Goal: Task Accomplishment & Management: Complete application form

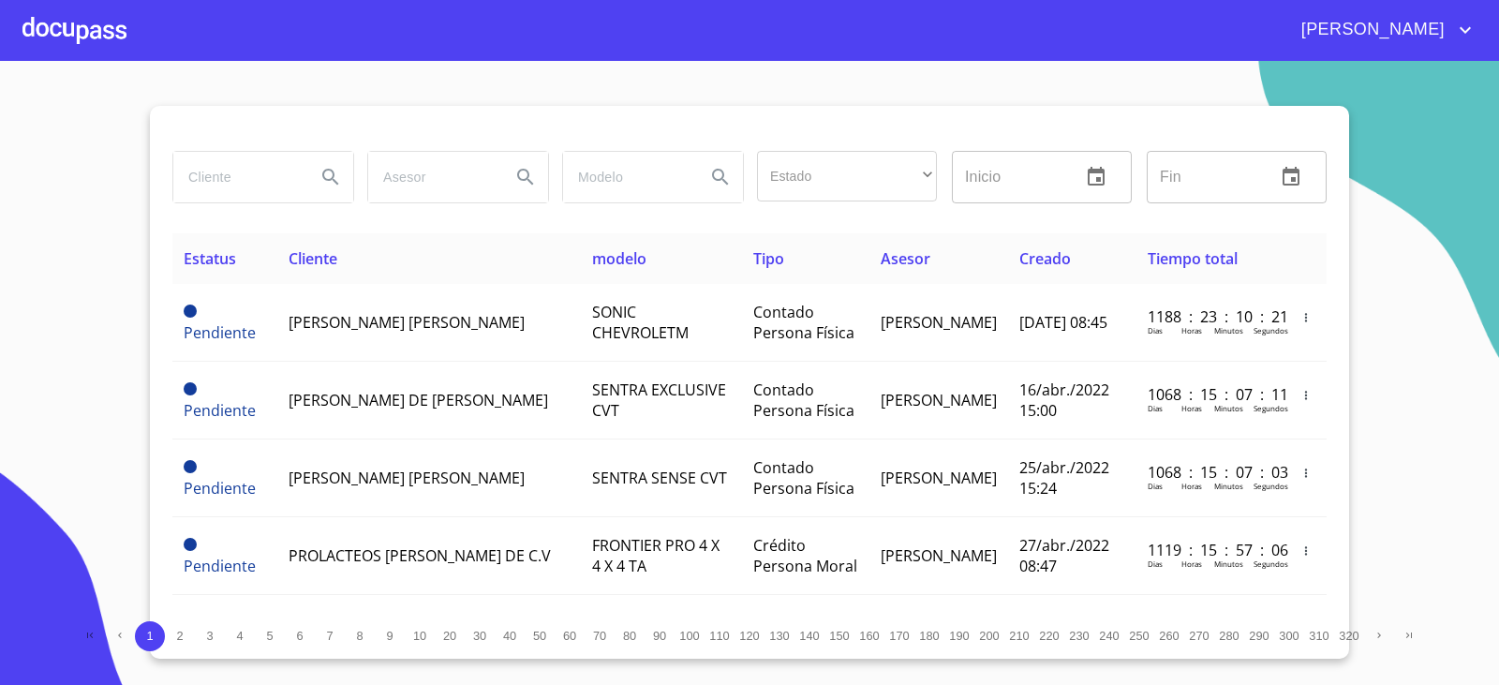
click at [231, 176] on input "search" at bounding box center [236, 177] width 127 height 51
type input "ABEL AURELIANO"
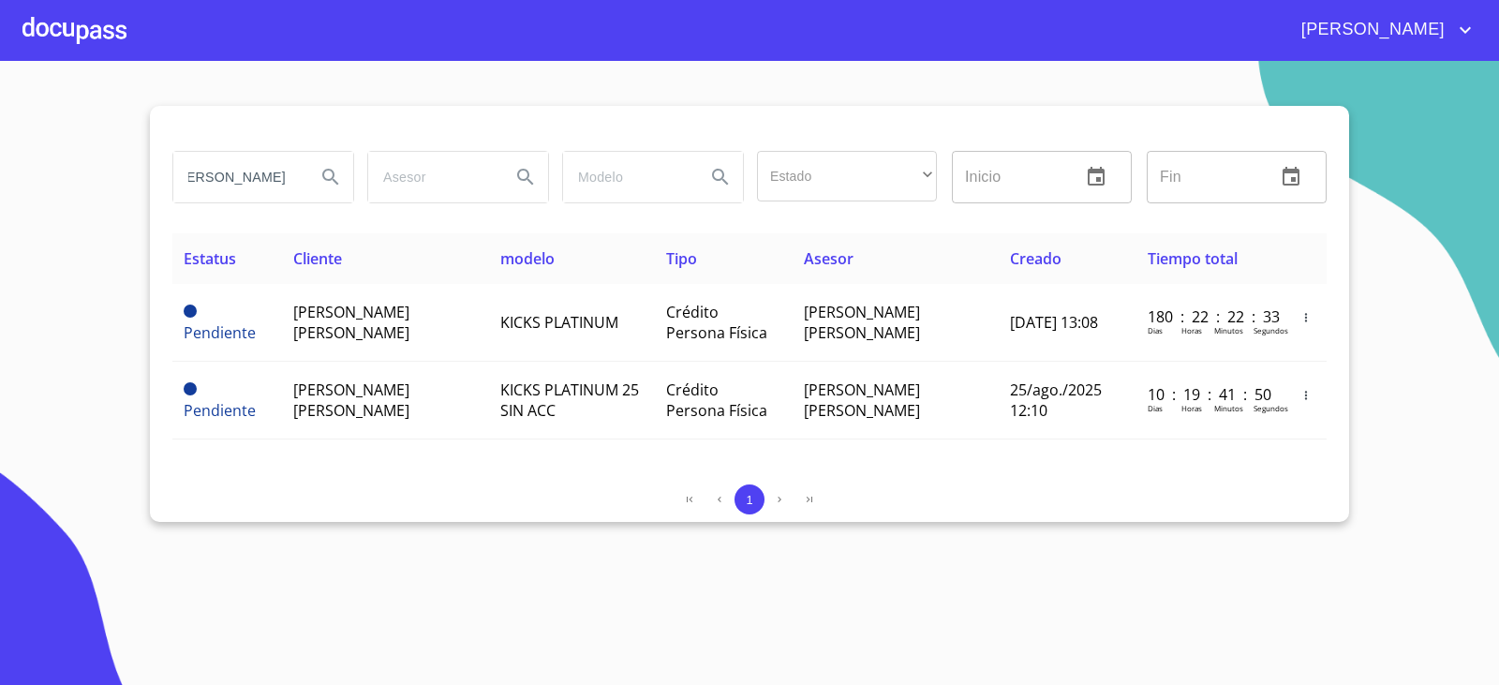
scroll to position [0, 0]
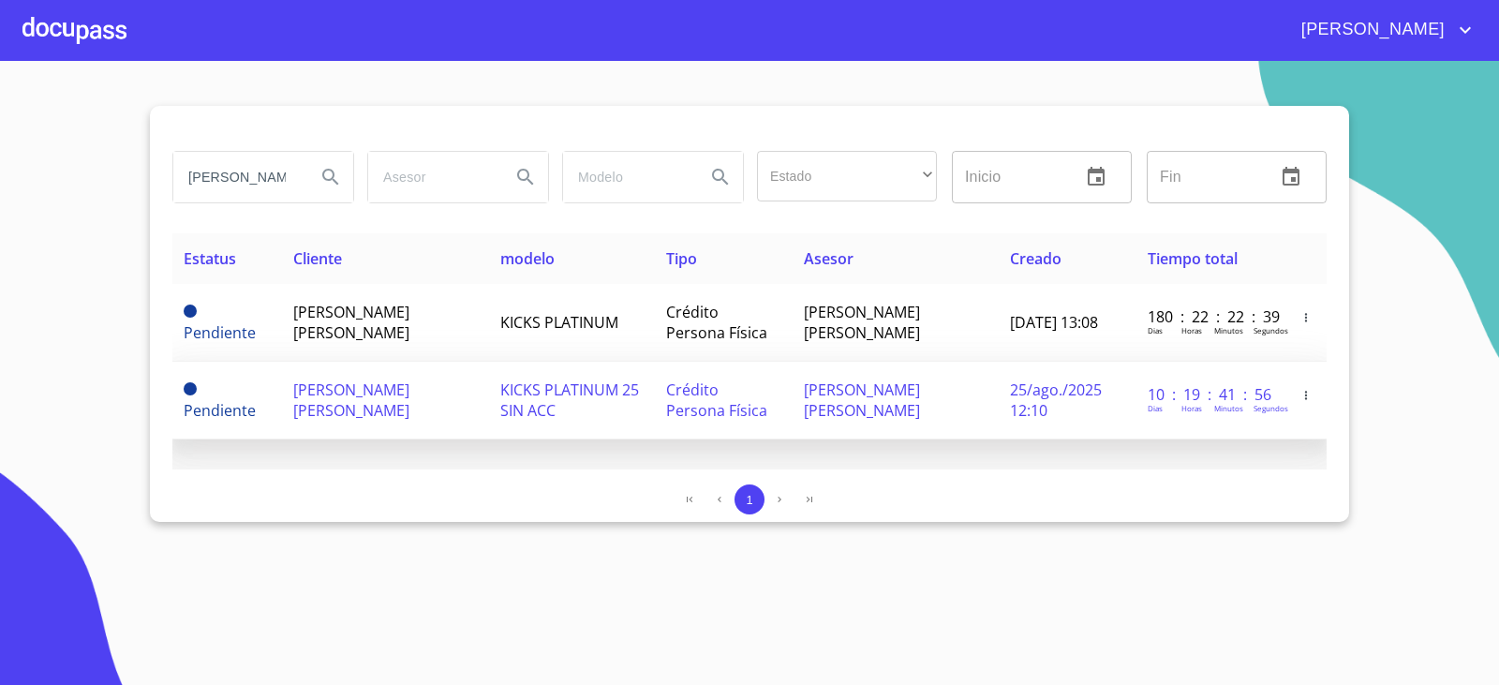
click at [394, 408] on span "ABEL AURELIANO NARVAEZ SOLIS" at bounding box center [351, 399] width 116 height 41
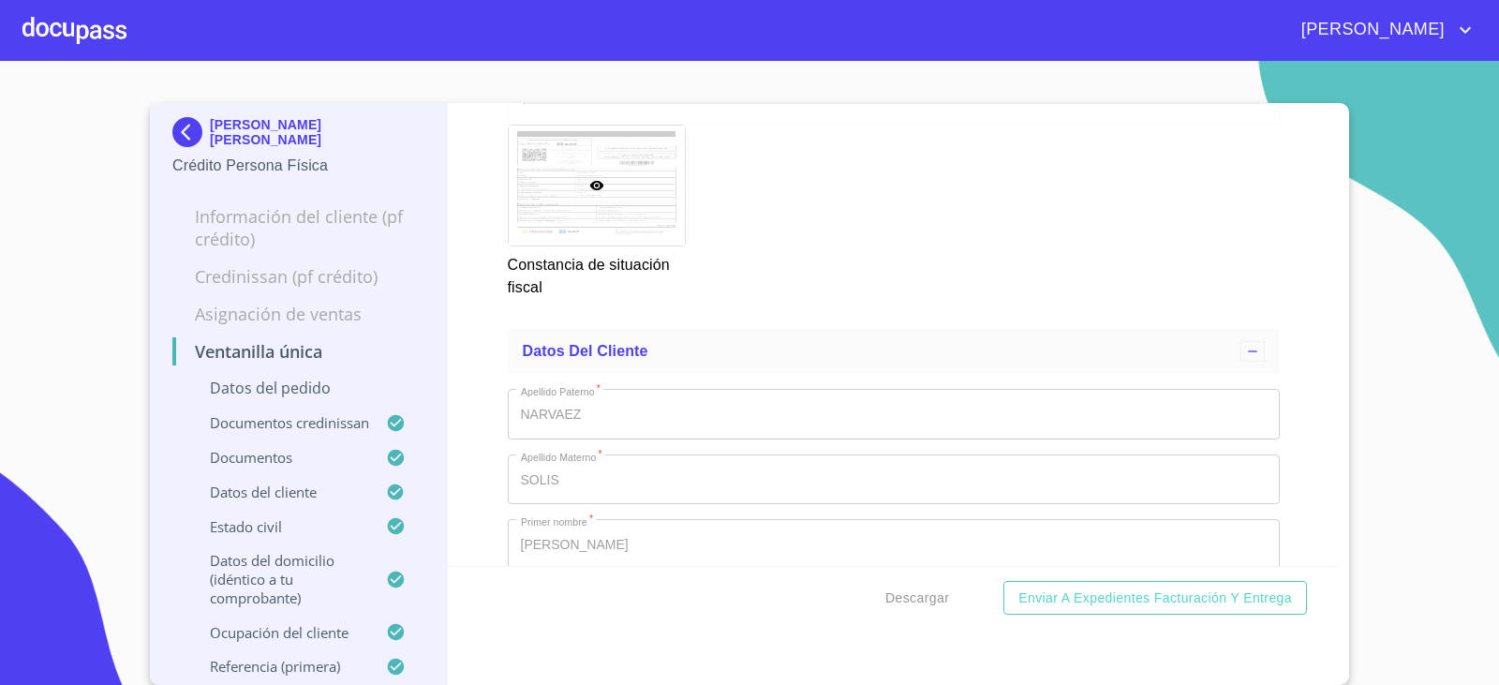
scroll to position [6650, 0]
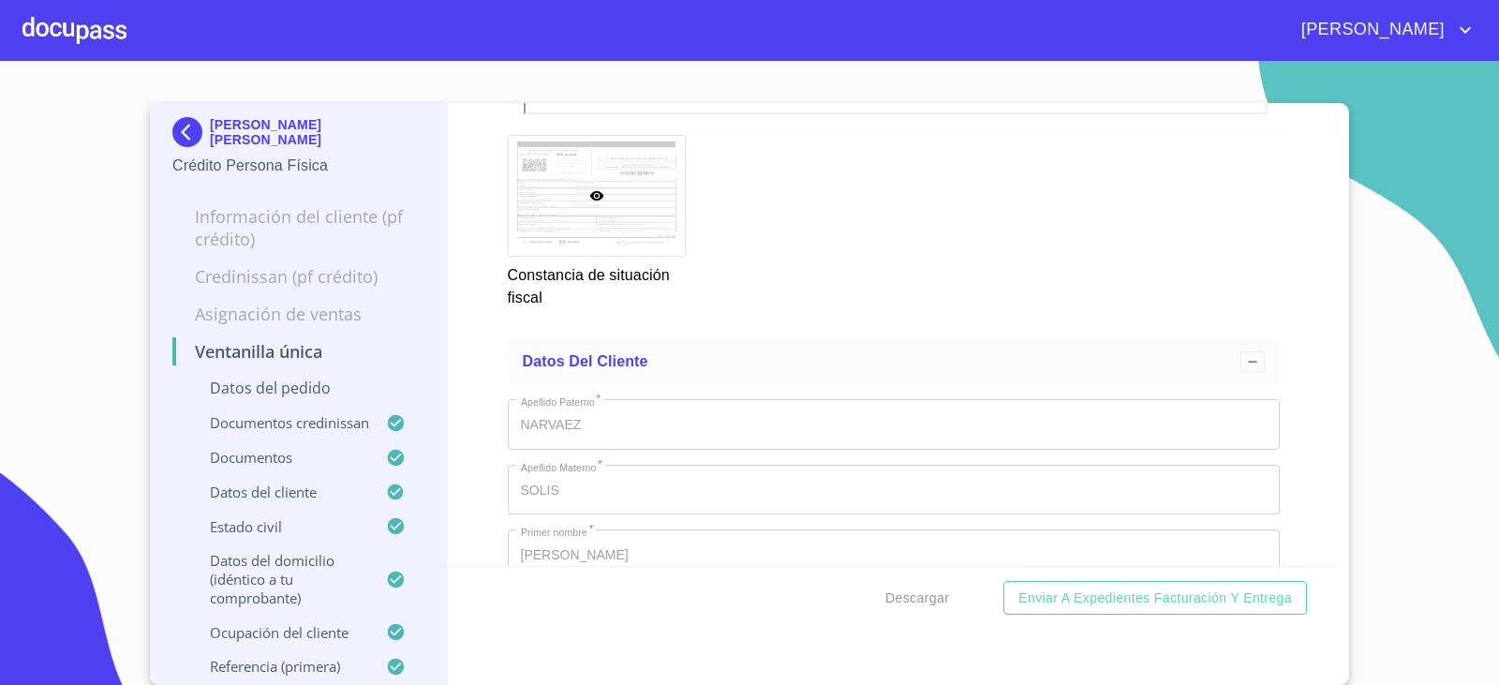
click at [172, 116] on div "ABEL AURELIANO NARVAEZ SOLIS Crédito Persona Física" at bounding box center [298, 147] width 252 height 88
click at [172, 123] on img at bounding box center [190, 132] width 37 height 30
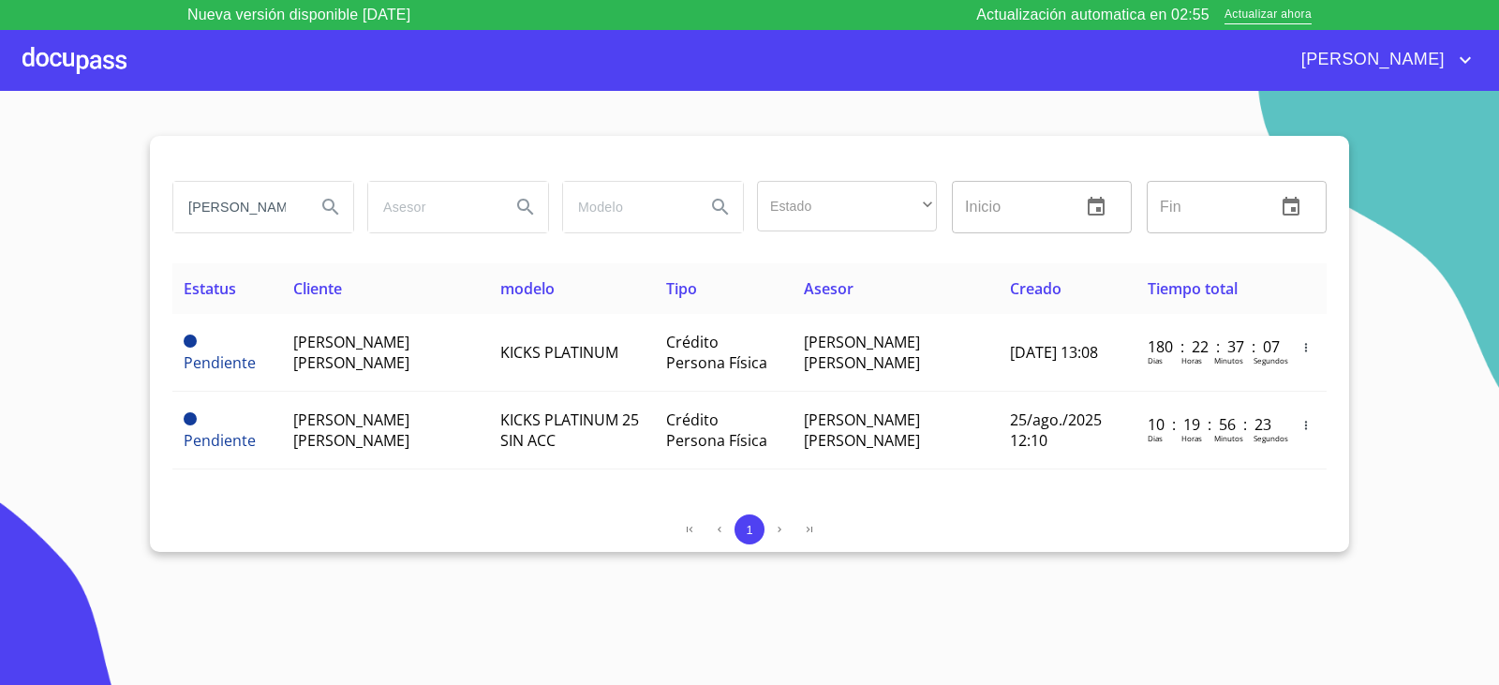
click at [258, 197] on input "ABEL AURELIANO" at bounding box center [236, 207] width 127 height 51
type input "A"
type input "ANTONIO SAUCEDA"
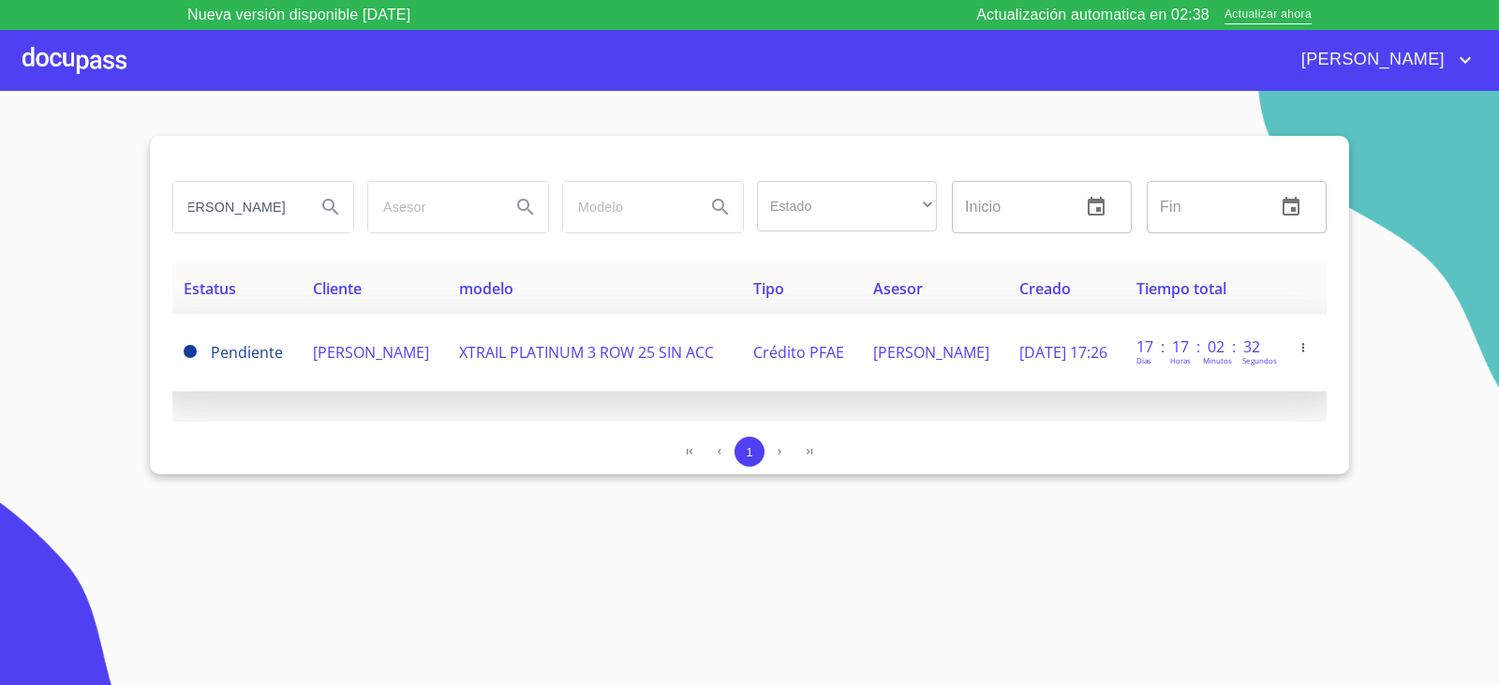
click at [341, 354] on span "ANTONIO SAUCEDA FLORES" at bounding box center [371, 352] width 116 height 21
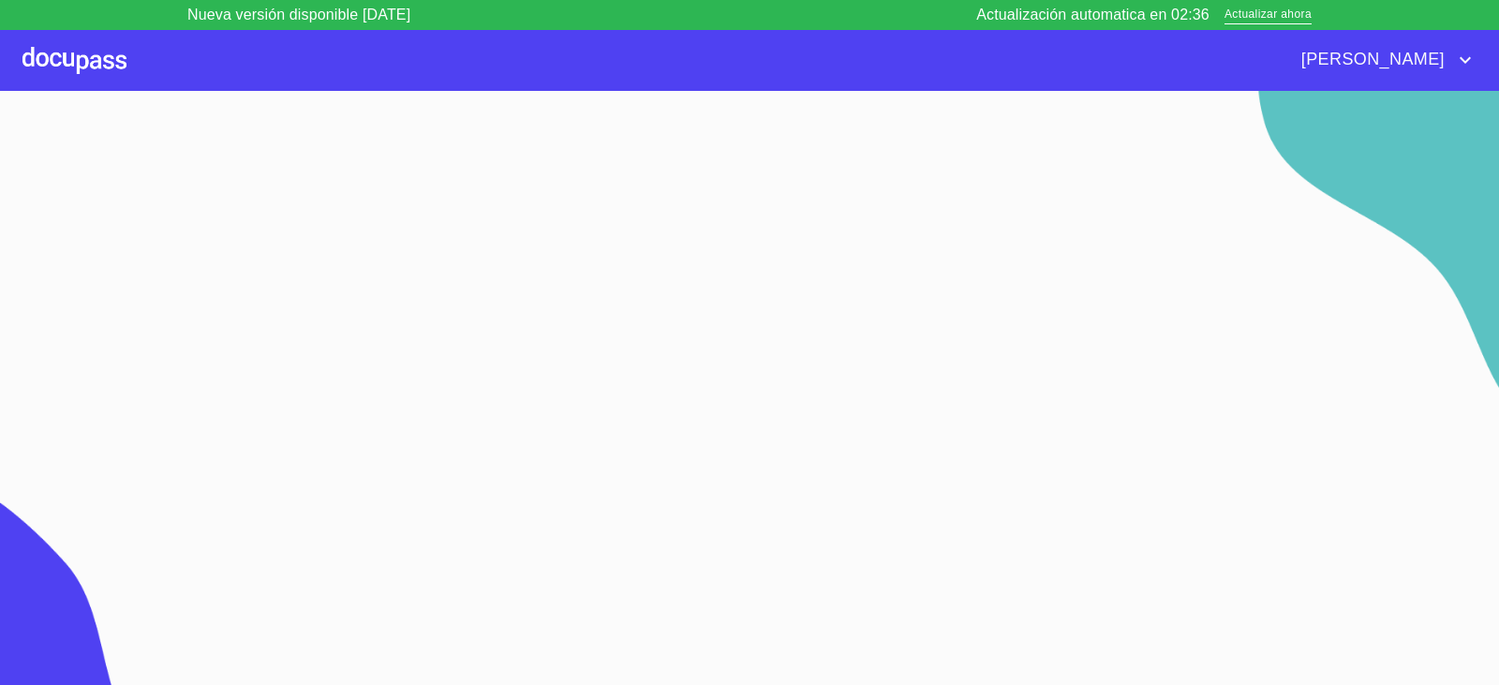
click at [1297, 25] on div "Actualización automatica en 02:36 Actualizar ahora" at bounding box center [1143, 15] width 335 height 22
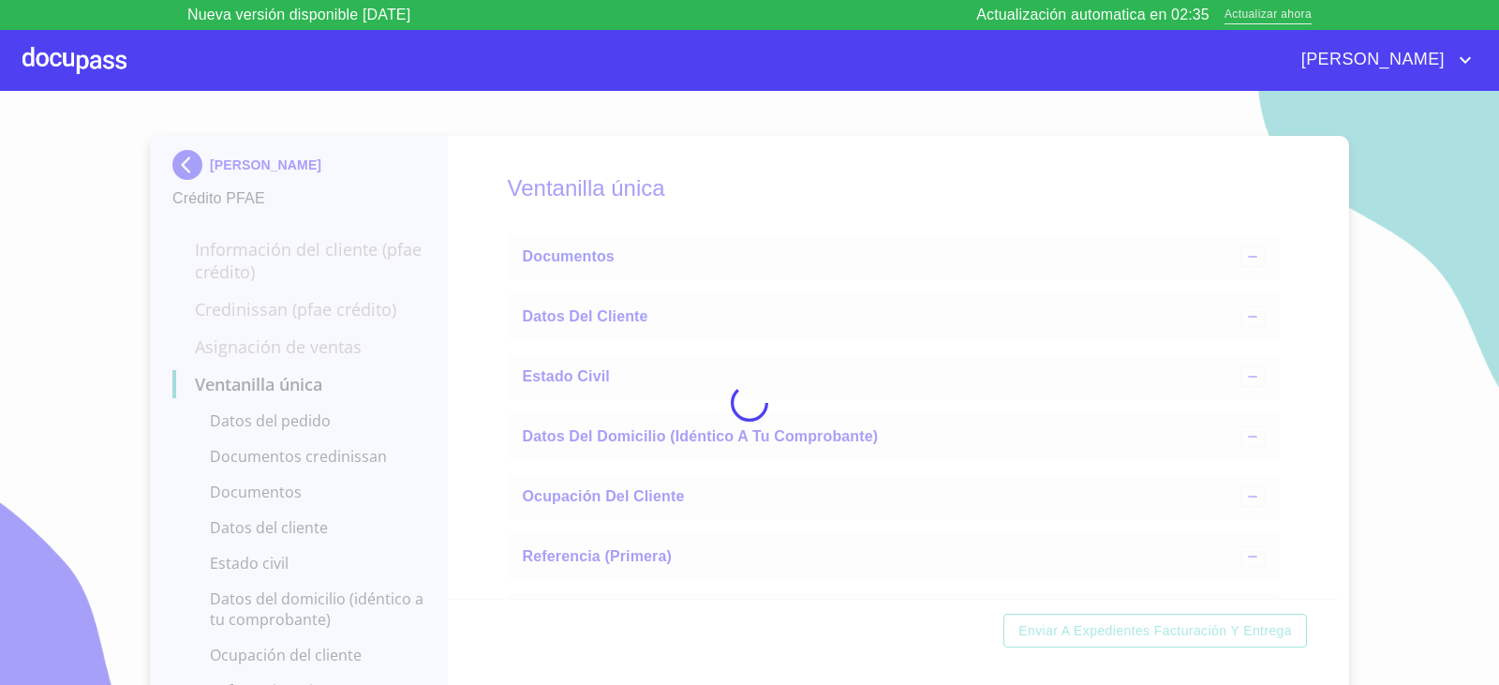
click at [1294, 17] on span "Actualizar ahora" at bounding box center [1267, 16] width 87 height 20
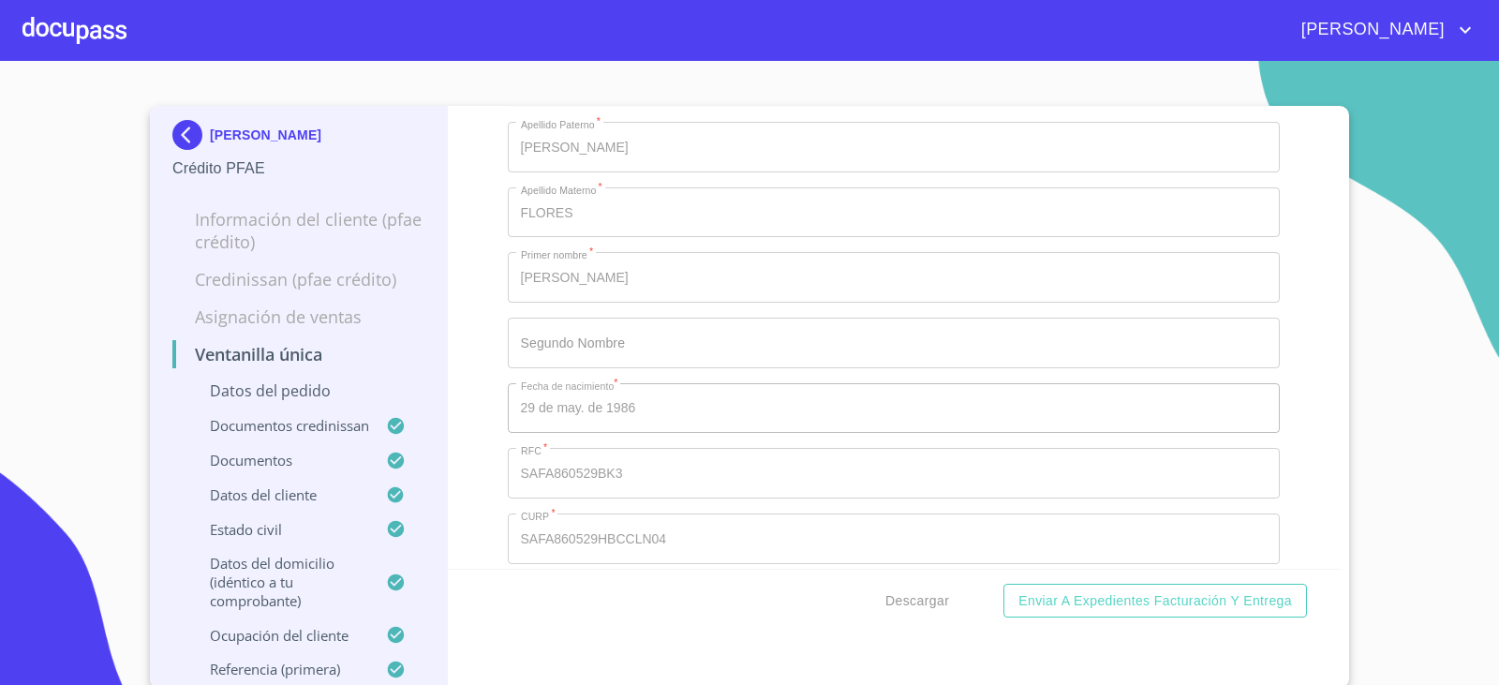
scroll to position [6931, 0]
click at [180, 133] on img at bounding box center [190, 135] width 37 height 30
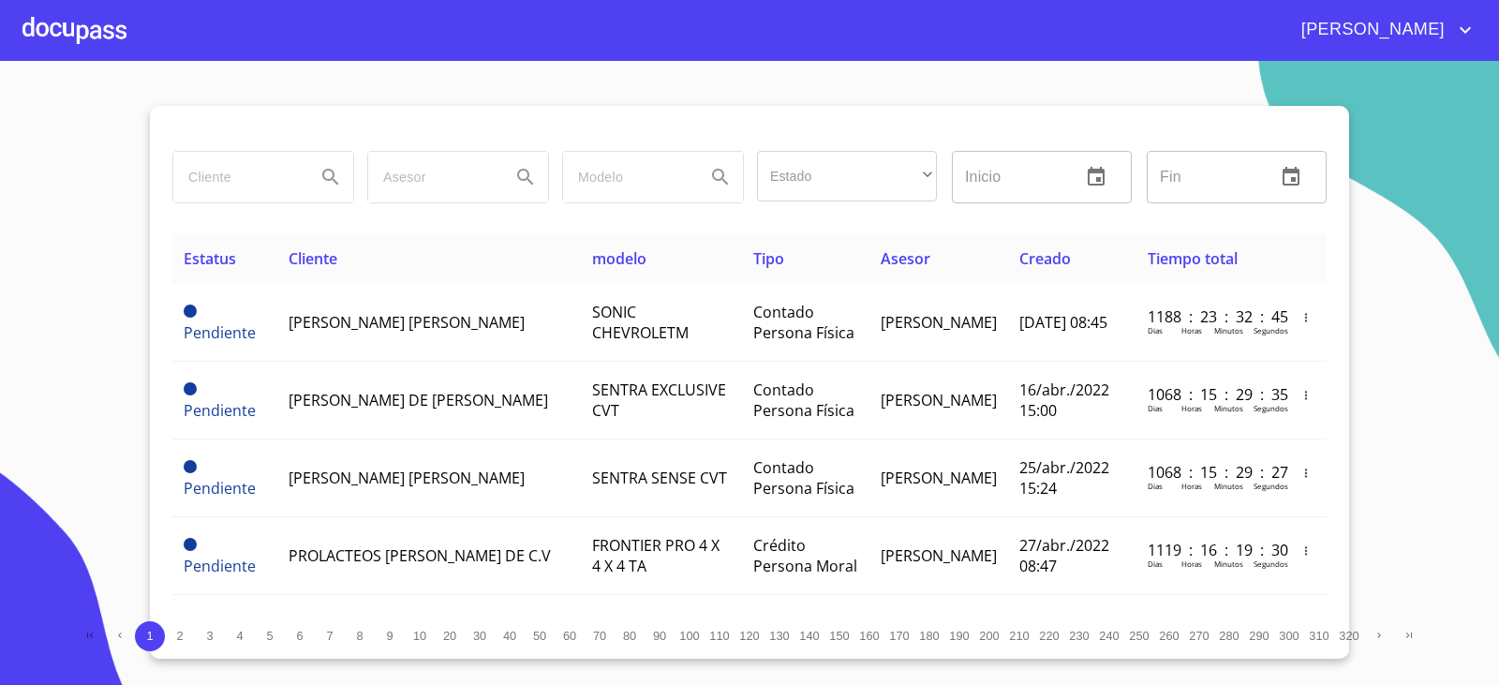
click at [263, 165] on input "search" at bounding box center [236, 177] width 127 height 51
type input "[PERSON_NAME] M"
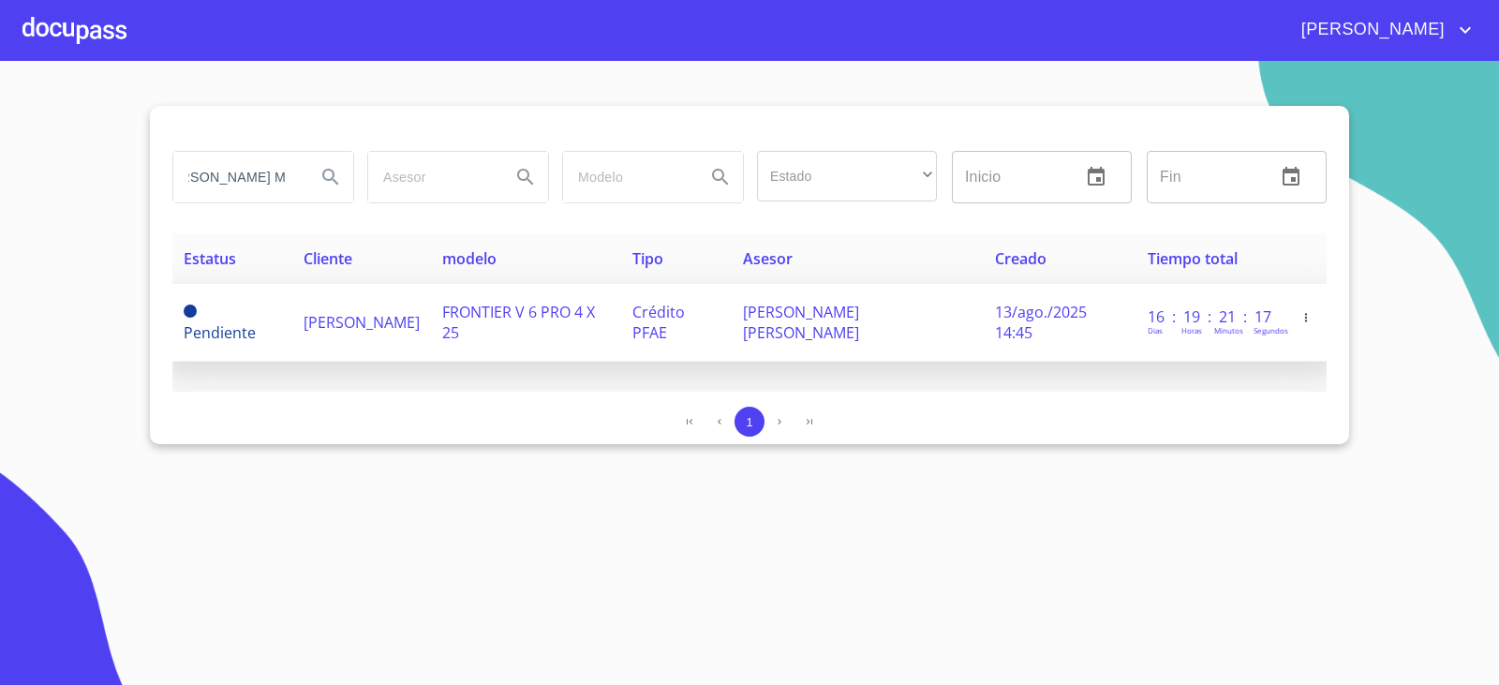
scroll to position [0, 0]
click at [321, 320] on span "[PERSON_NAME]" at bounding box center [361, 322] width 116 height 21
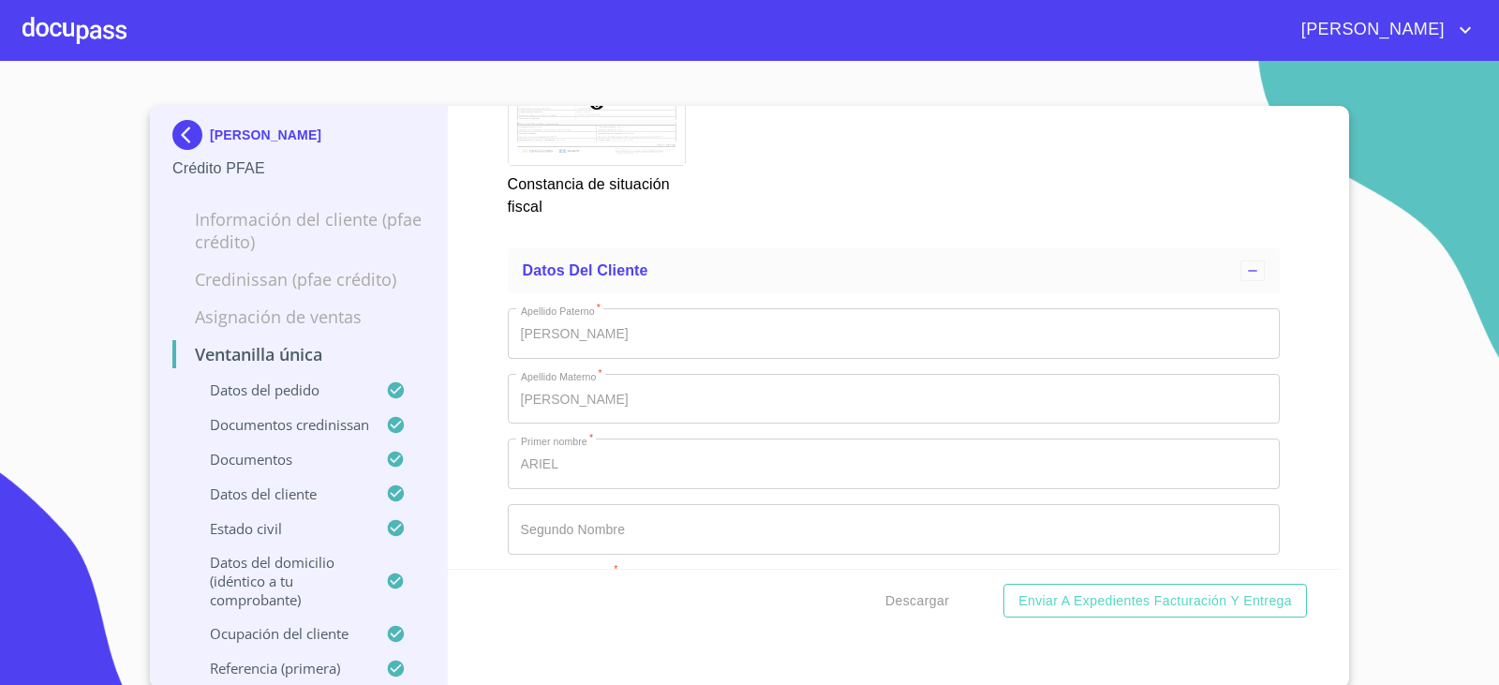
click at [178, 135] on img at bounding box center [190, 135] width 37 height 30
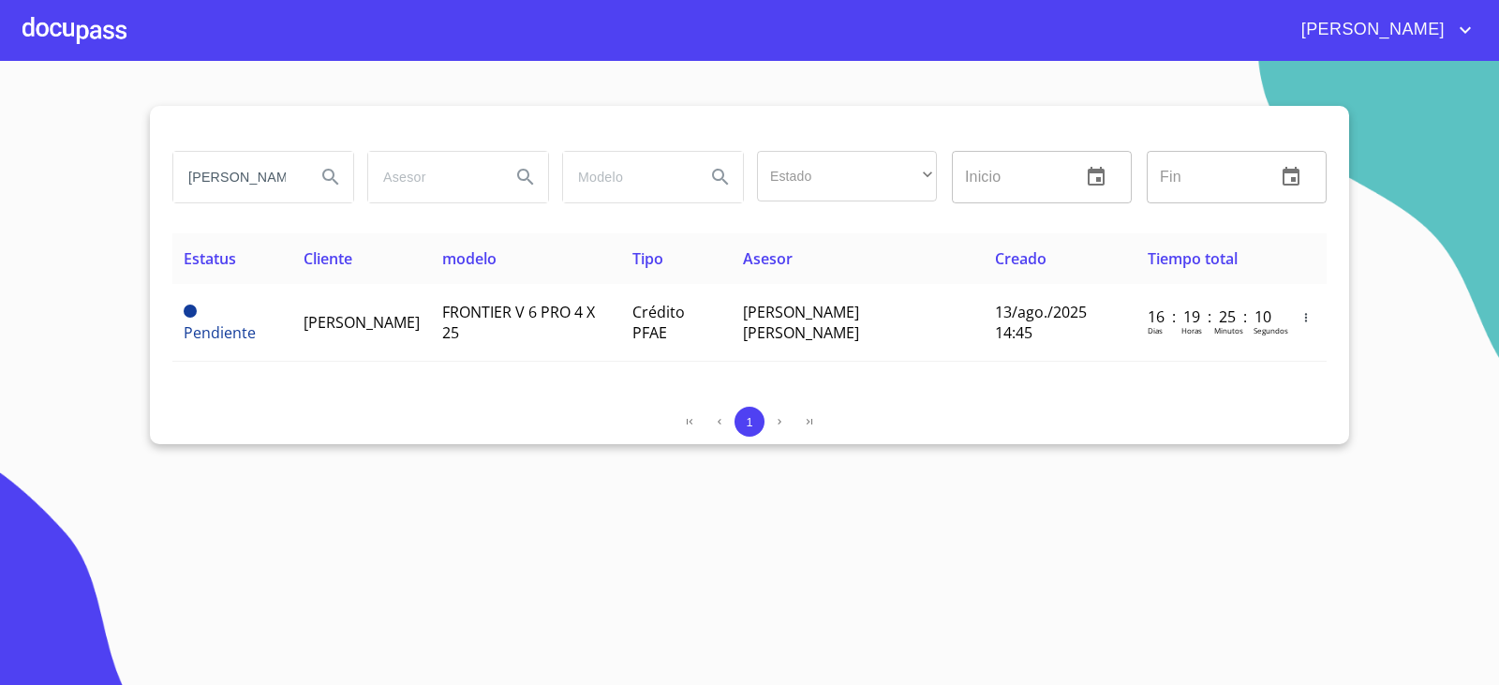
click at [279, 163] on input "[PERSON_NAME] M" at bounding box center [236, 177] width 127 height 51
click at [278, 164] on input "[PERSON_NAME] M" at bounding box center [236, 177] width 127 height 51
type input "[PERSON_NAME]"
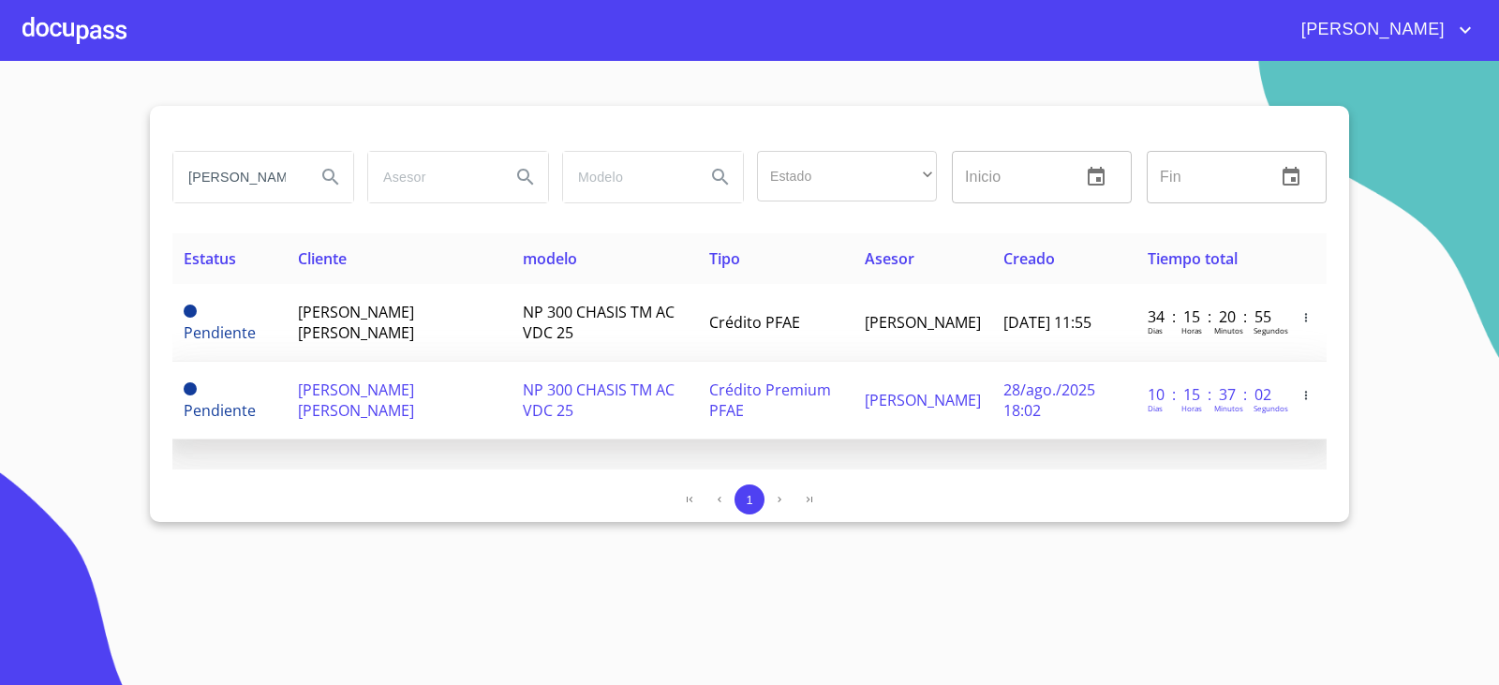
click at [224, 393] on td "Pendiente" at bounding box center [229, 401] width 114 height 78
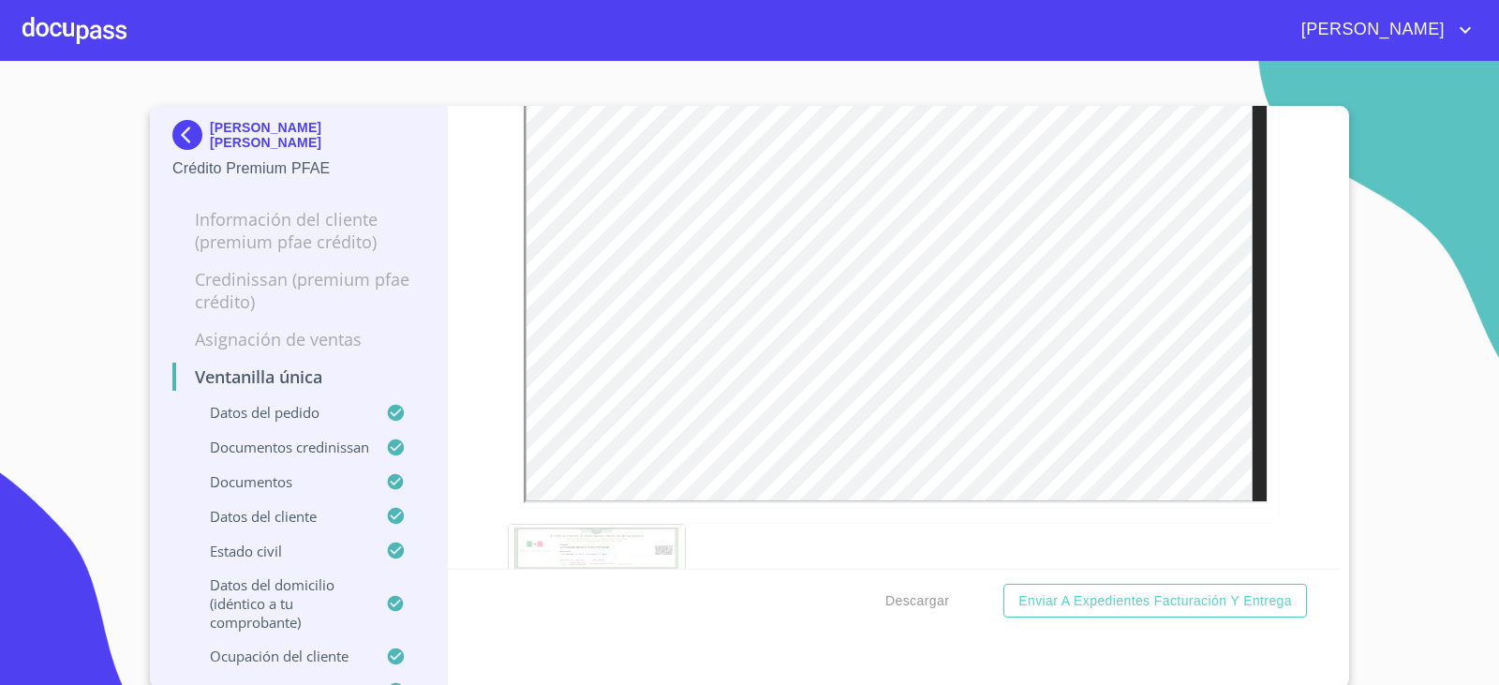
scroll to position [6129, 0]
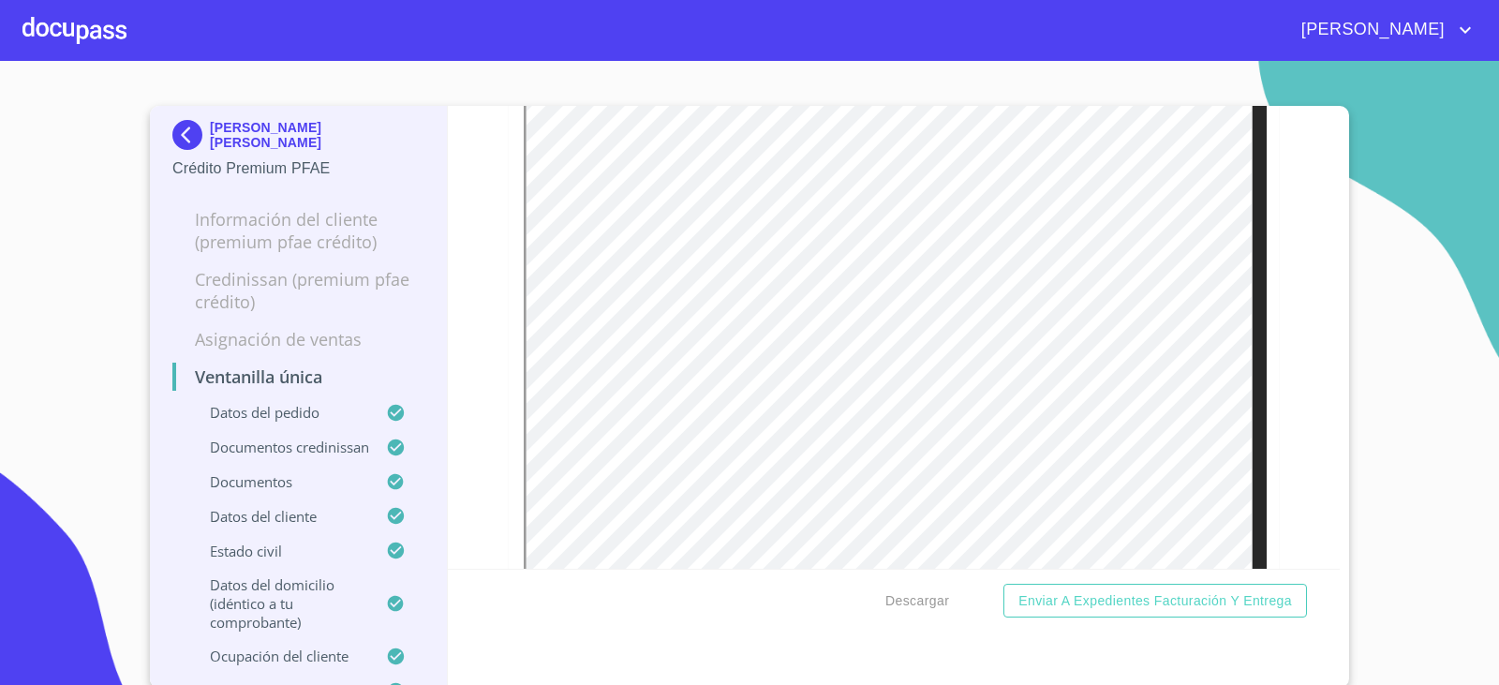
click at [191, 139] on img at bounding box center [190, 135] width 37 height 30
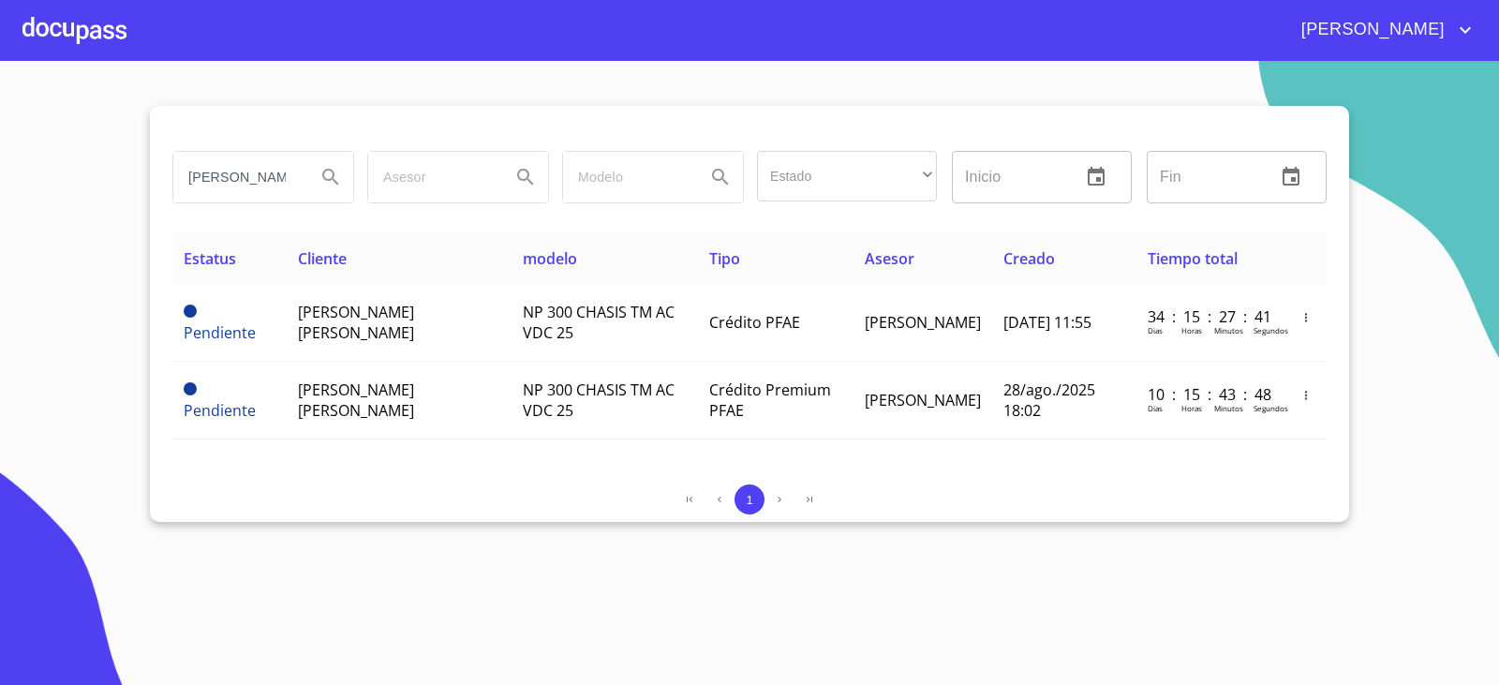
click at [231, 174] on input "DANIEL LAY" at bounding box center [236, 177] width 127 height 51
click at [232, 174] on input "DANIEL LAY" at bounding box center [236, 177] width 127 height 51
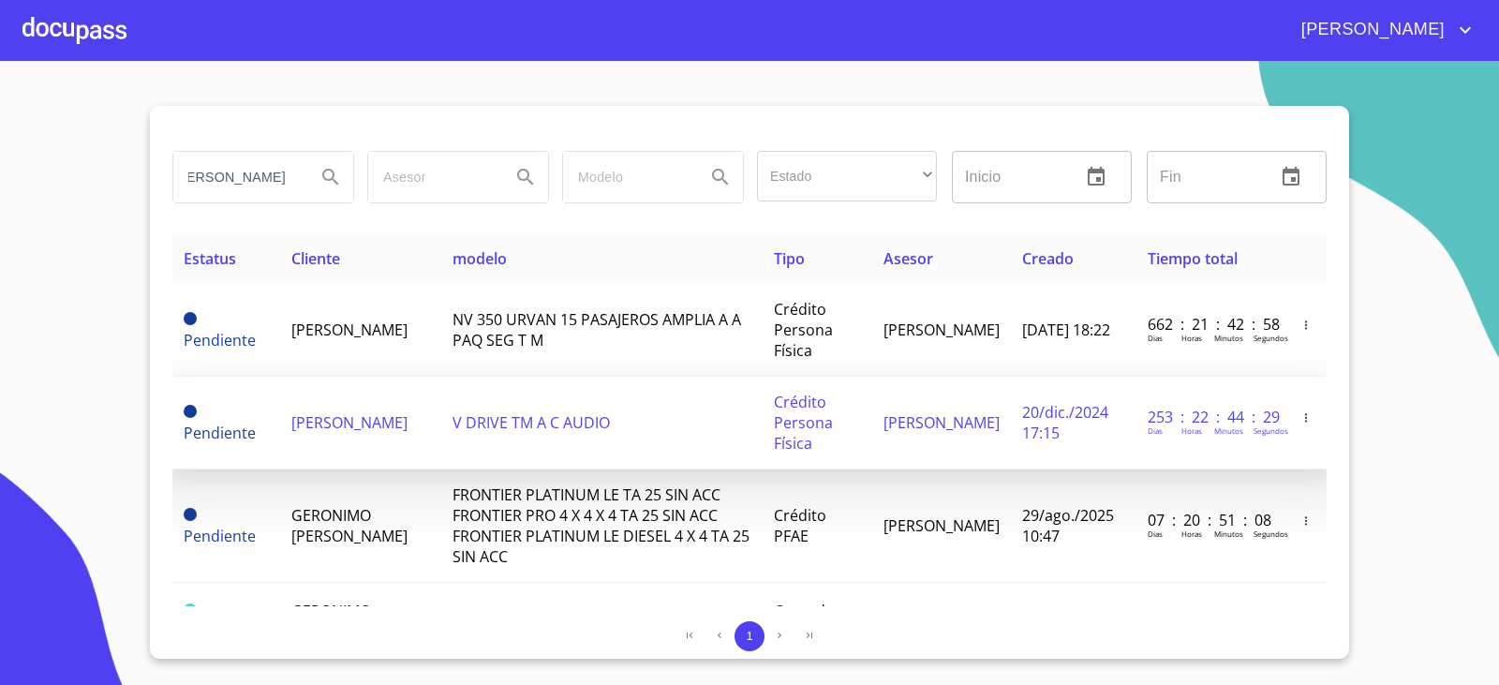
scroll to position [0, 38]
type input "GERONIMO ARTURO"
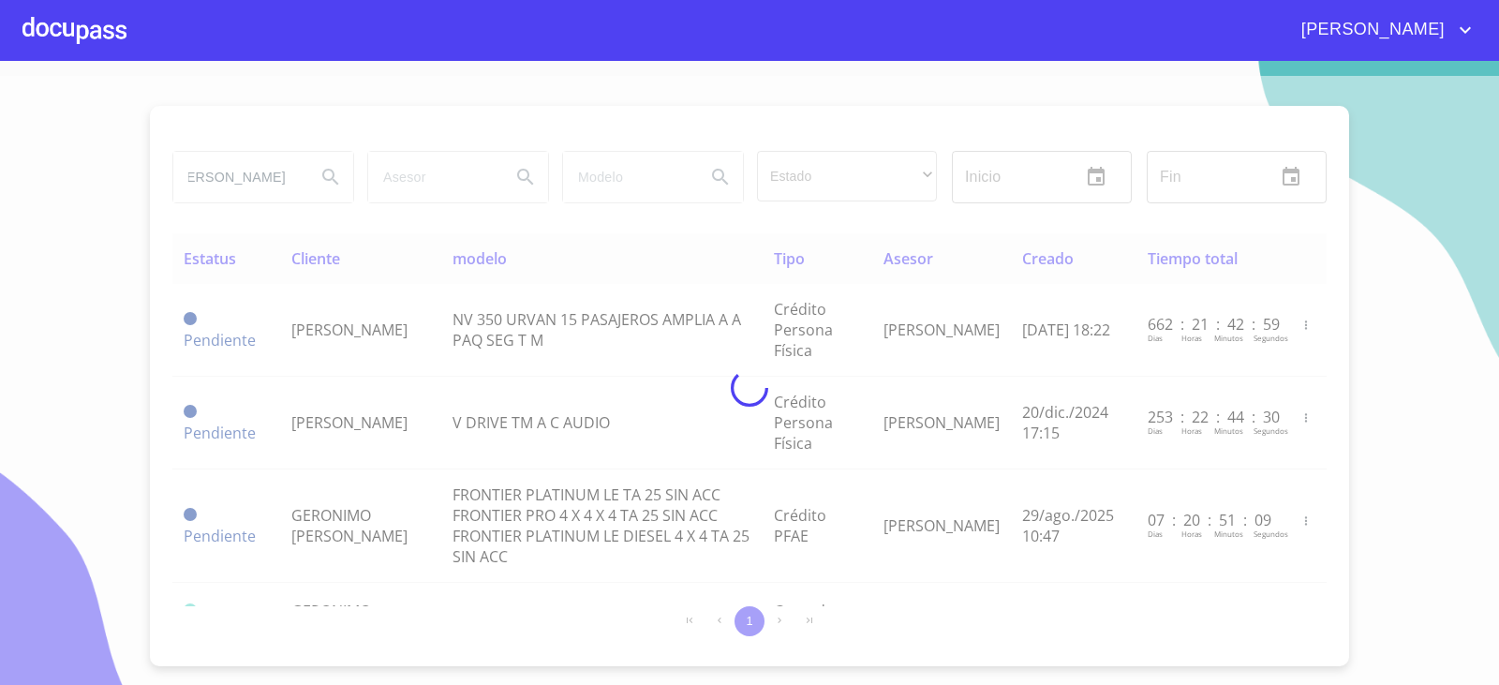
scroll to position [0, 0]
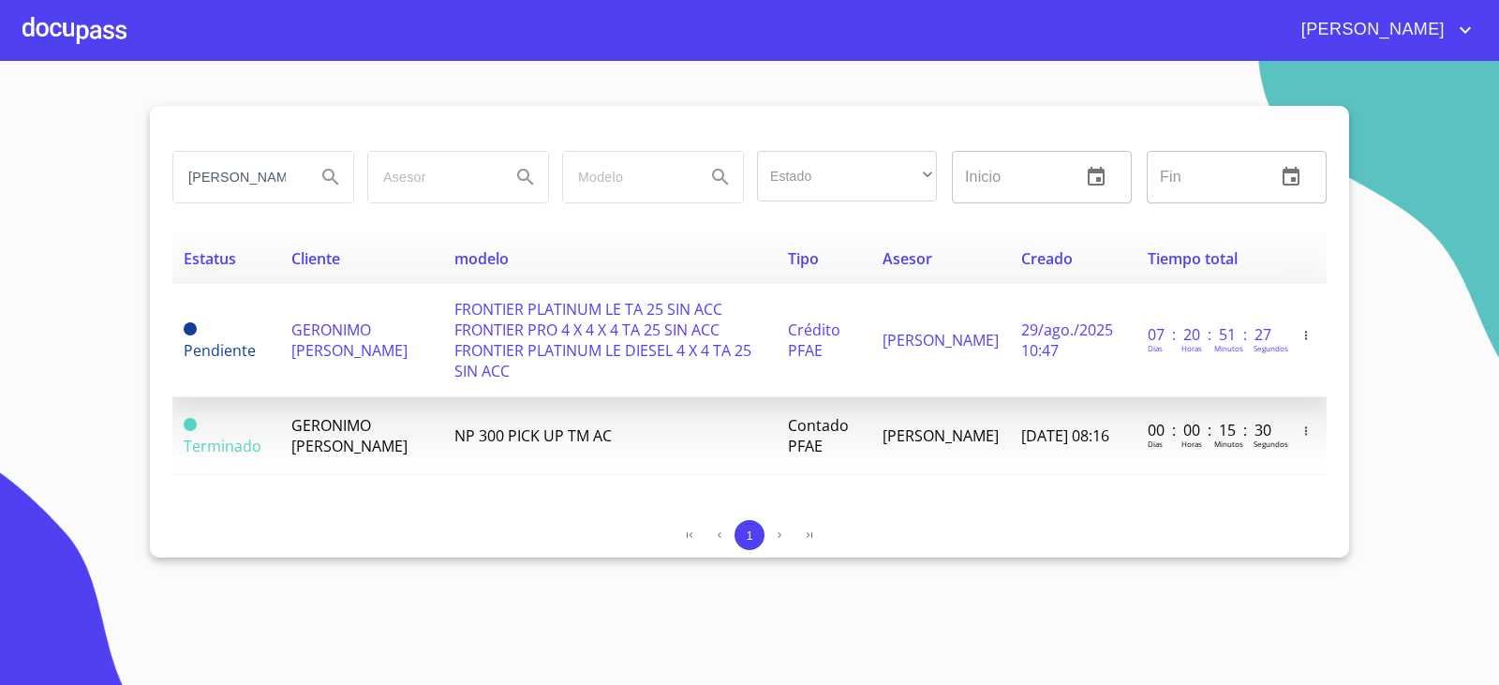
click at [421, 357] on td "GERONIMO ARTURO DAVILA GOMEZ" at bounding box center [361, 340] width 163 height 113
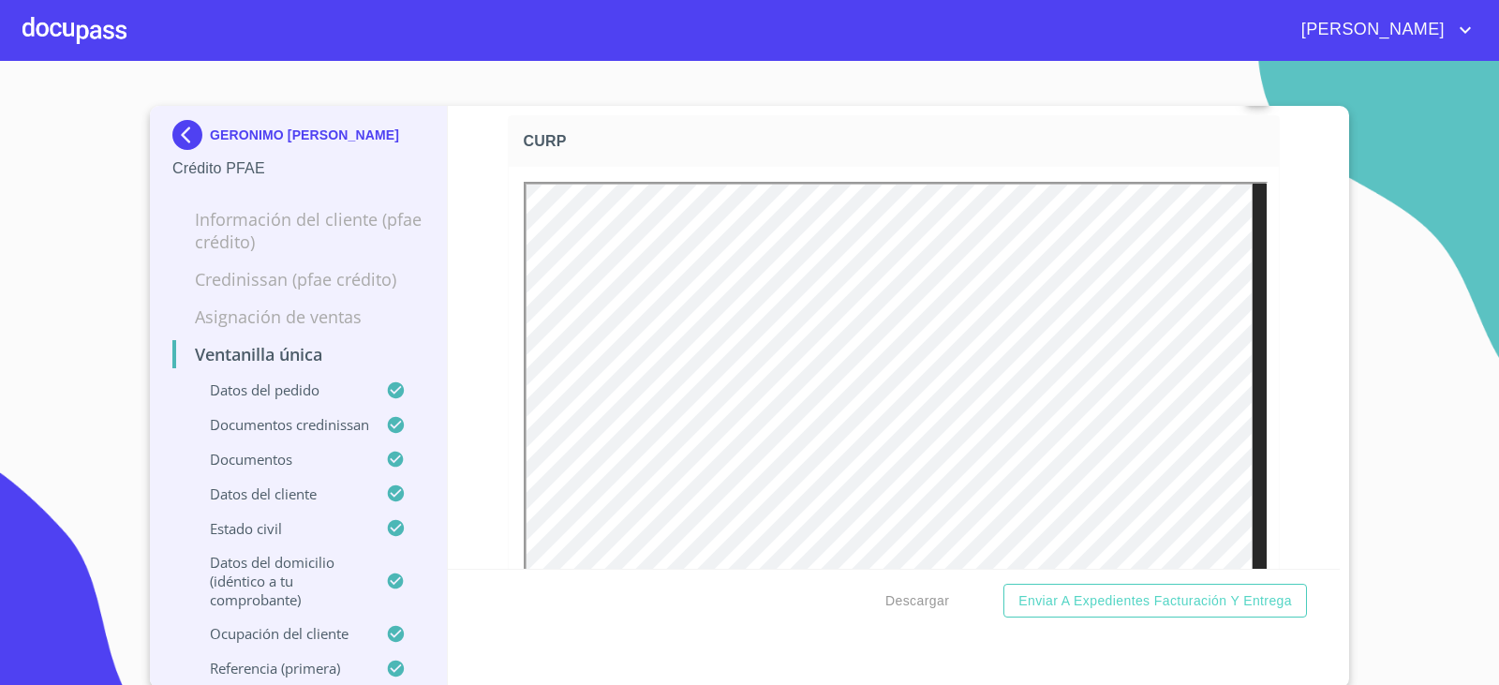
scroll to position [6524, 0]
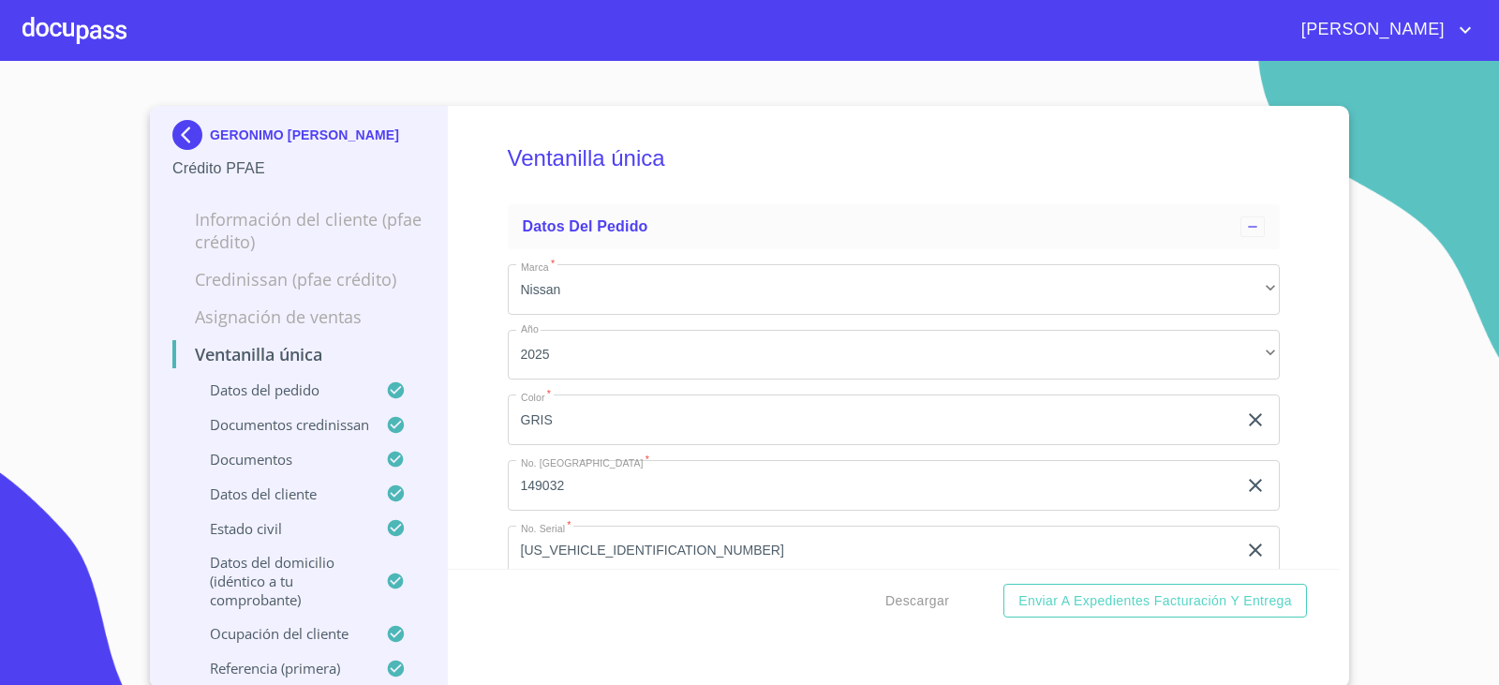
scroll to position [6524, 0]
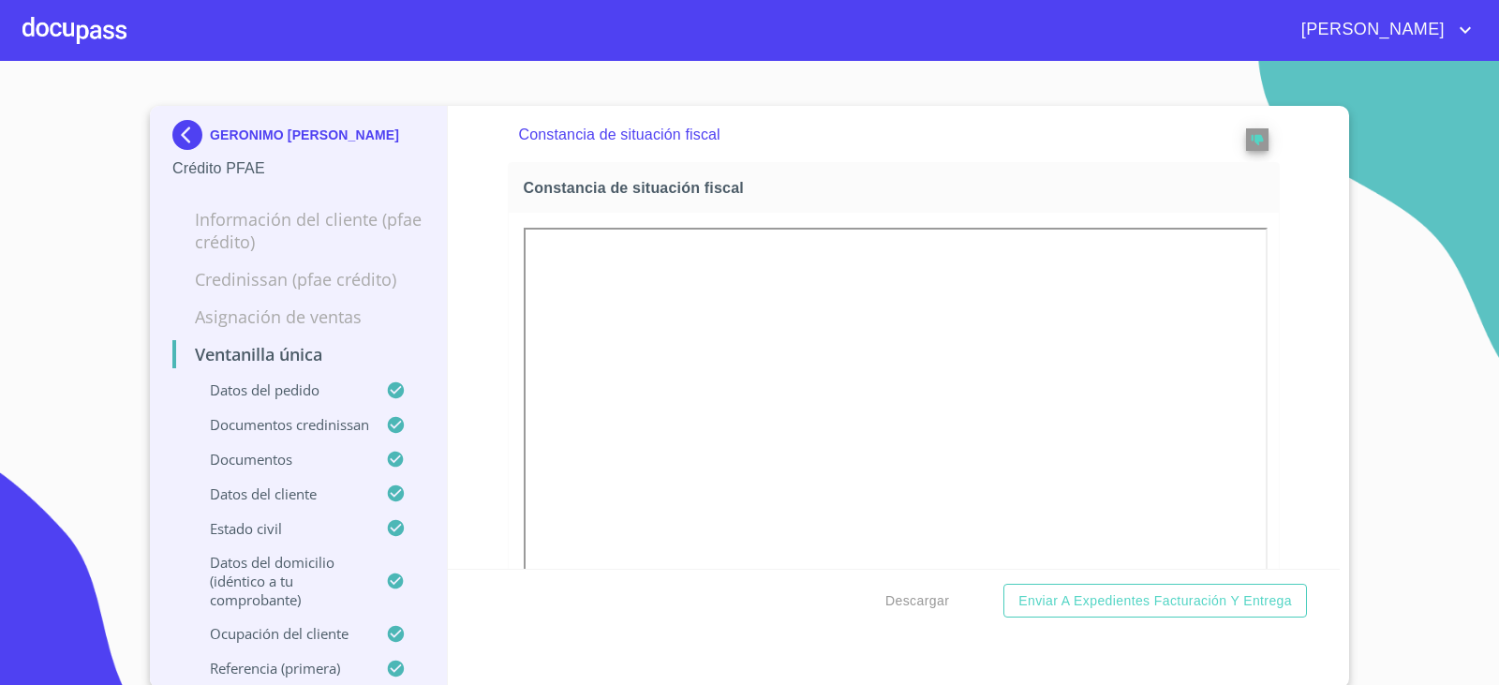
click at [180, 126] on img at bounding box center [190, 135] width 37 height 30
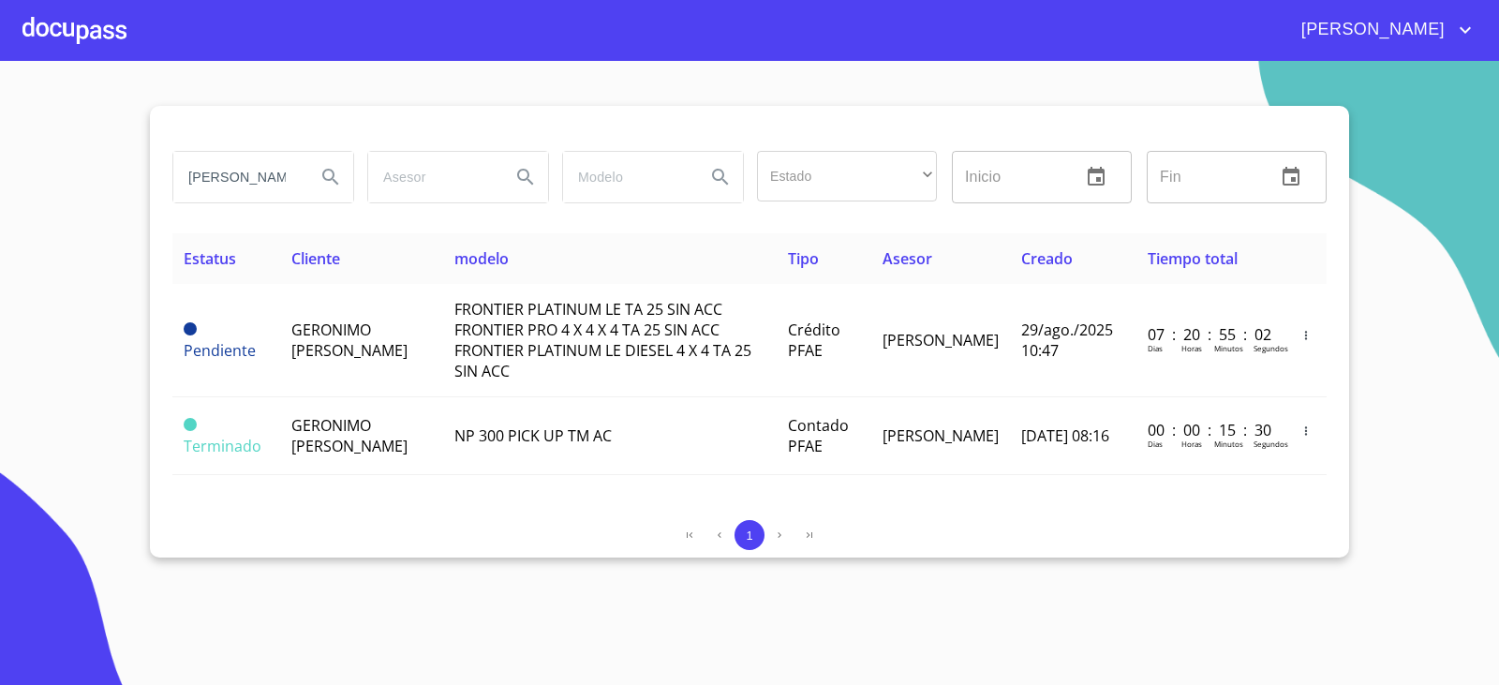
click at [291, 158] on input "[PERSON_NAME]" at bounding box center [236, 177] width 127 height 51
click at [291, 166] on input "[PERSON_NAME]" at bounding box center [236, 177] width 127 height 51
click at [289, 181] on input "[PERSON_NAME]" at bounding box center [236, 177] width 127 height 51
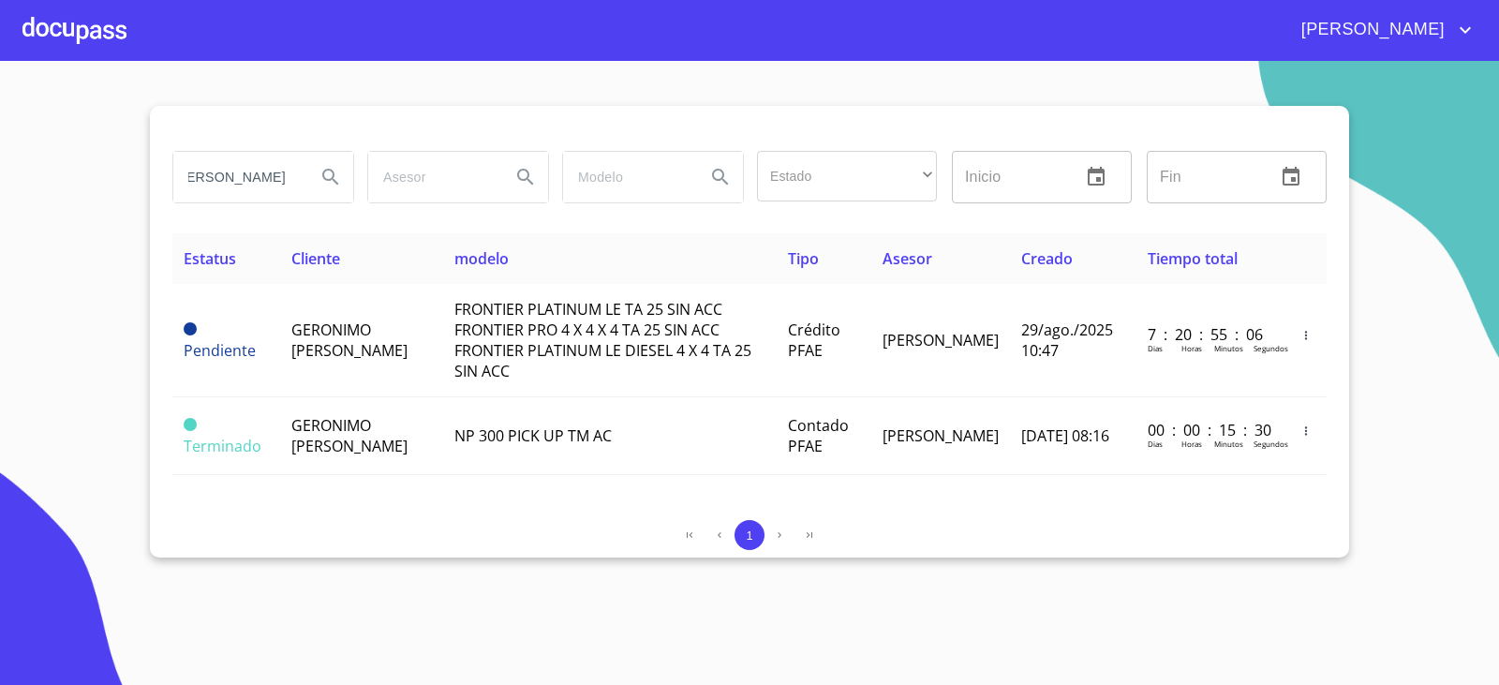
click at [289, 181] on input "[PERSON_NAME]" at bounding box center [236, 177] width 127 height 51
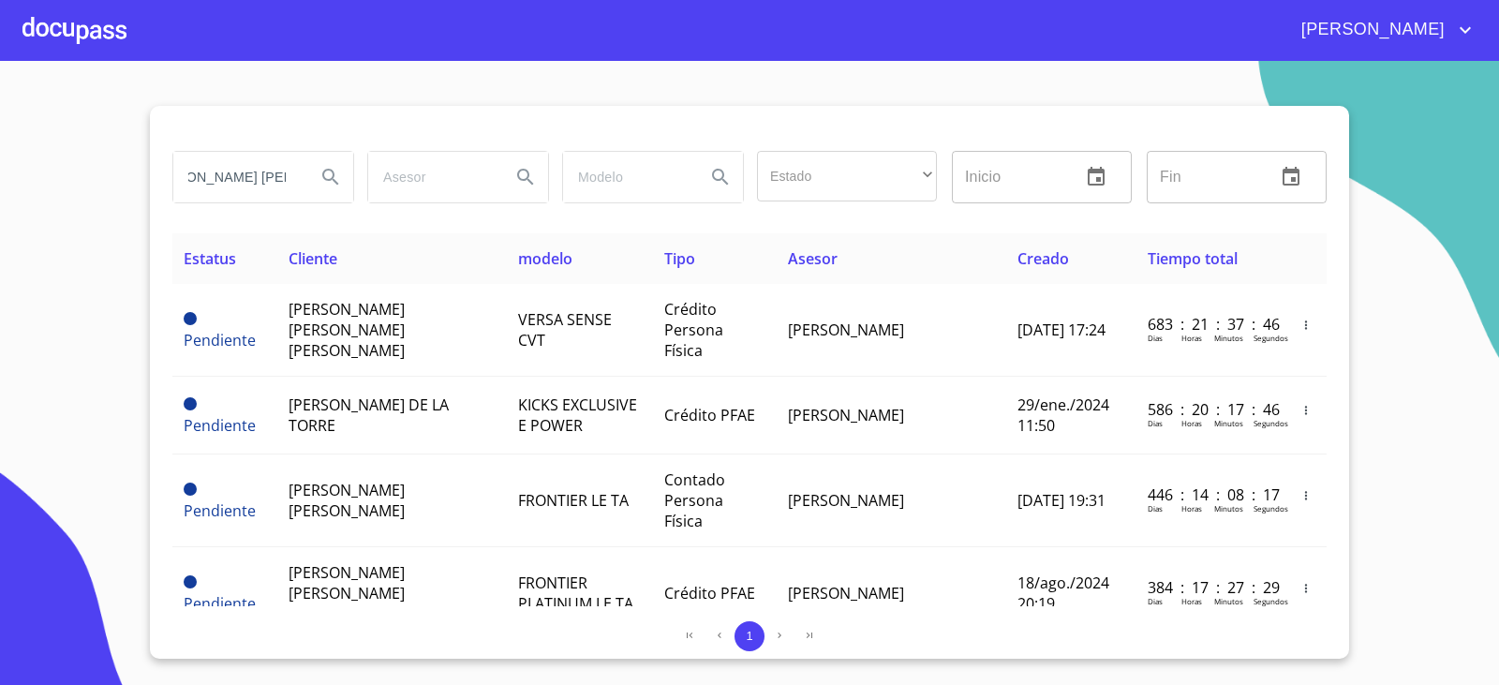
scroll to position [0, 52]
type input "JORGE LUIS ESTRADA"
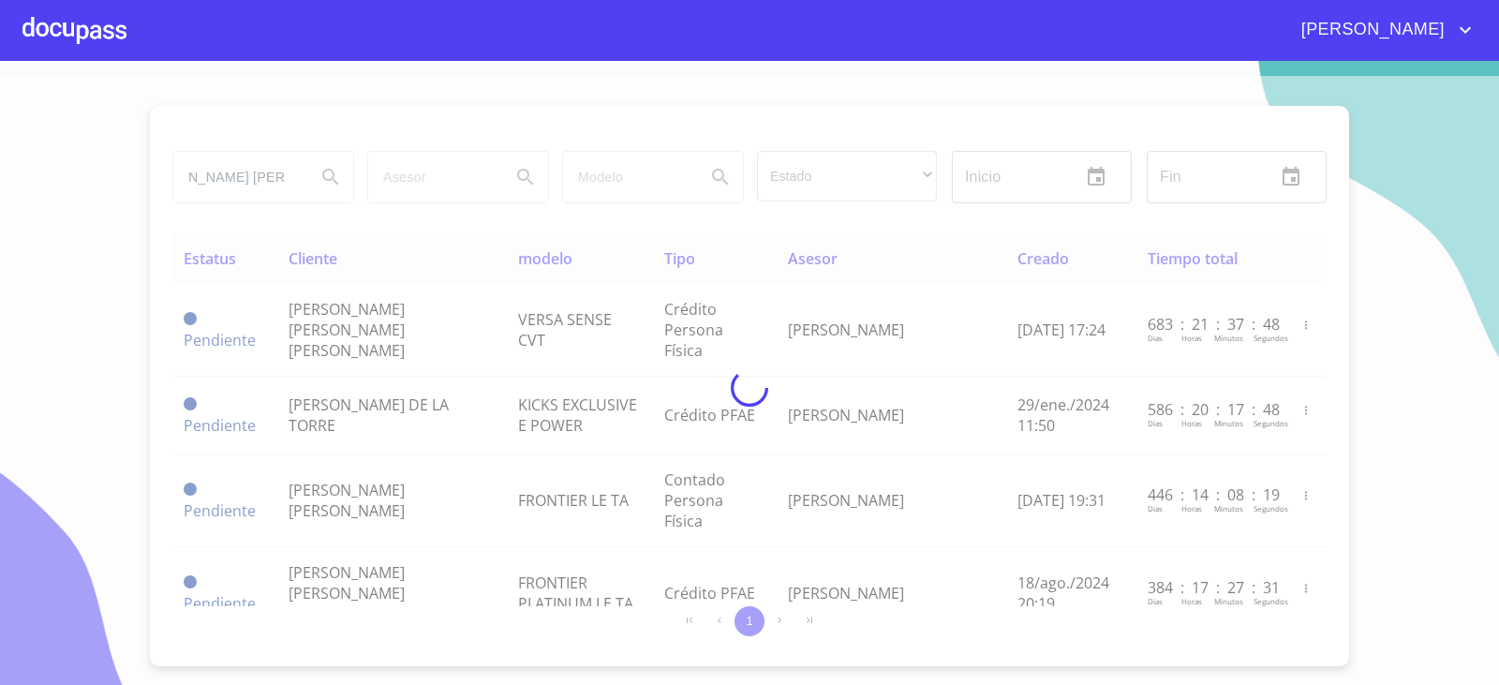
scroll to position [0, 0]
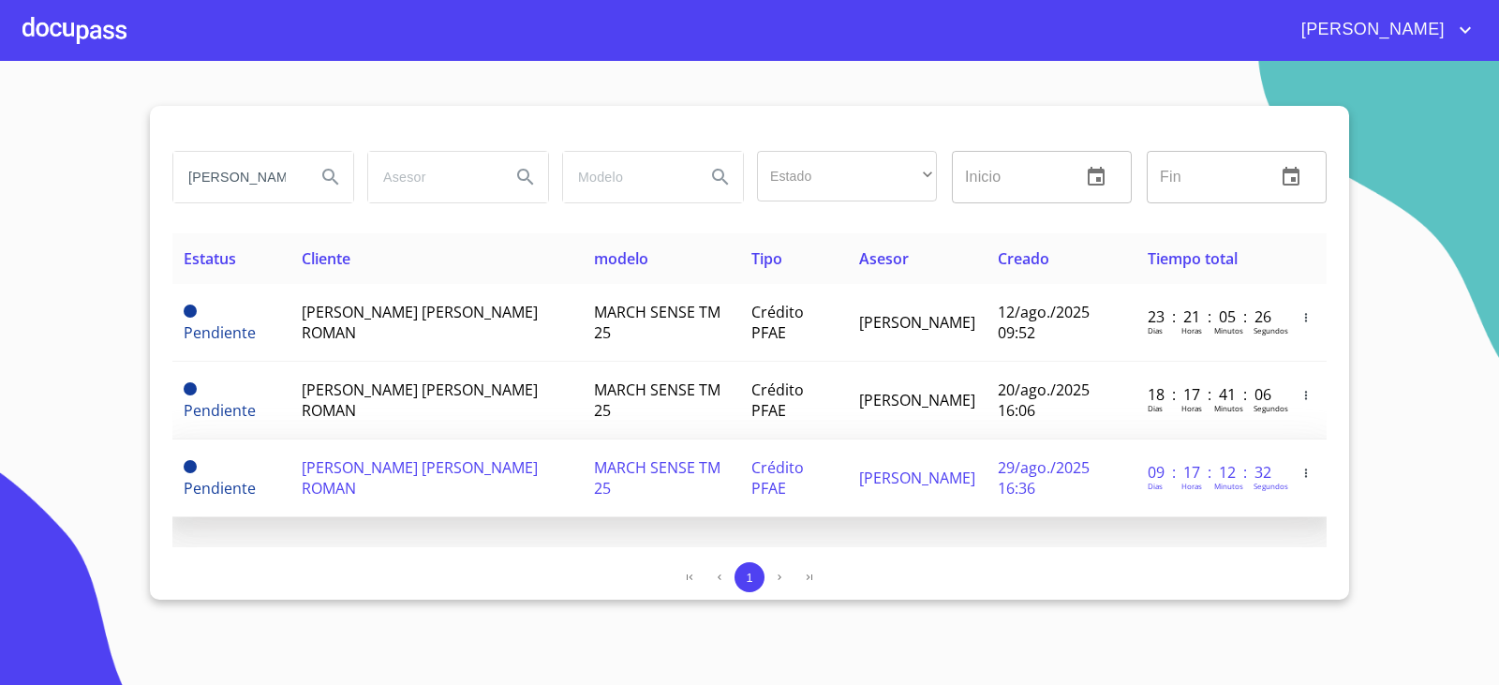
click at [583, 488] on td "MARCH SENSE TM 25" at bounding box center [661, 478] width 156 height 78
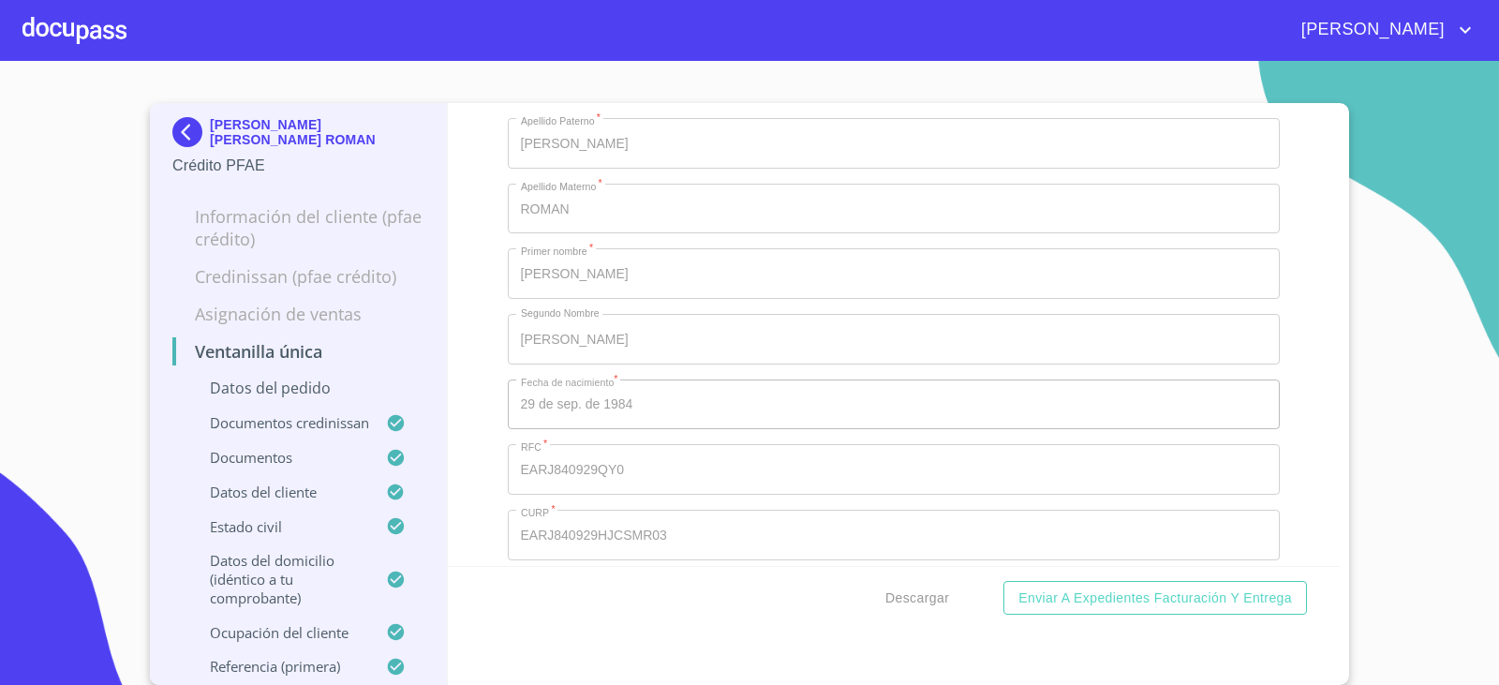
click at [174, 132] on img at bounding box center [190, 132] width 37 height 30
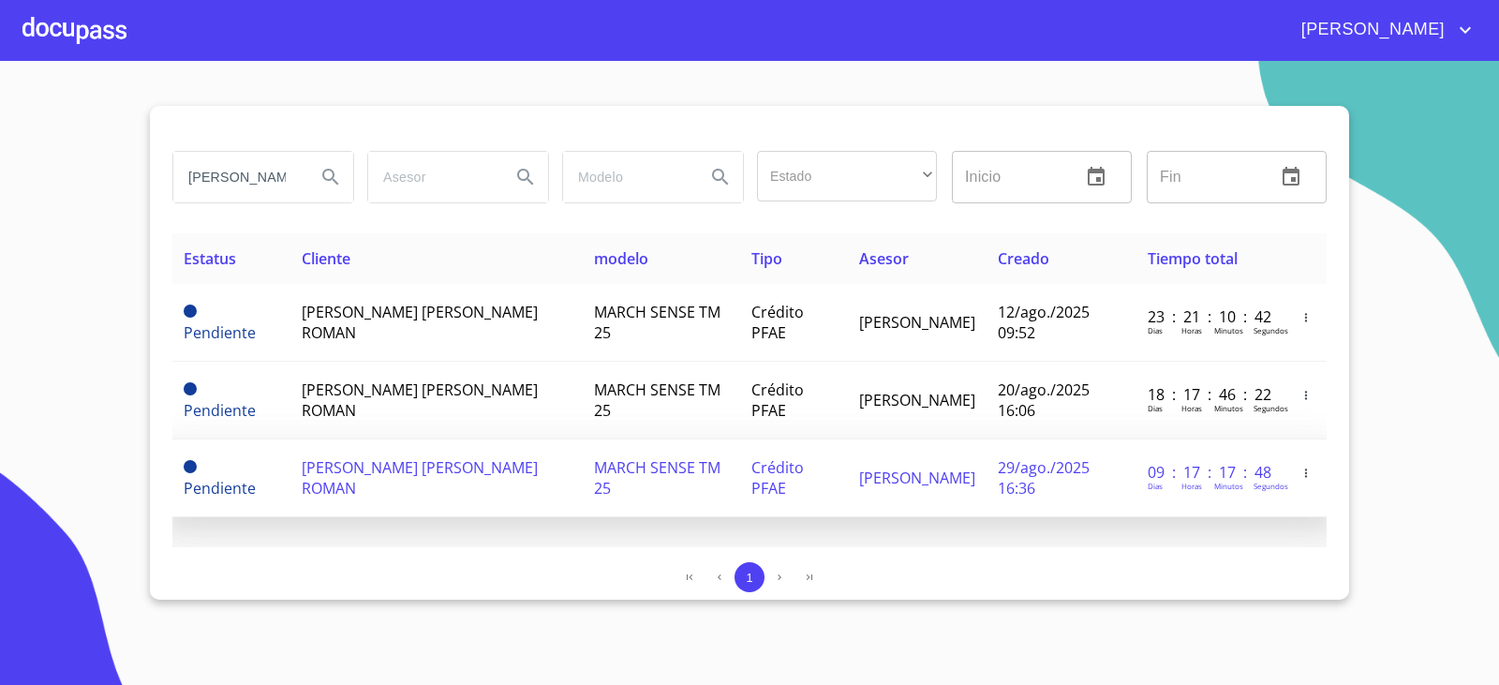
click at [439, 450] on td "JORGE LUIS ESTRADA ROMAN" at bounding box center [436, 478] width 292 height 78
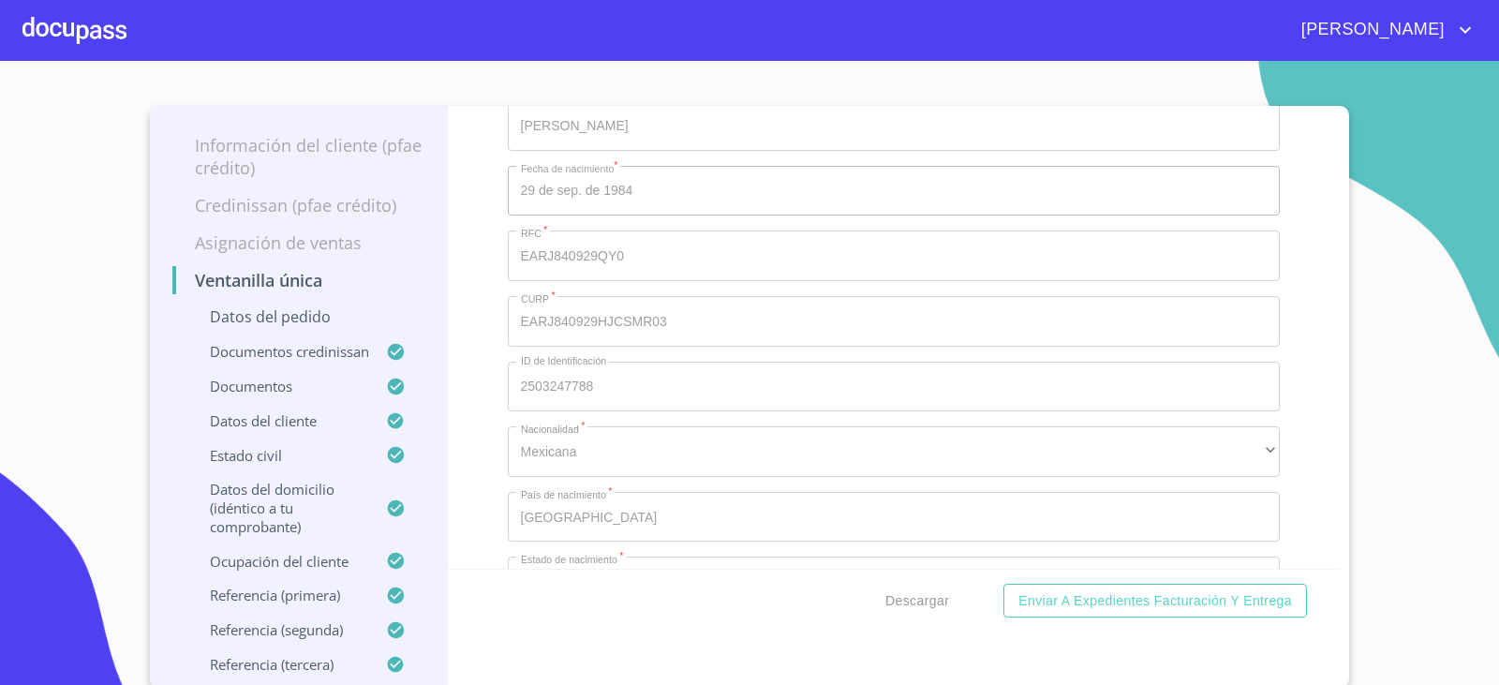
click at [470, 369] on div "Ventanilla única Datos del pedido Marca   * Nissan ​ Año 2025 ​ Color   * BLANC…" at bounding box center [894, 337] width 893 height 463
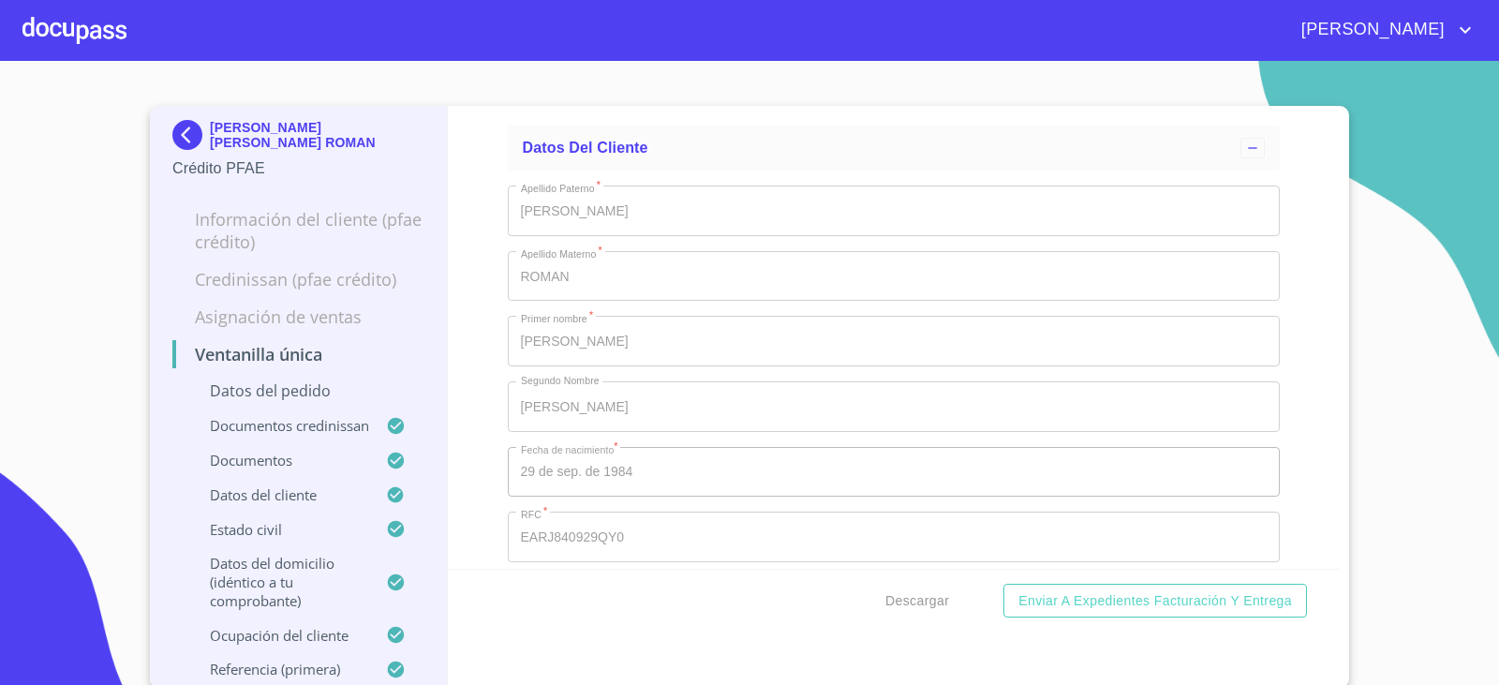
click at [183, 134] on img at bounding box center [190, 135] width 37 height 30
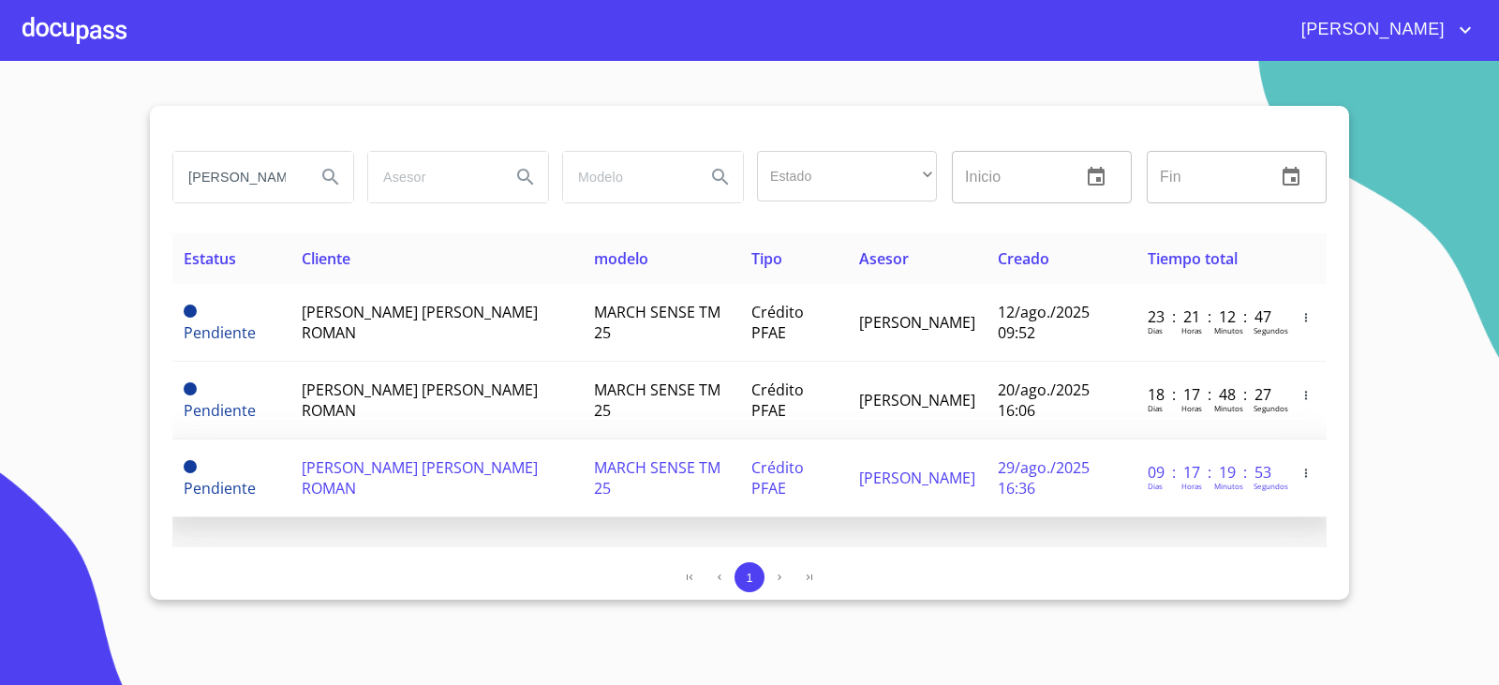
click at [457, 472] on span "JORGE LUIS ESTRADA ROMAN" at bounding box center [420, 477] width 236 height 41
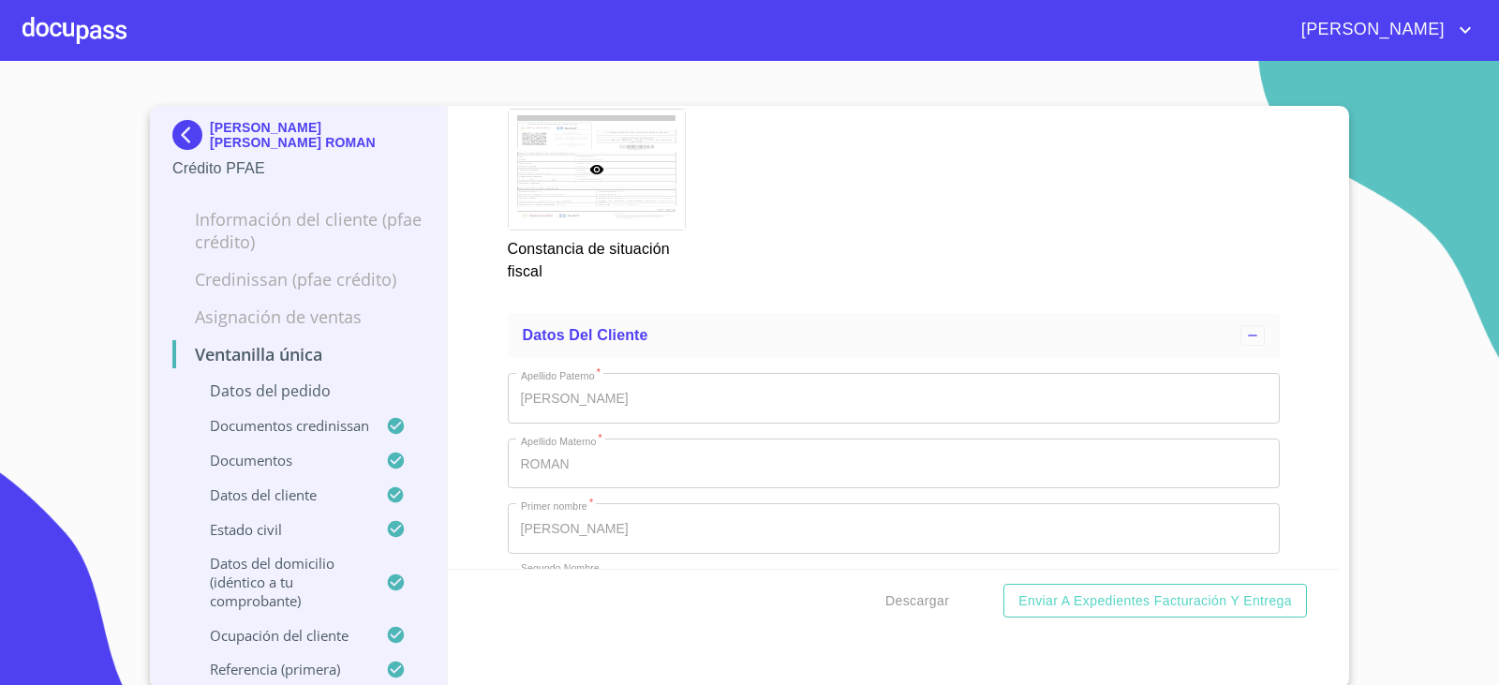
scroll to position [7025, 0]
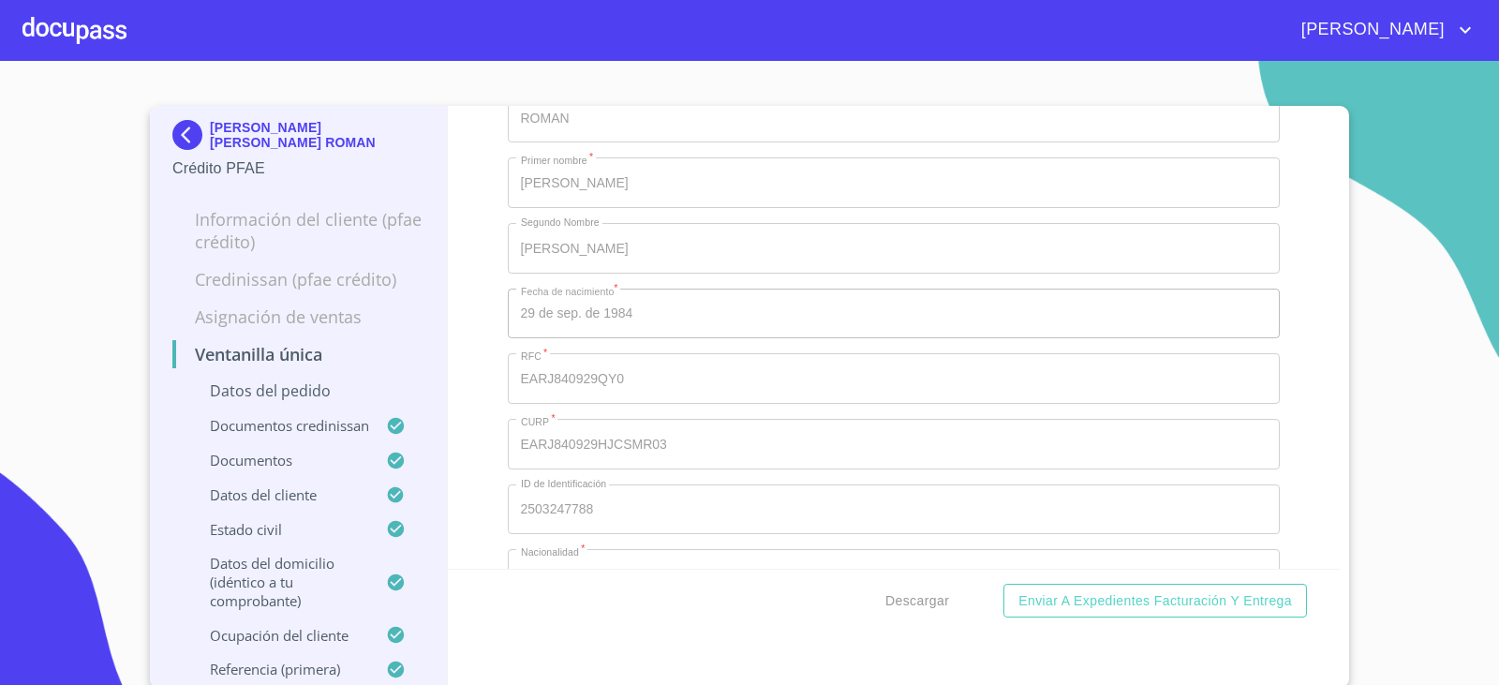
click at [190, 134] on img at bounding box center [190, 135] width 37 height 30
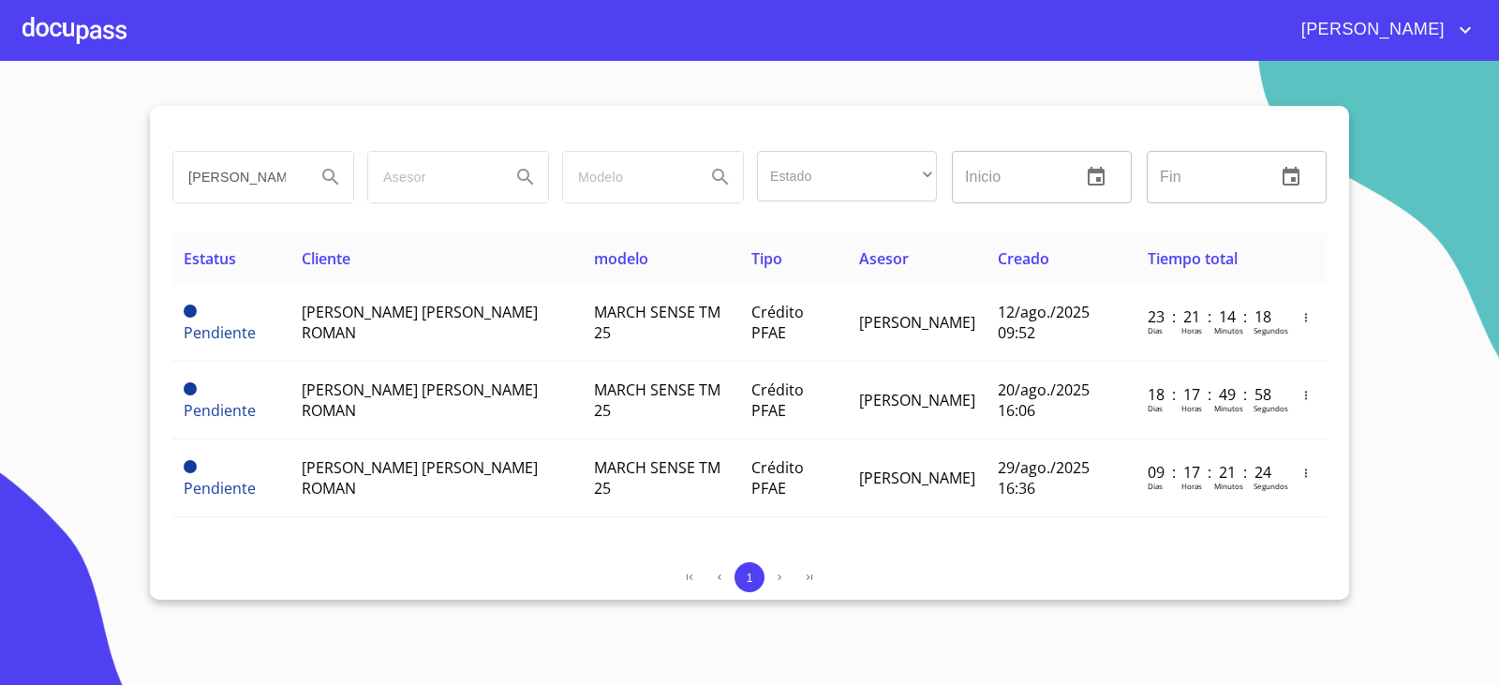
click at [211, 163] on input "JORGE LUIS ESTRADA" at bounding box center [236, 177] width 127 height 51
click at [212, 164] on input "JORGE LUIS ESTRADA" at bounding box center [236, 177] width 127 height 51
type input "UZIEL GARCIA"
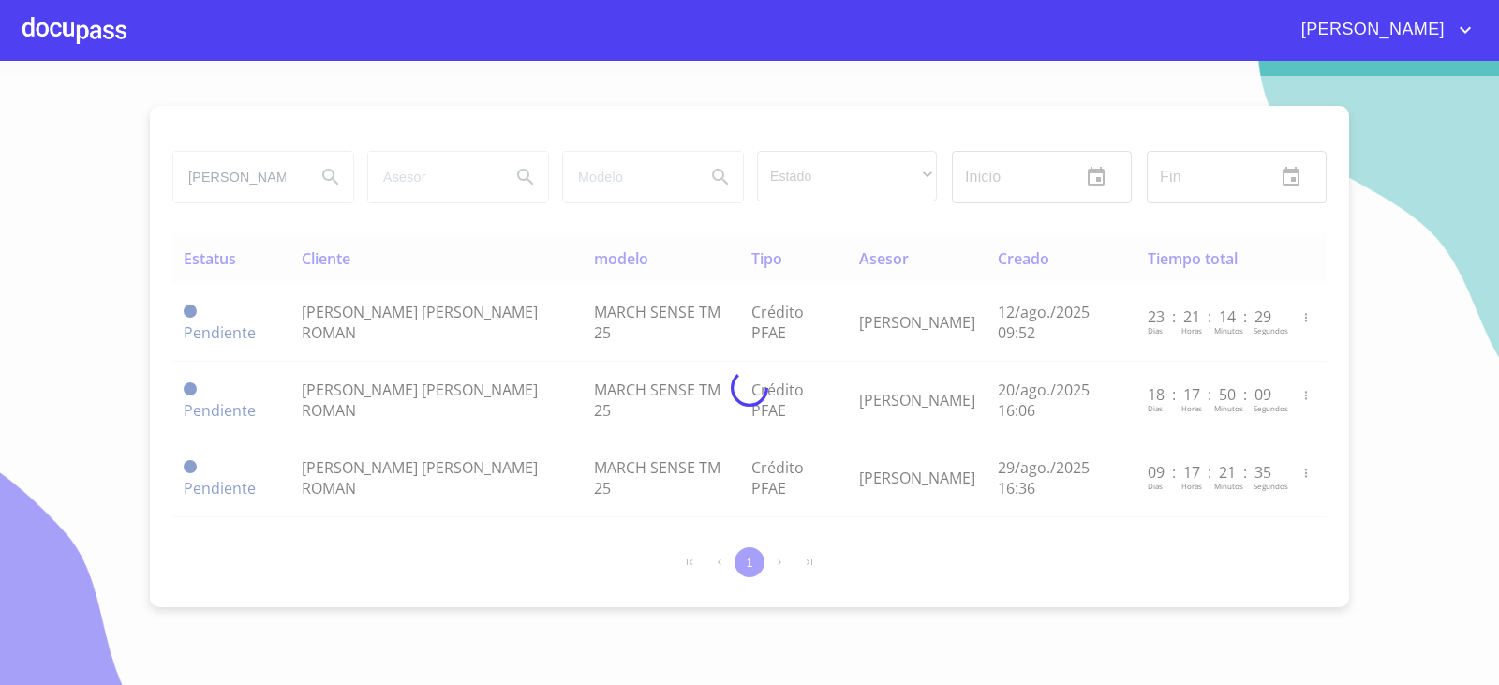
click at [199, 203] on div at bounding box center [749, 388] width 1499 height 624
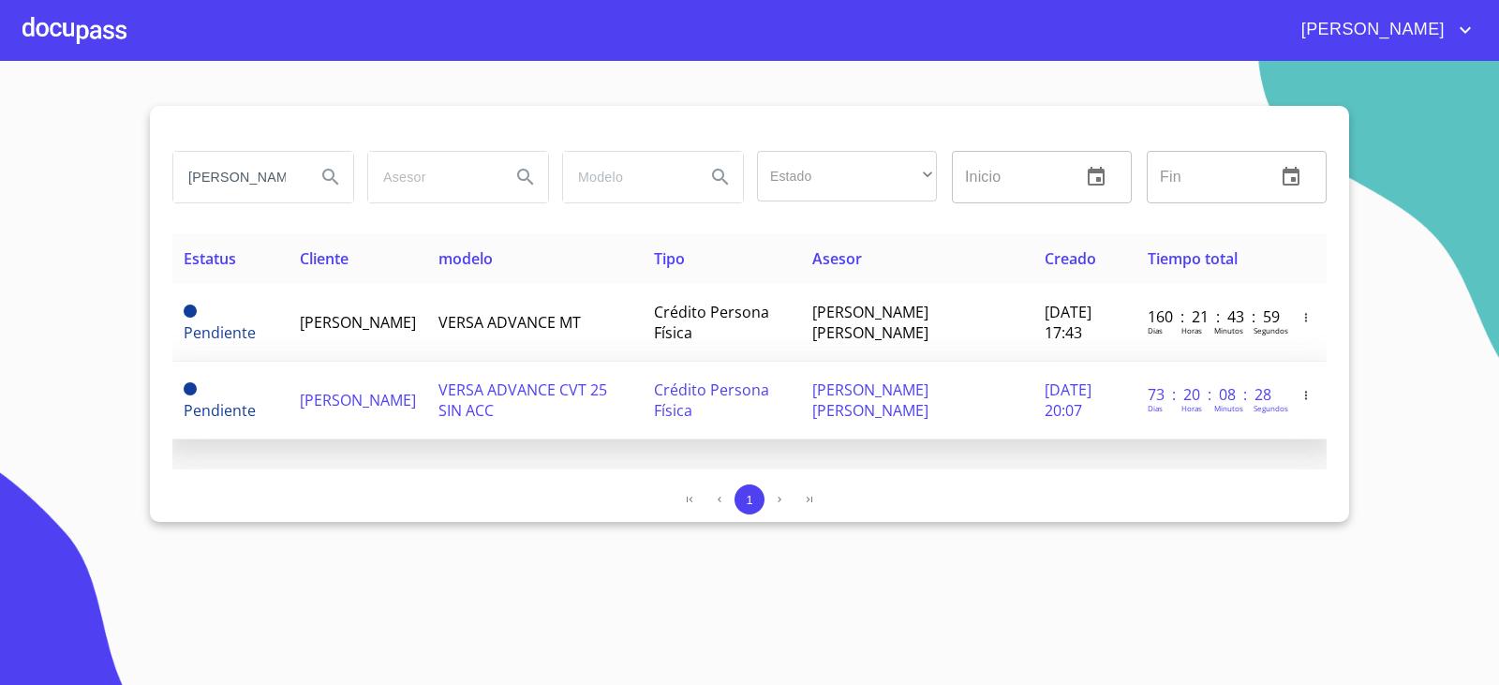
click at [338, 390] on span "UZIEL GARCIA GARCIA" at bounding box center [358, 400] width 116 height 21
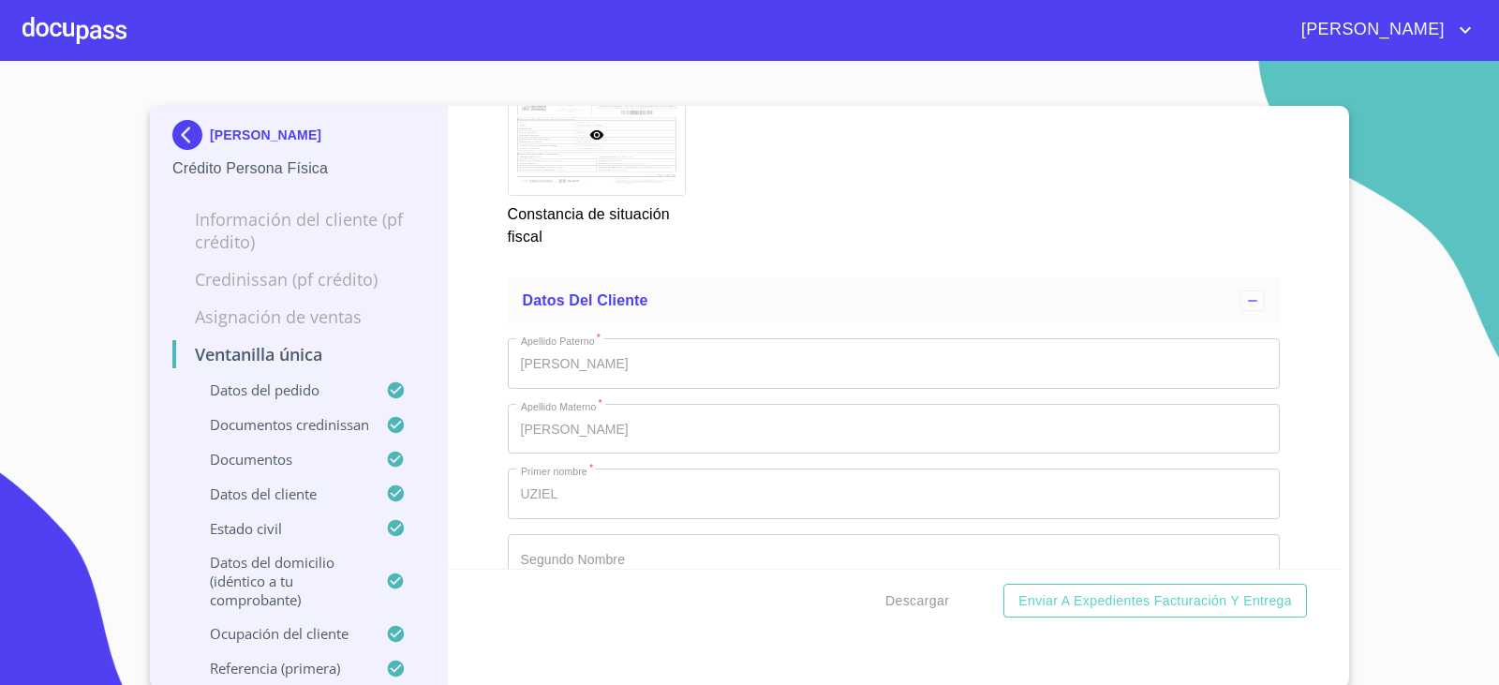
scroll to position [6838, 0]
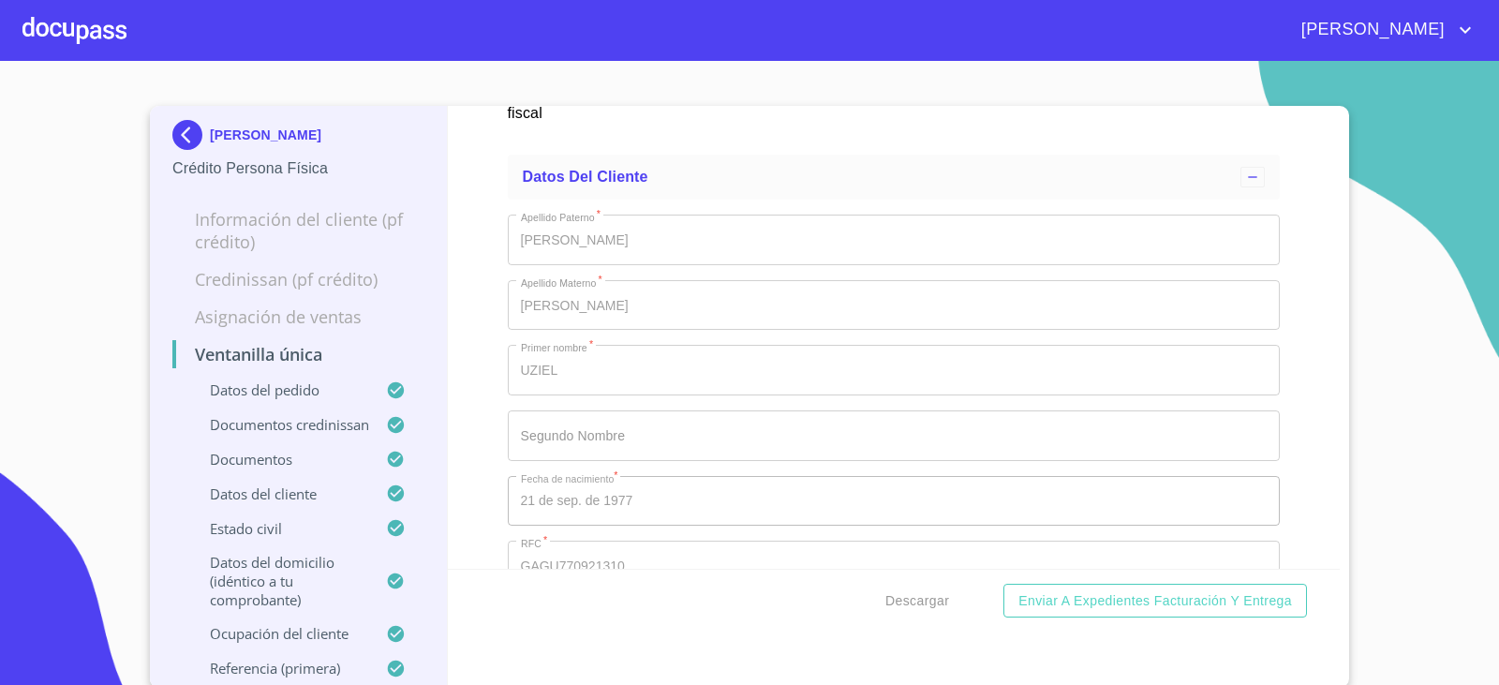
click at [193, 134] on img at bounding box center [190, 135] width 37 height 30
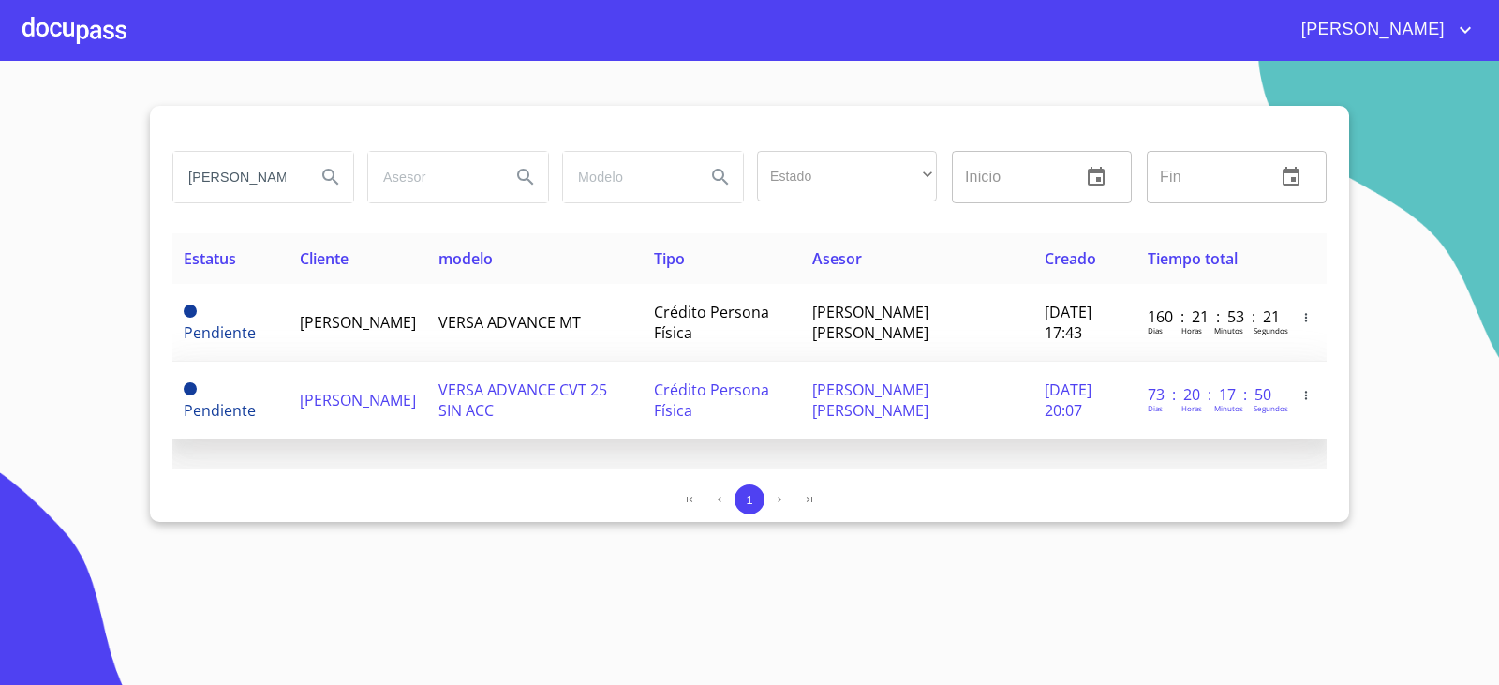
drag, startPoint x: 337, startPoint y: 518, endPoint x: 280, endPoint y: 374, distance: 155.1
click at [337, 518] on div "1" at bounding box center [749, 502] width 1154 height 37
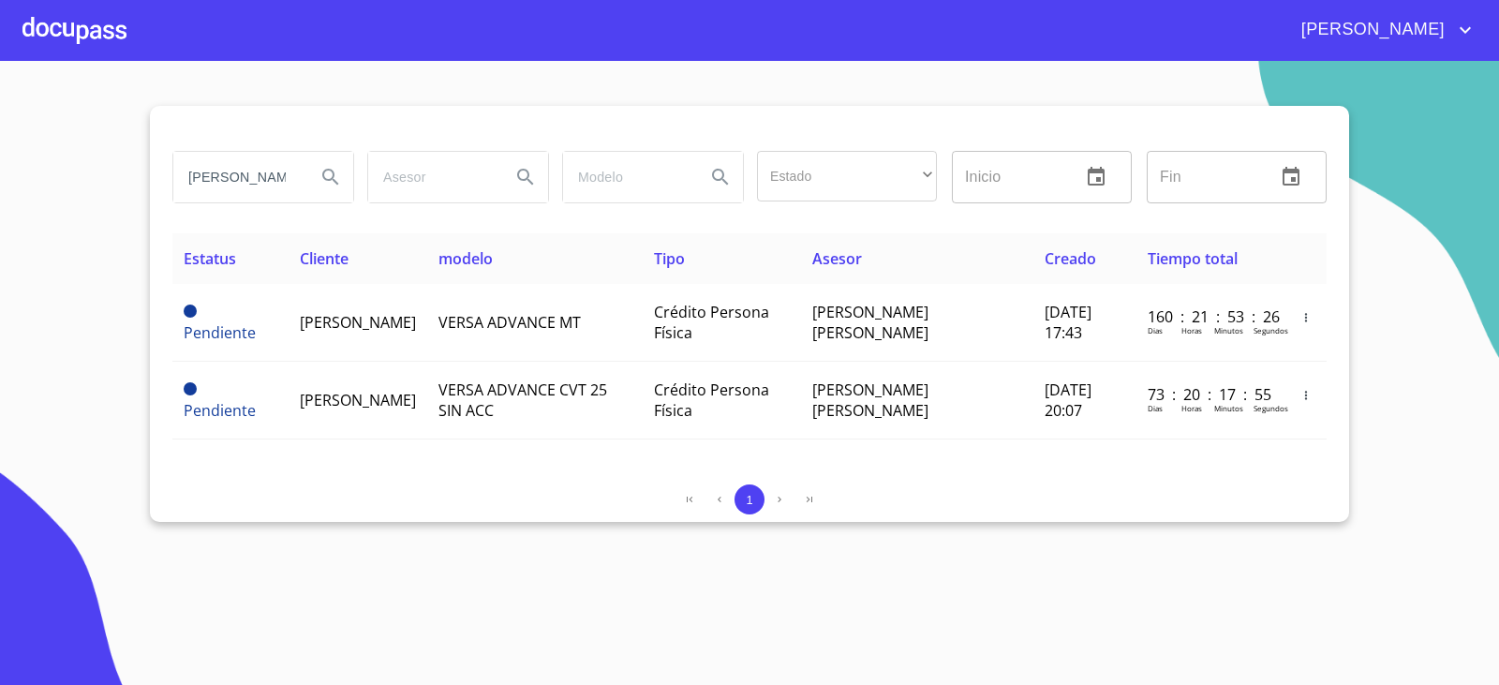
click at [295, 181] on input "UZIEL GARCIA" at bounding box center [236, 177] width 127 height 51
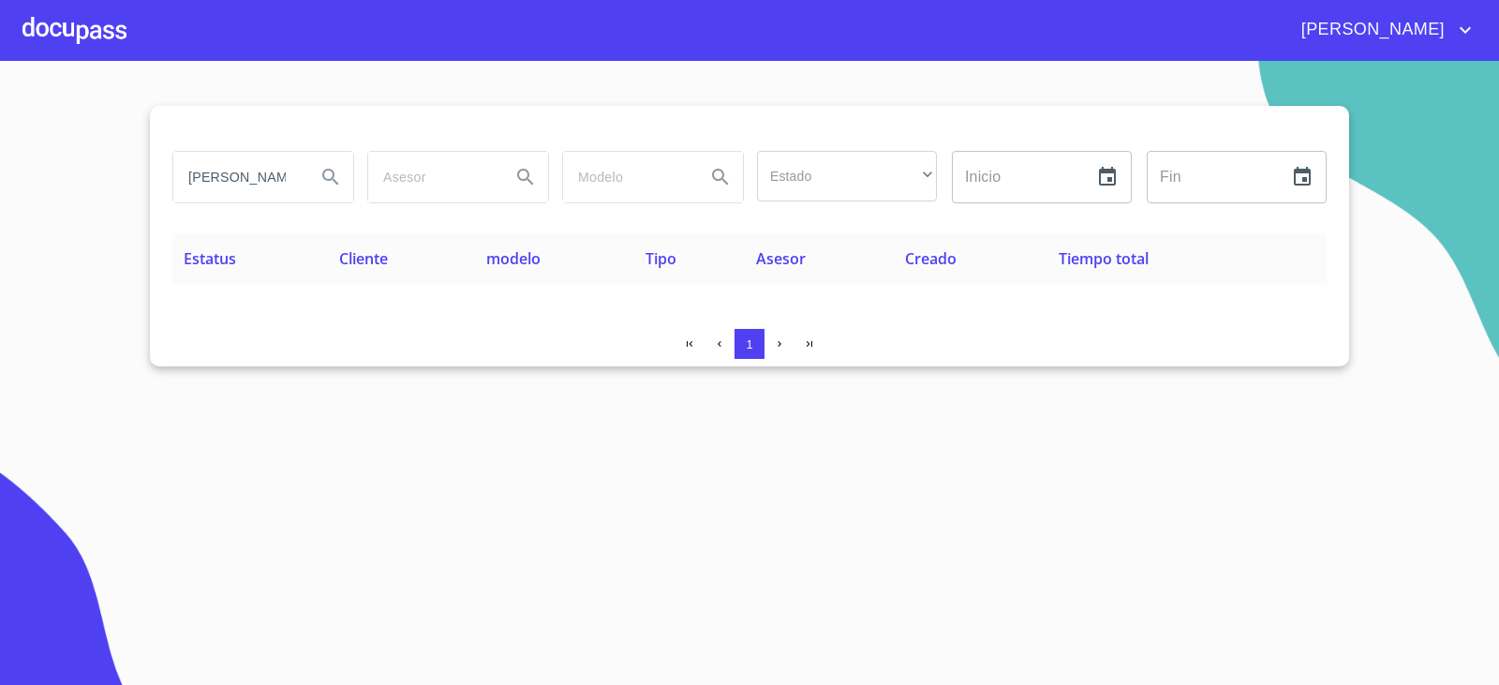
click at [299, 185] on input "ARECELI PARRA" at bounding box center [236, 177] width 127 height 51
drag, startPoint x: 275, startPoint y: 176, endPoint x: 319, endPoint y: 181, distance: 44.3
click at [319, 181] on div "ARECELI PARRA" at bounding box center [263, 177] width 180 height 51
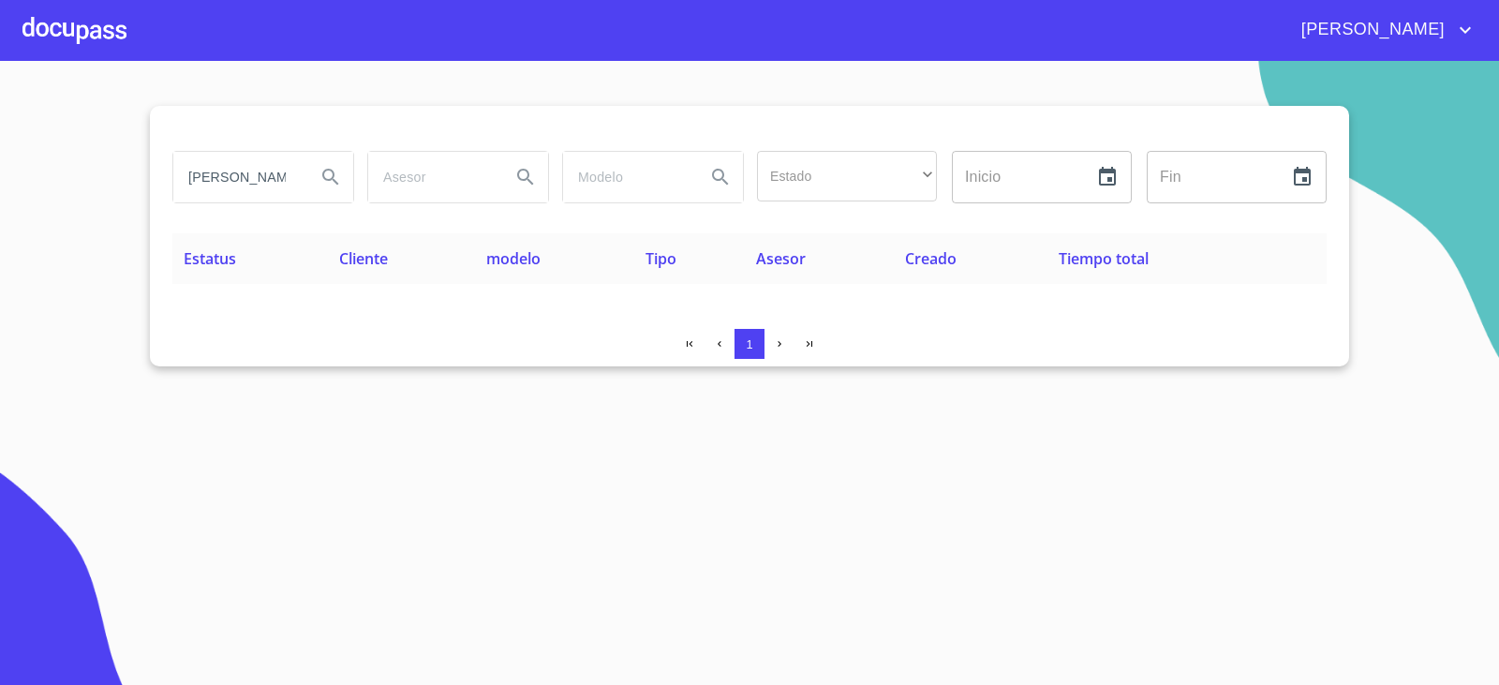
click at [251, 176] on input "ARECELI PARRA" at bounding box center [236, 177] width 127 height 51
type input "ALUTRACTOS"
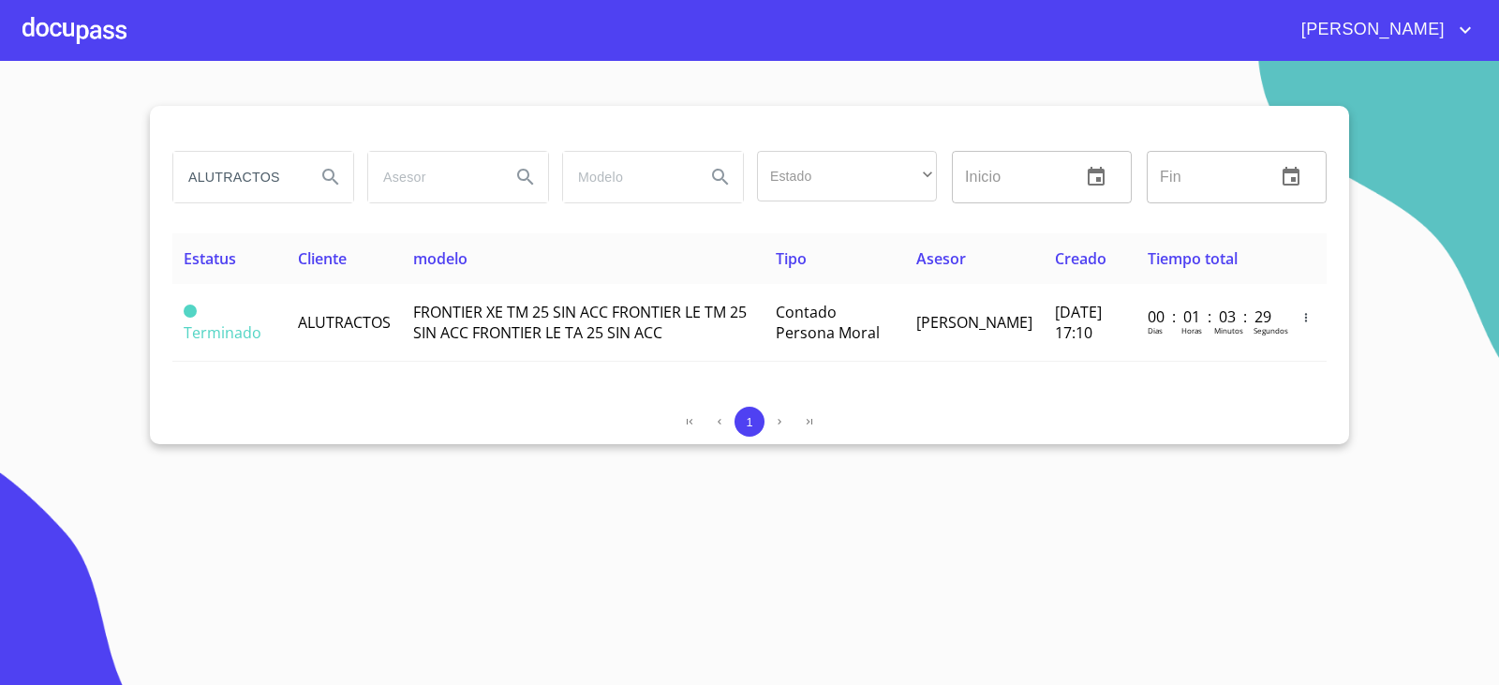
click at [321, 436] on div "1" at bounding box center [749, 422] width 1154 height 30
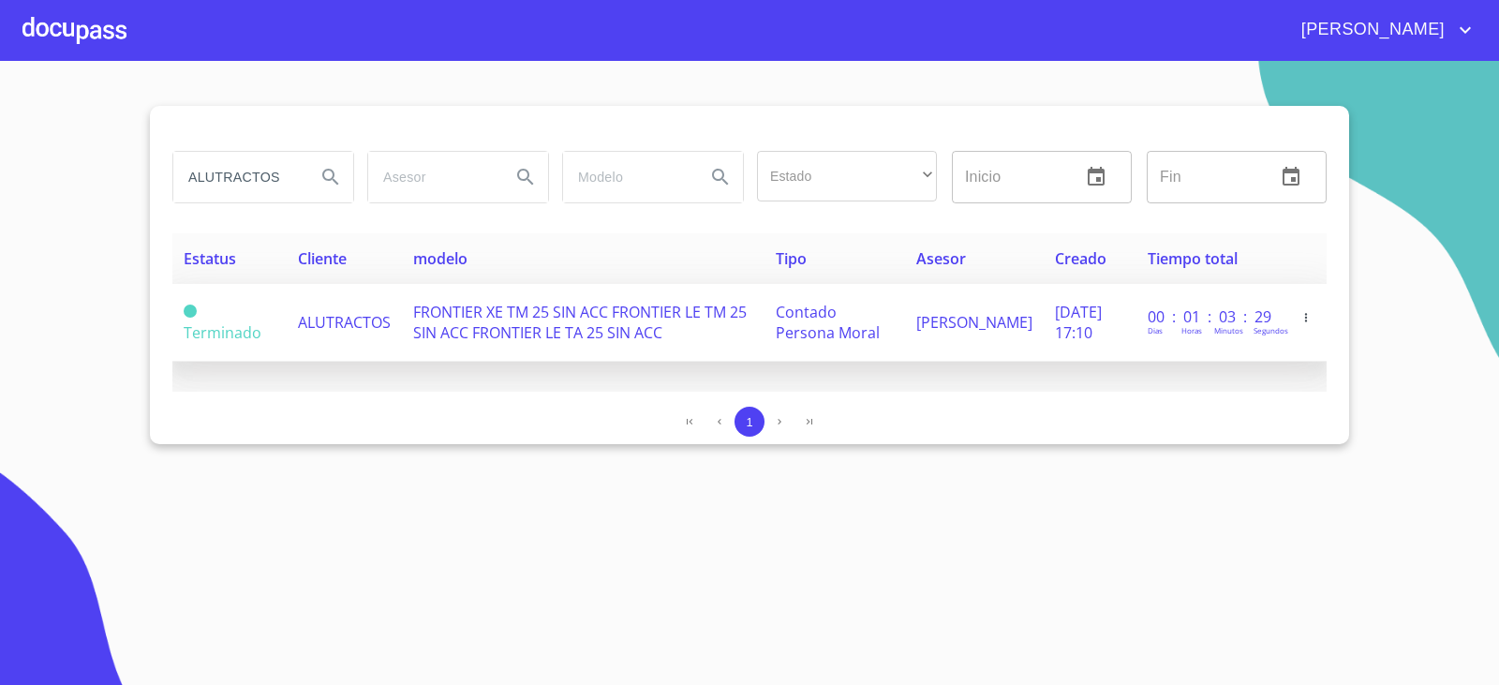
click at [365, 333] on span "ALUTRACTOS" at bounding box center [344, 322] width 93 height 21
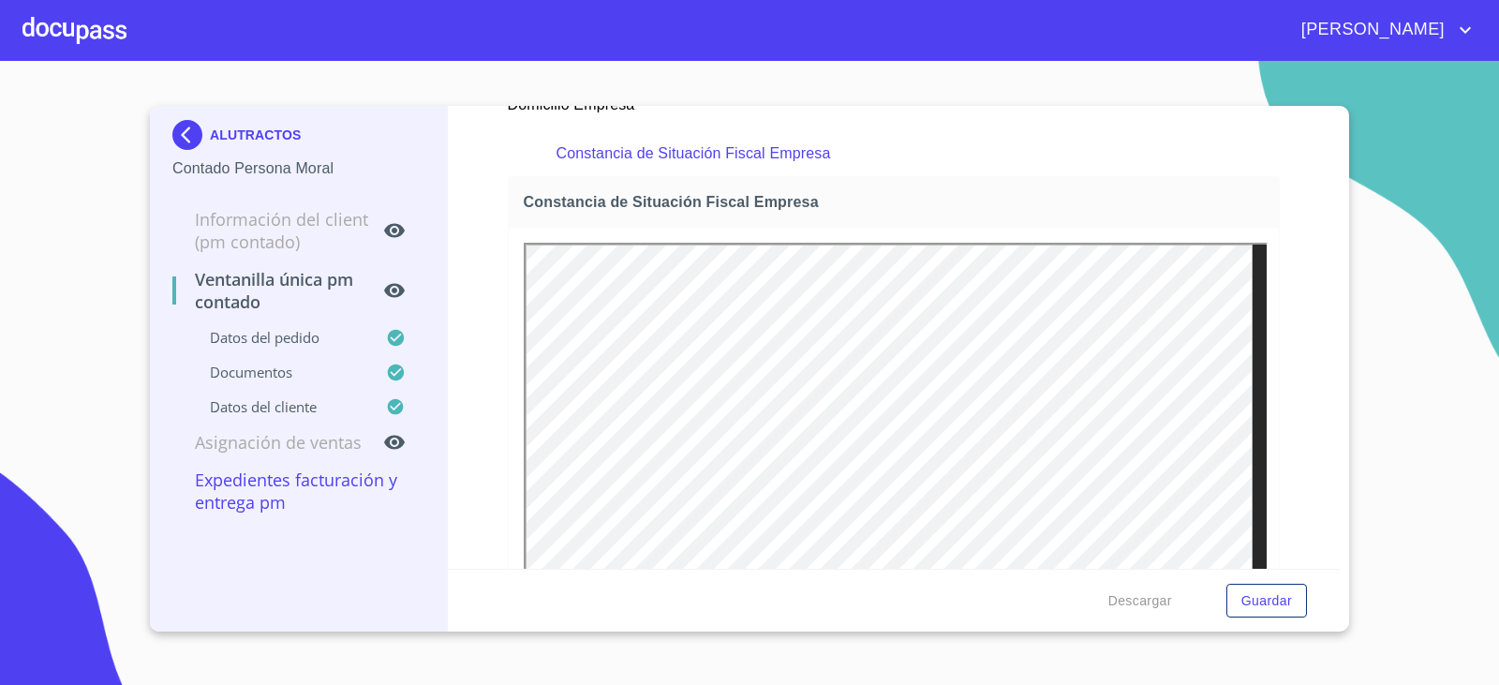
click at [185, 133] on img at bounding box center [190, 135] width 37 height 30
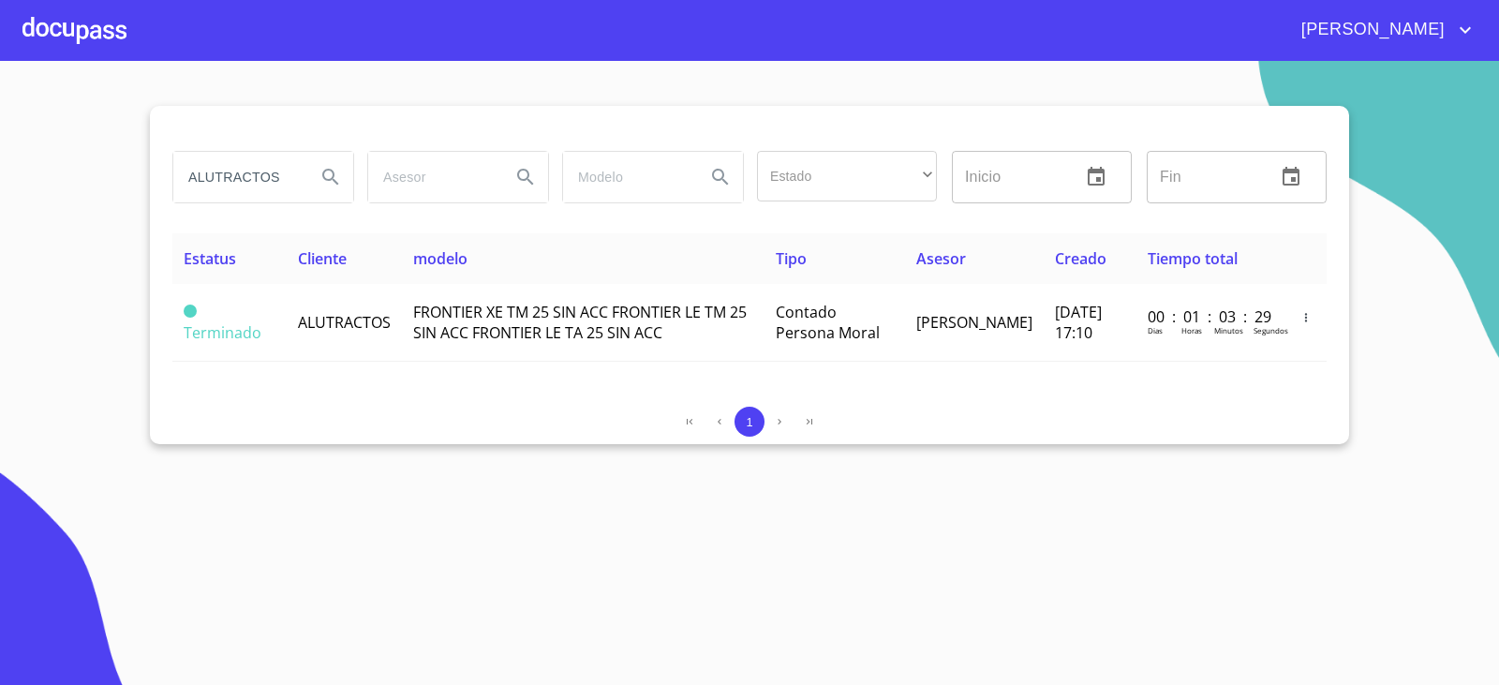
click at [228, 190] on input "ALUTRACTOS" at bounding box center [236, 177] width 127 height 51
click at [229, 190] on input "ALUTRACTOS" at bounding box center [236, 177] width 127 height 51
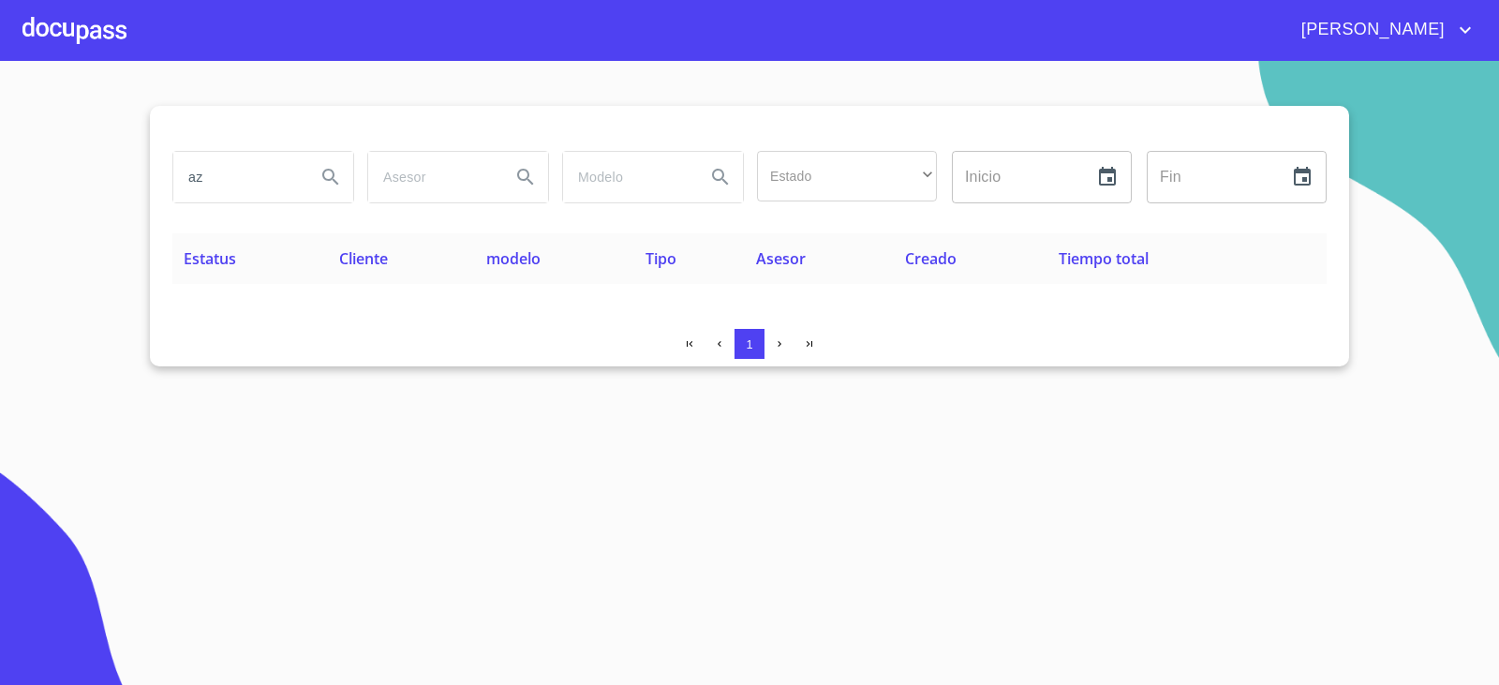
type input "a"
type input "uziel garcia"
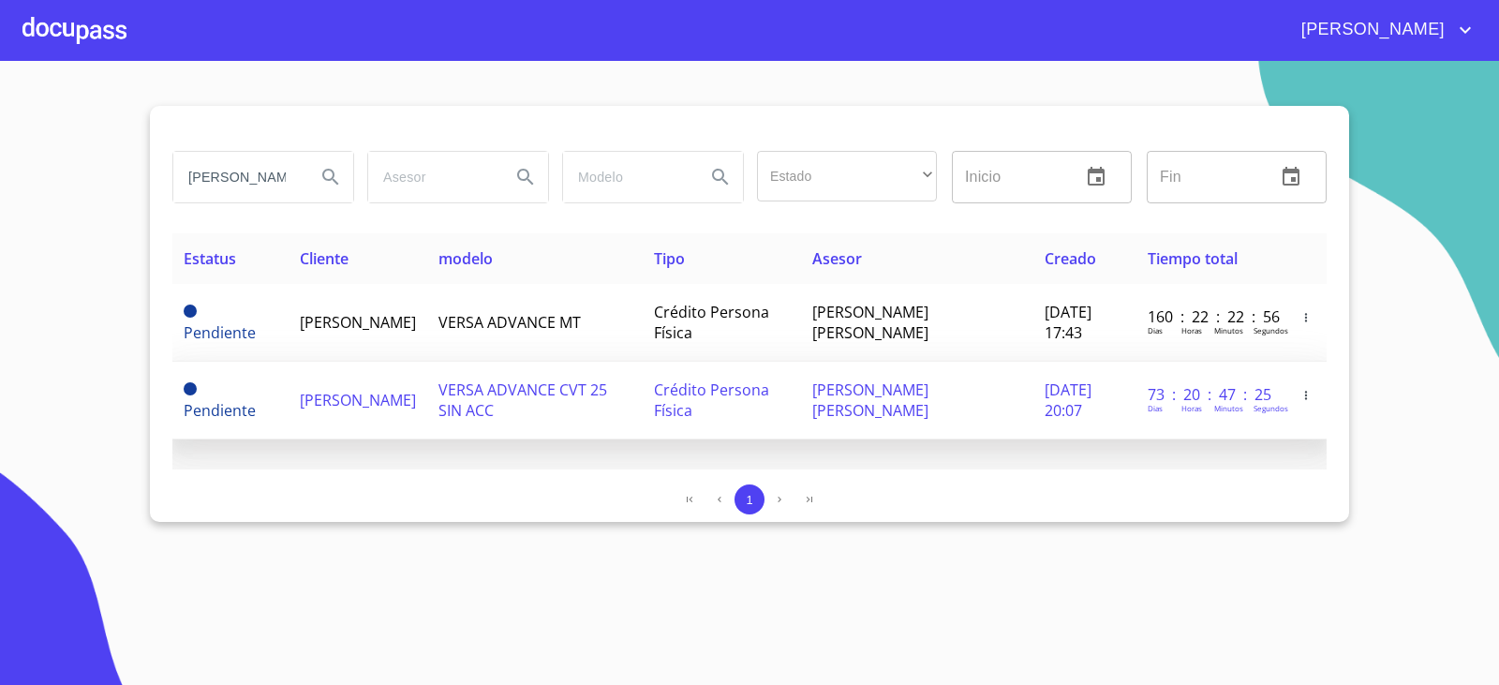
click at [421, 433] on td "UZIEL GARCIA GARCIA" at bounding box center [357, 401] width 139 height 78
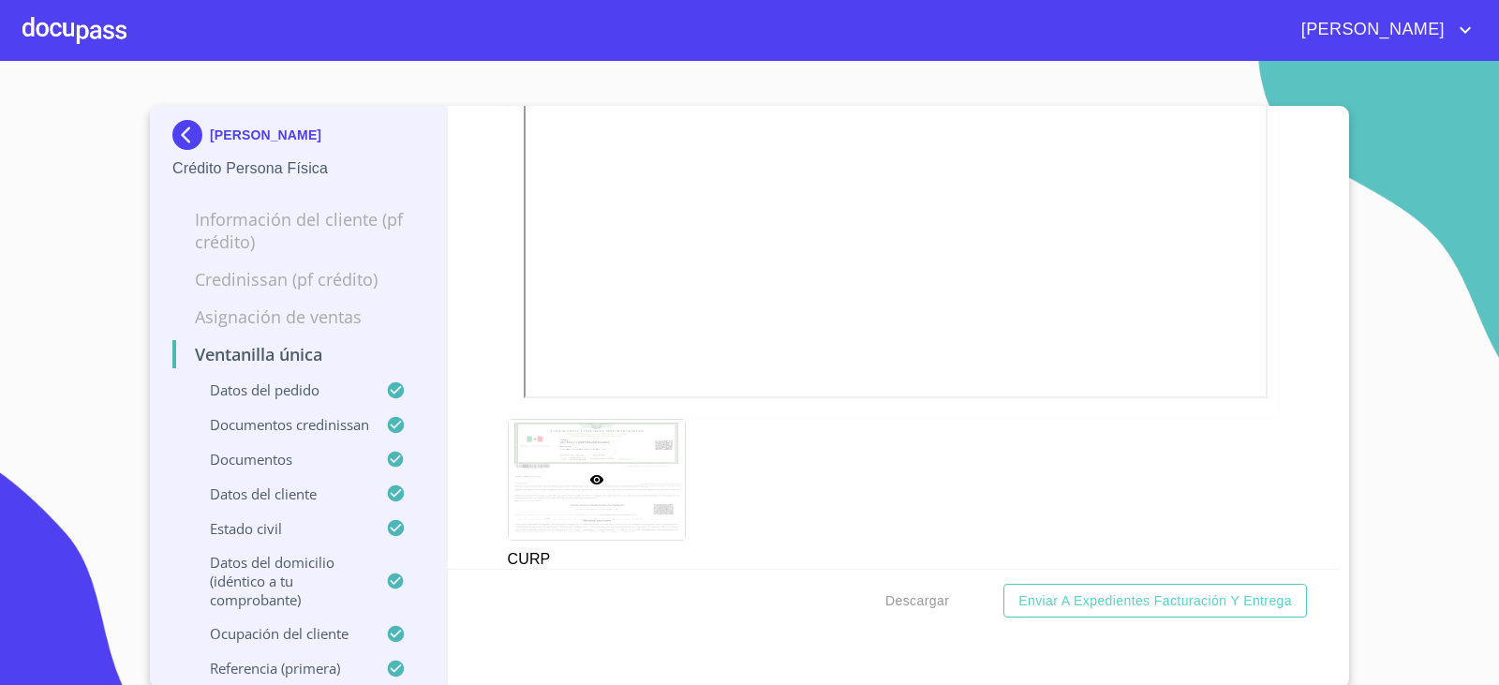
scroll to position [7087, 0]
click at [178, 133] on img at bounding box center [190, 135] width 37 height 30
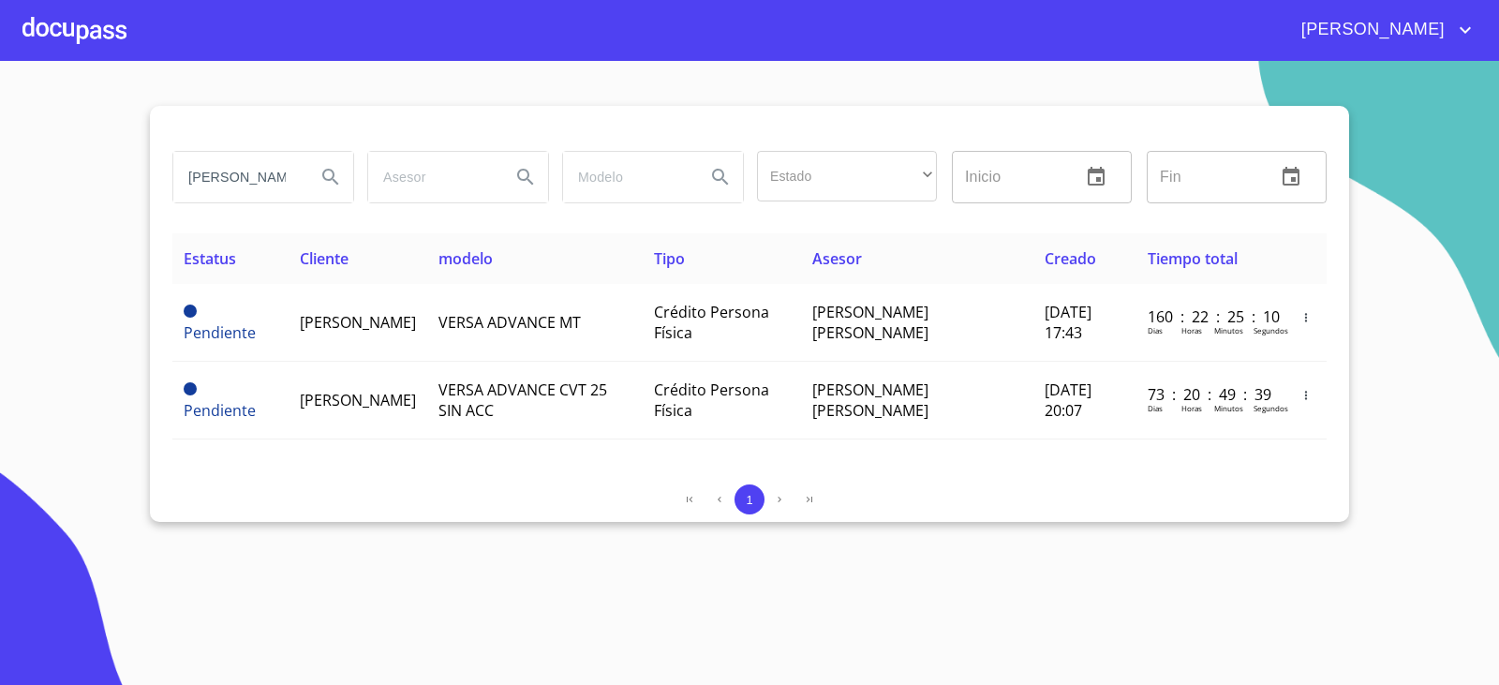
click at [1331, 496] on div "uziel garcia Estado ​ ​ Inicio ​ Fin ​ Estatus Cliente modelo Tipo Asesor Cread…" at bounding box center [749, 314] width 1199 height 416
click at [244, 181] on input "uziel garcia" at bounding box center [236, 177] width 127 height 51
type input "ALUTRACTOS"
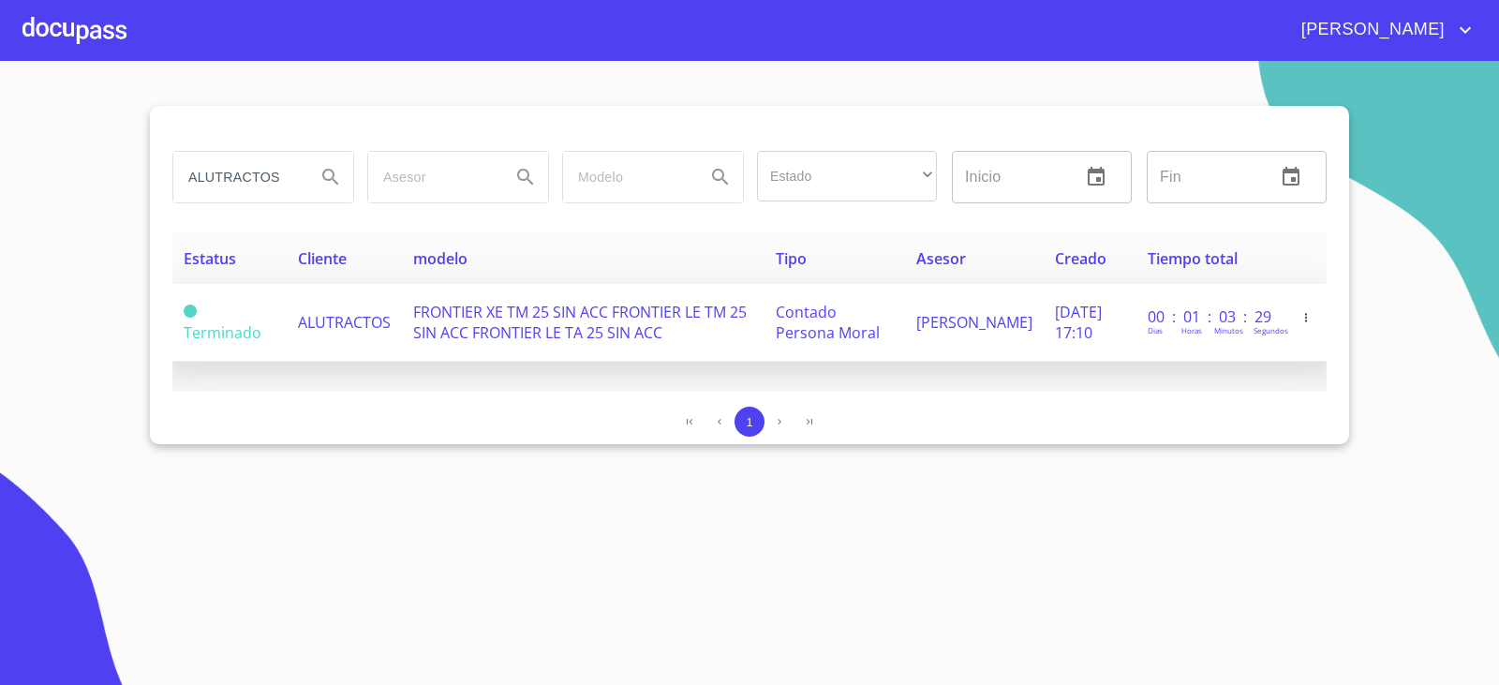
click at [322, 331] on span "ALUTRACTOS" at bounding box center [344, 322] width 93 height 21
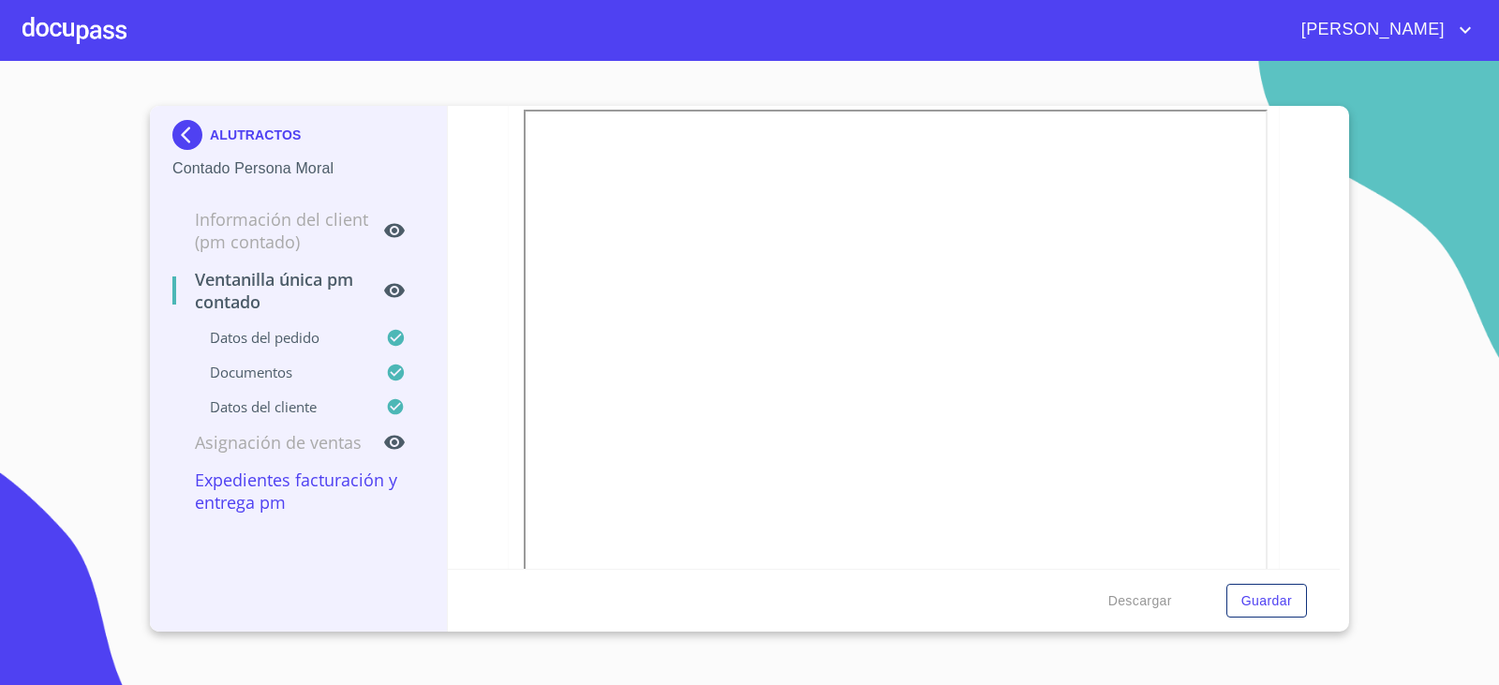
scroll to position [4028, 0]
click at [198, 123] on img at bounding box center [190, 135] width 37 height 30
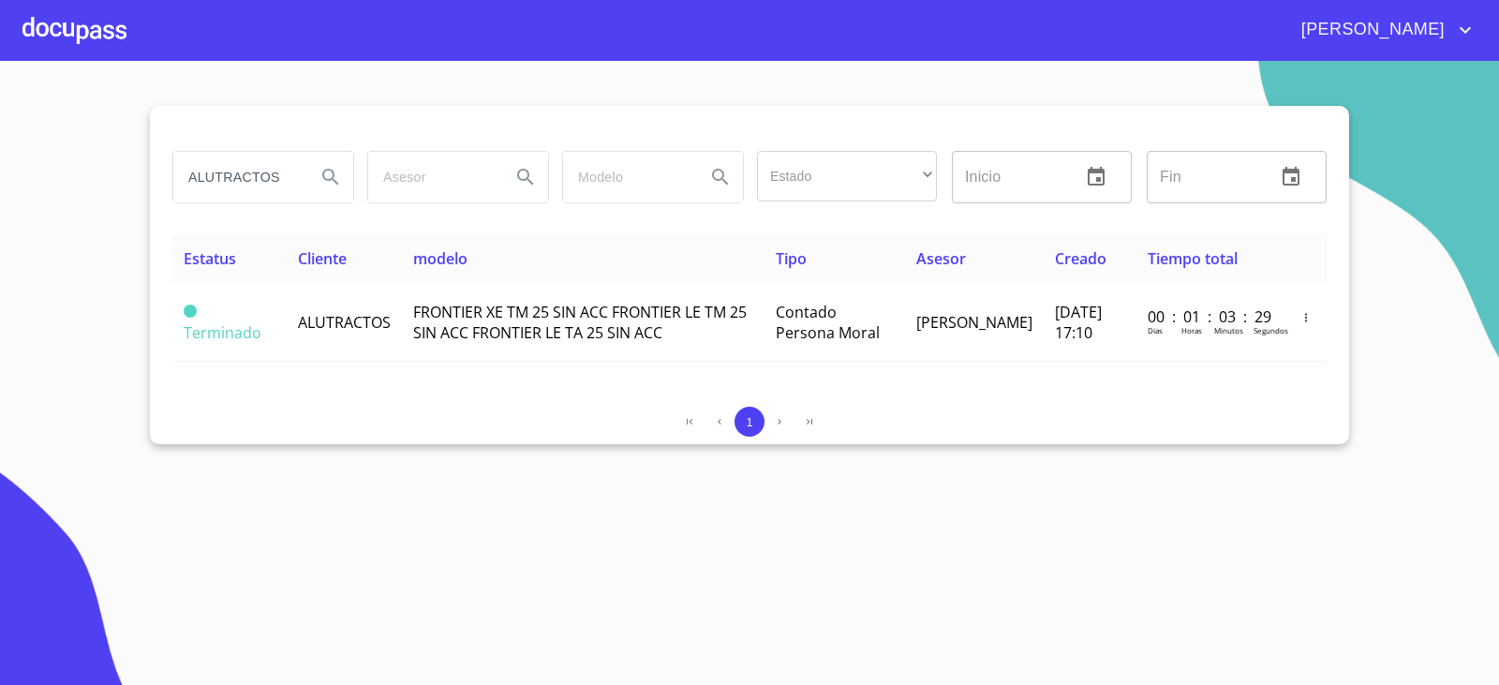
click at [251, 187] on input "ALUTRACTOS" at bounding box center [236, 177] width 127 height 51
type input "CAL DE APASCO"
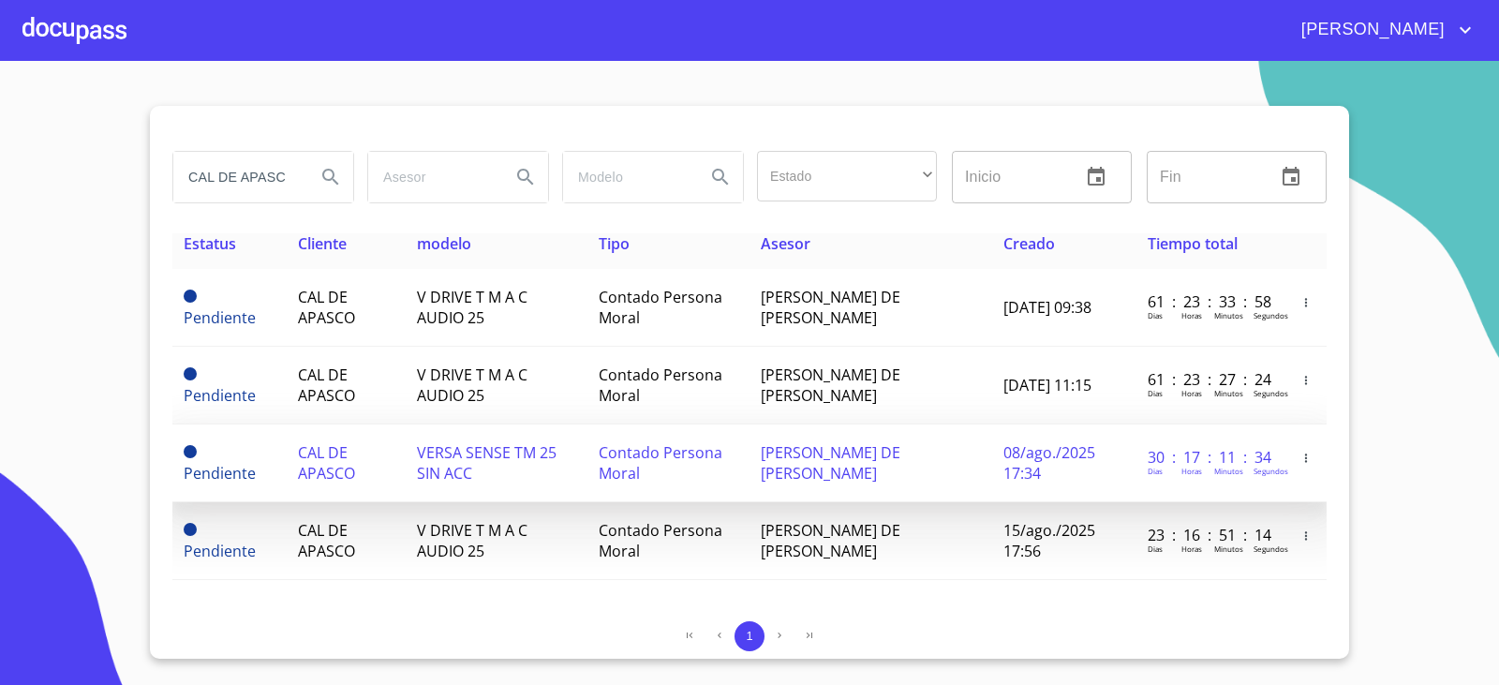
scroll to position [19, 0]
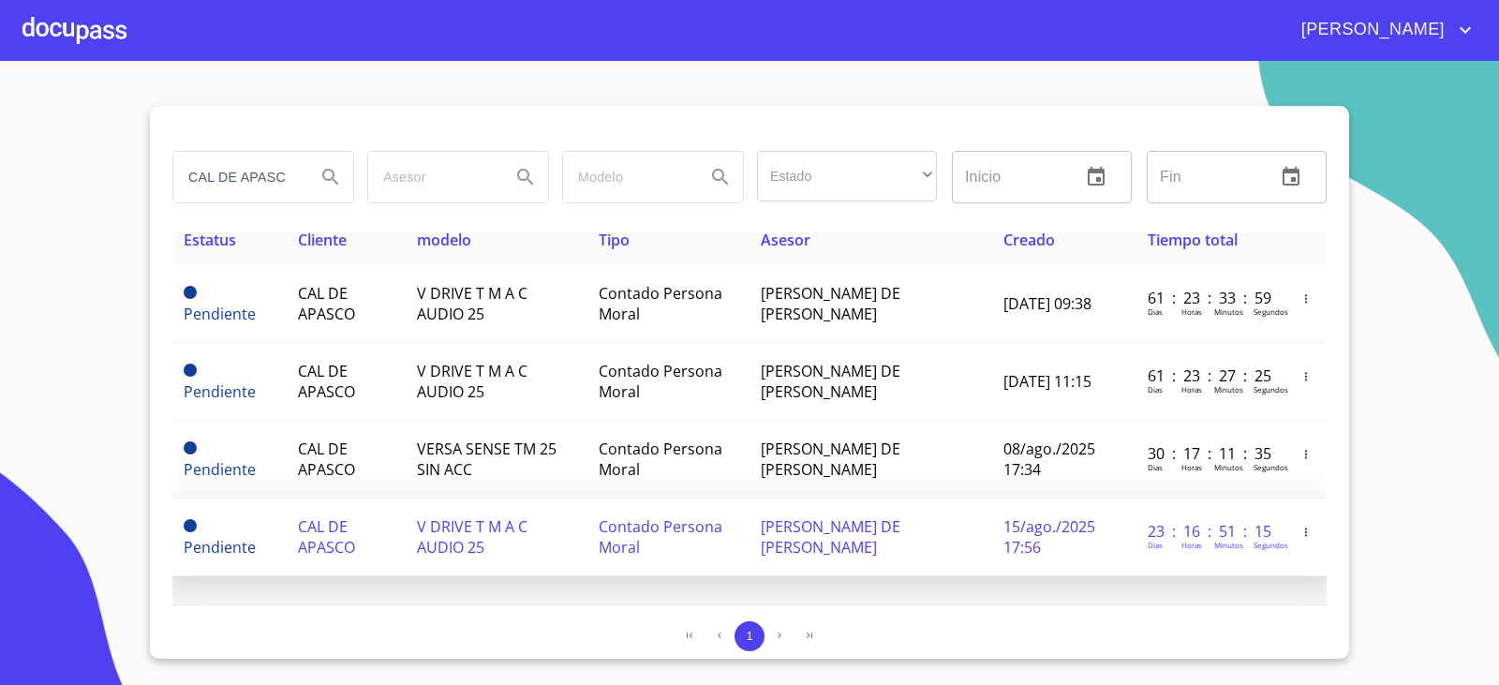
click at [411, 533] on td "V DRIVE T M A C AUDIO 25" at bounding box center [497, 537] width 182 height 78
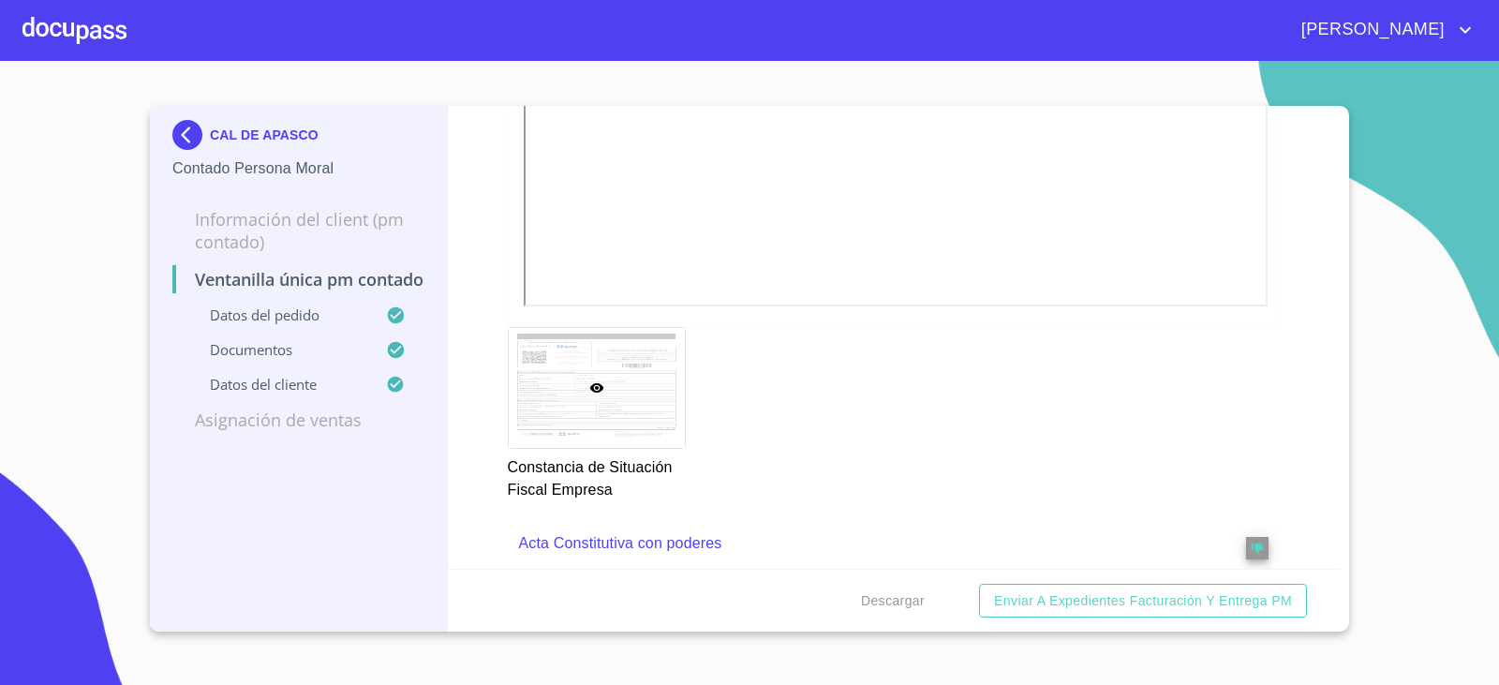
scroll to position [2435, 0]
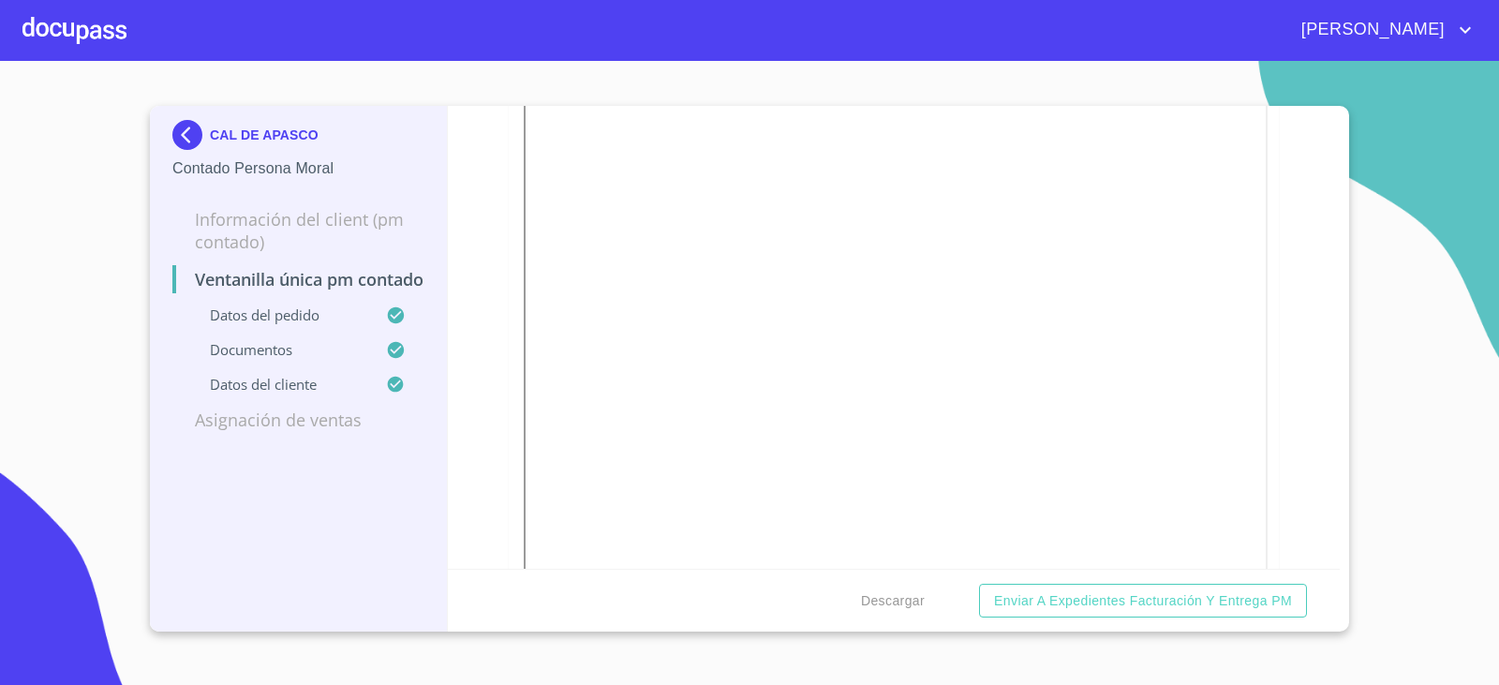
click at [161, 132] on div "CAL DE APASCO Contado Persona Moral Información del Client (PM contado) Ventani…" at bounding box center [299, 368] width 298 height 525
click at [185, 131] on img at bounding box center [190, 135] width 37 height 30
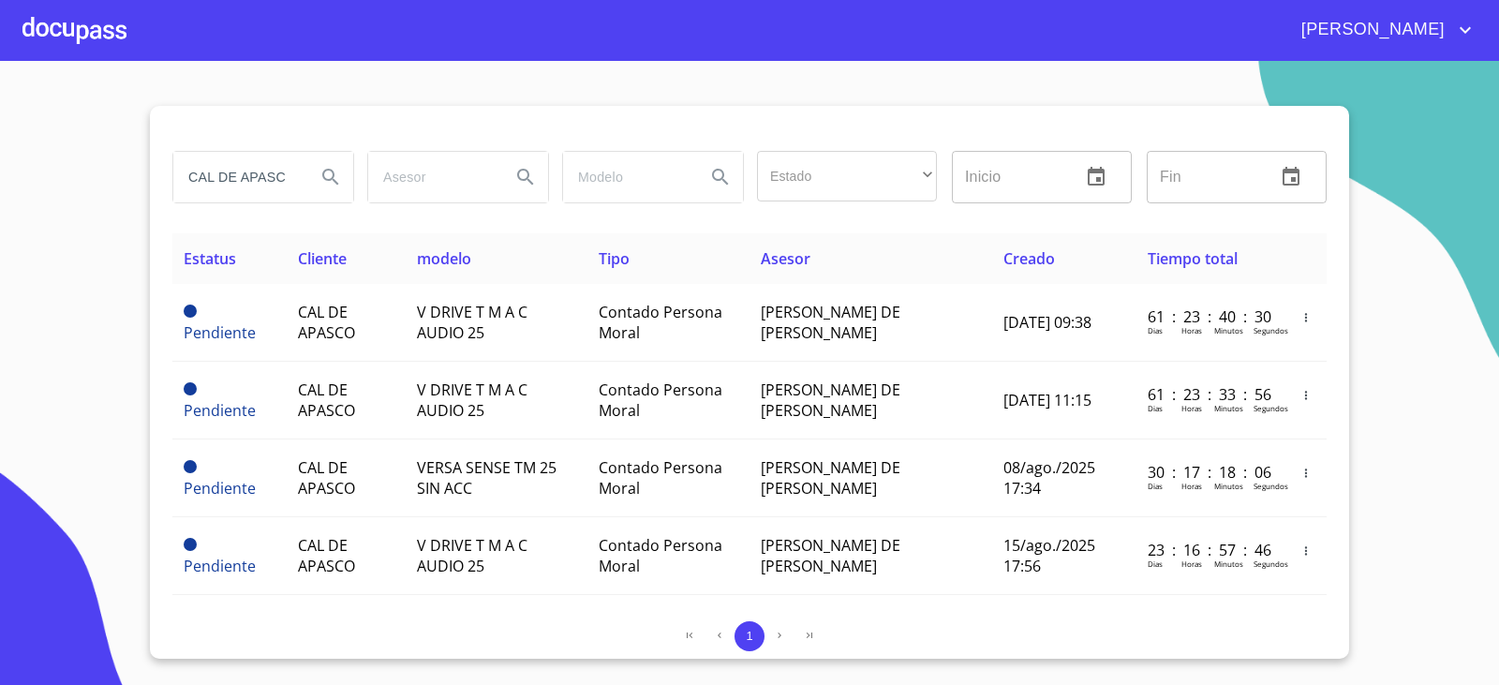
click at [259, 171] on input "CAL DE APASCO" at bounding box center [236, 177] width 127 height 51
type input "c"
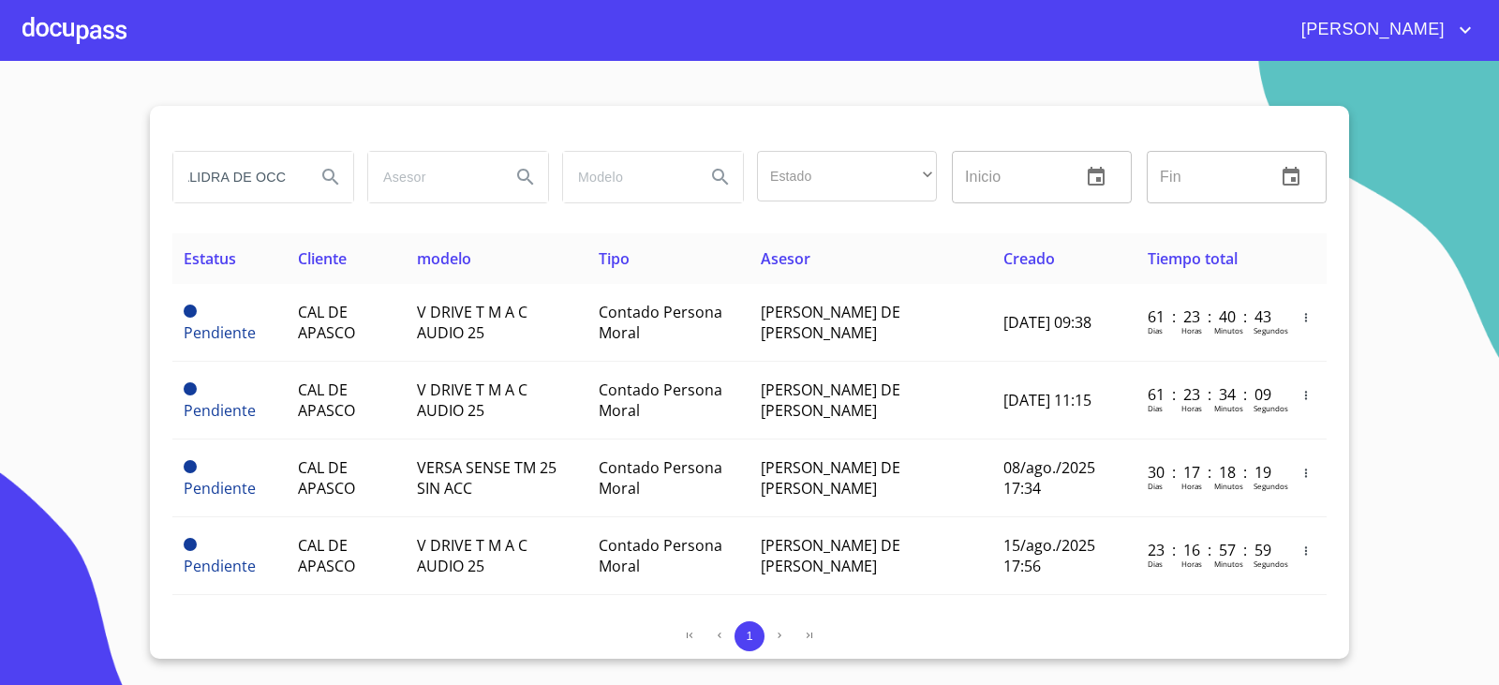
type input "CALIDRA DE OCC"
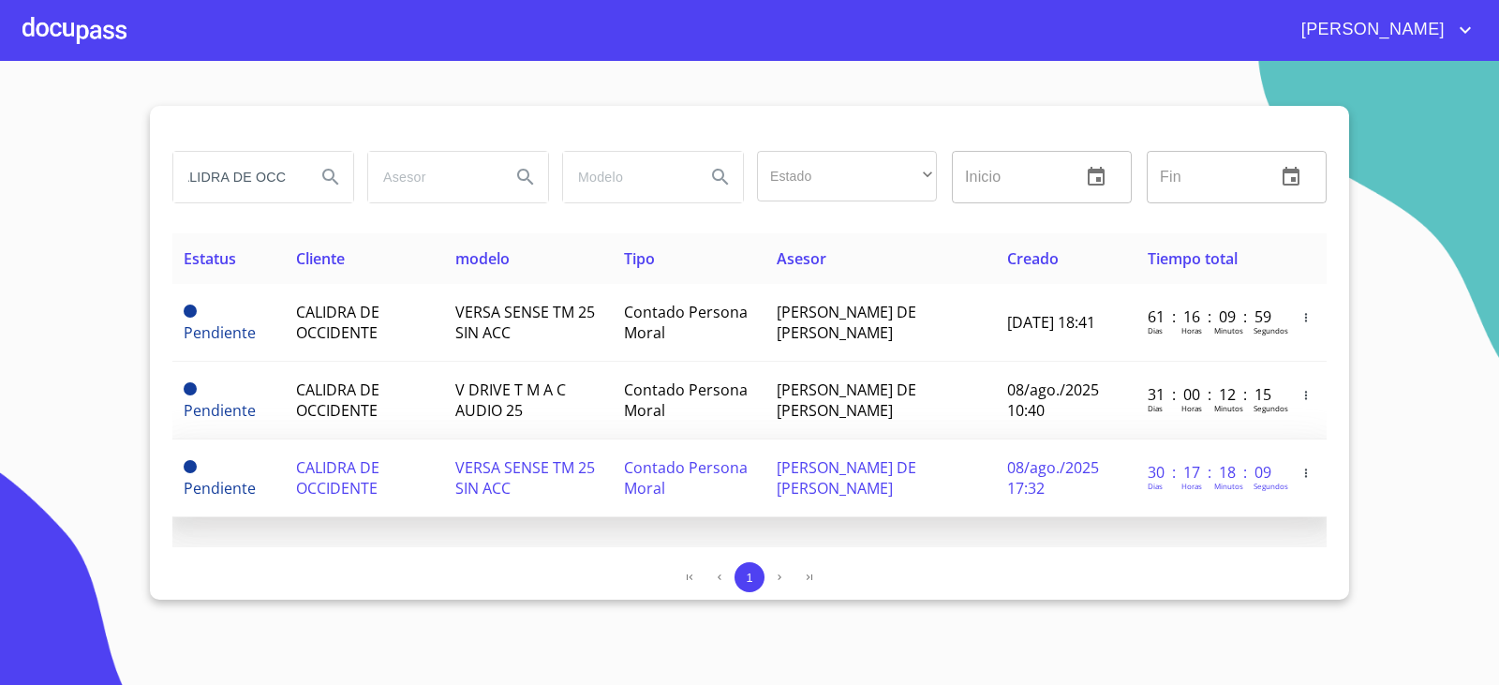
click at [405, 478] on td "CALIDRA DE OCCIDENTE" at bounding box center [364, 478] width 159 height 78
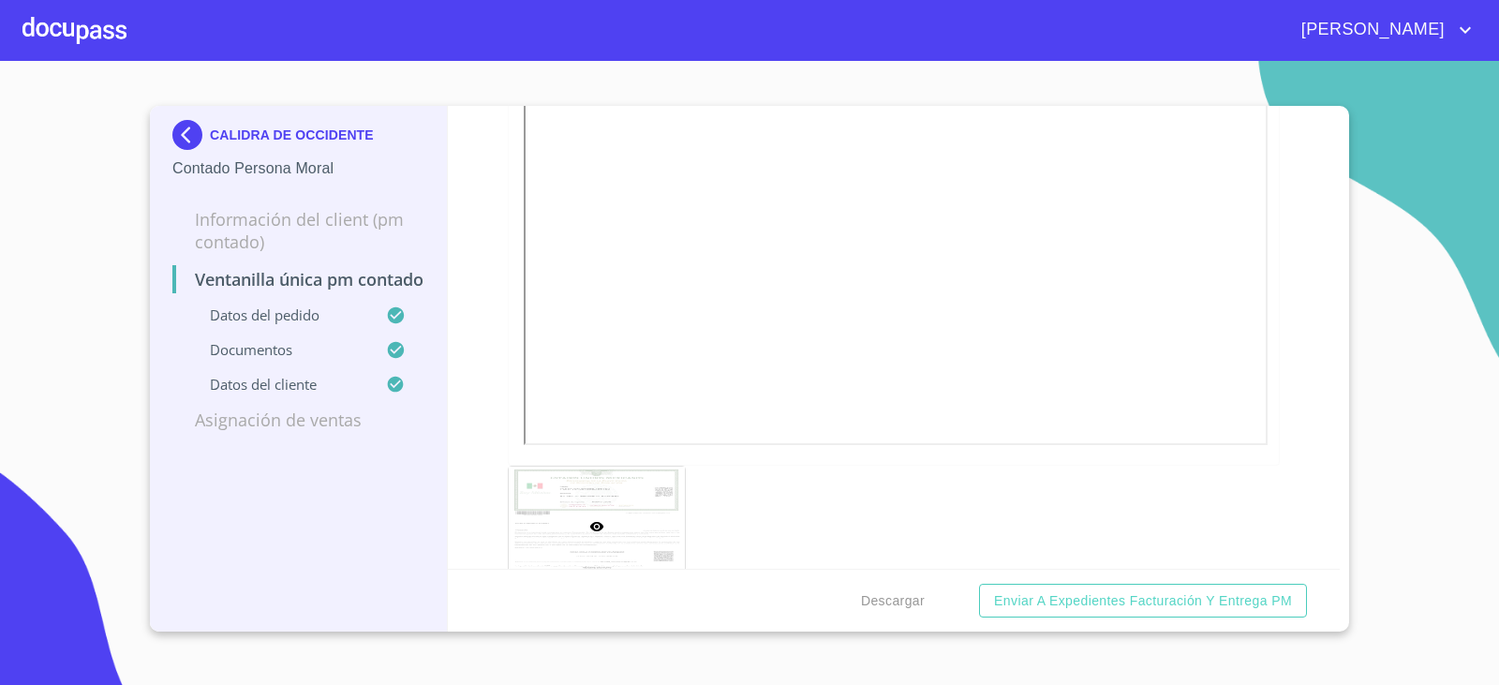
scroll to position [4151, 0]
click at [181, 137] on img at bounding box center [190, 135] width 37 height 30
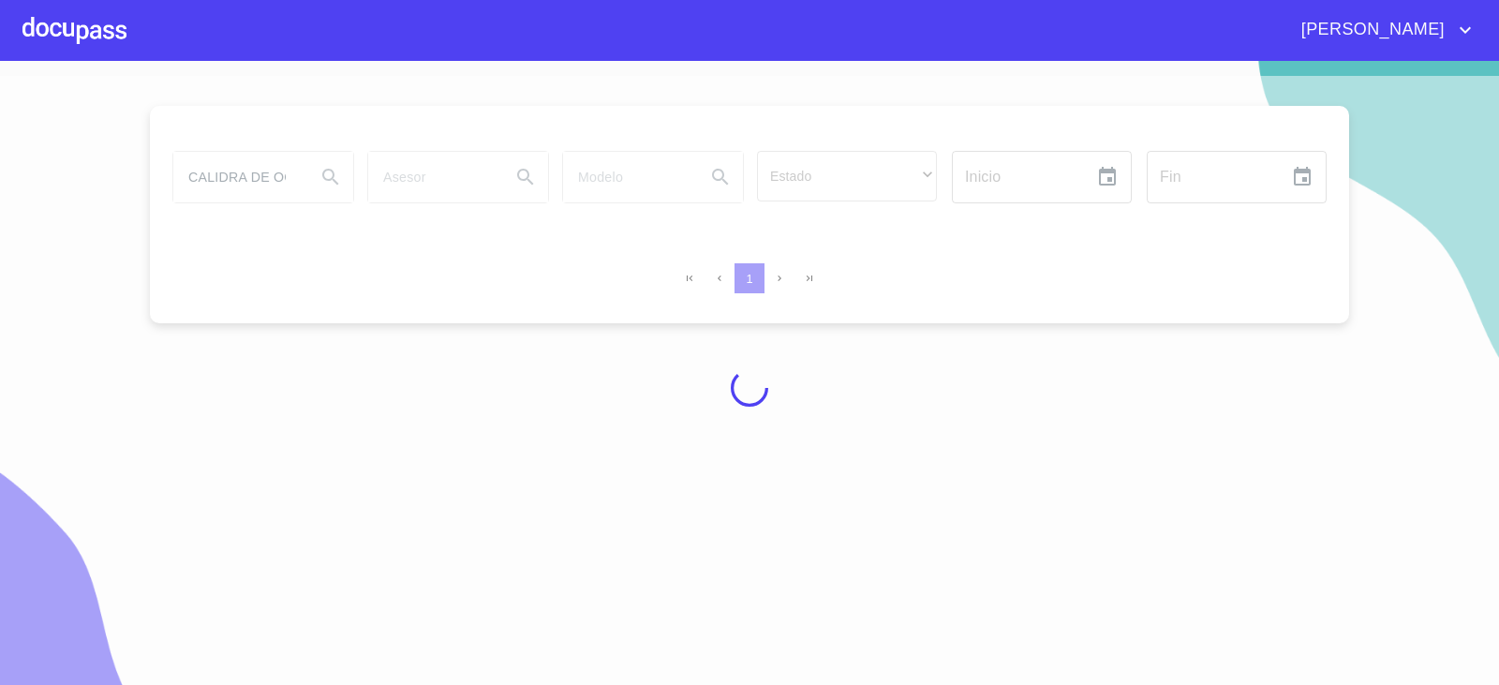
click at [1310, 349] on div at bounding box center [749, 388] width 1499 height 624
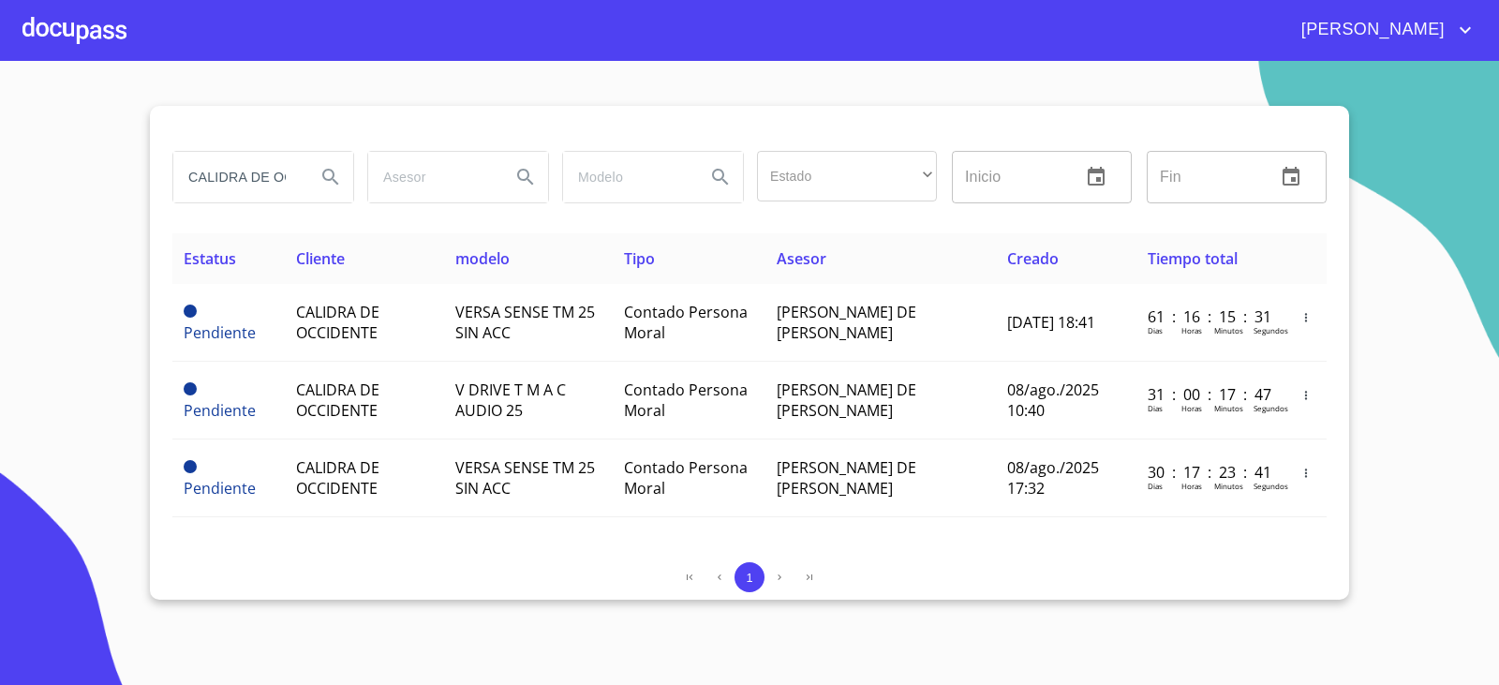
click at [263, 179] on input "CALIDRA DE OCC" at bounding box center [236, 177] width 127 height 51
click at [273, 185] on input "CALIDRA DE OCC" at bounding box center [236, 177] width 127 height 51
type input "diseño y mobiliario"
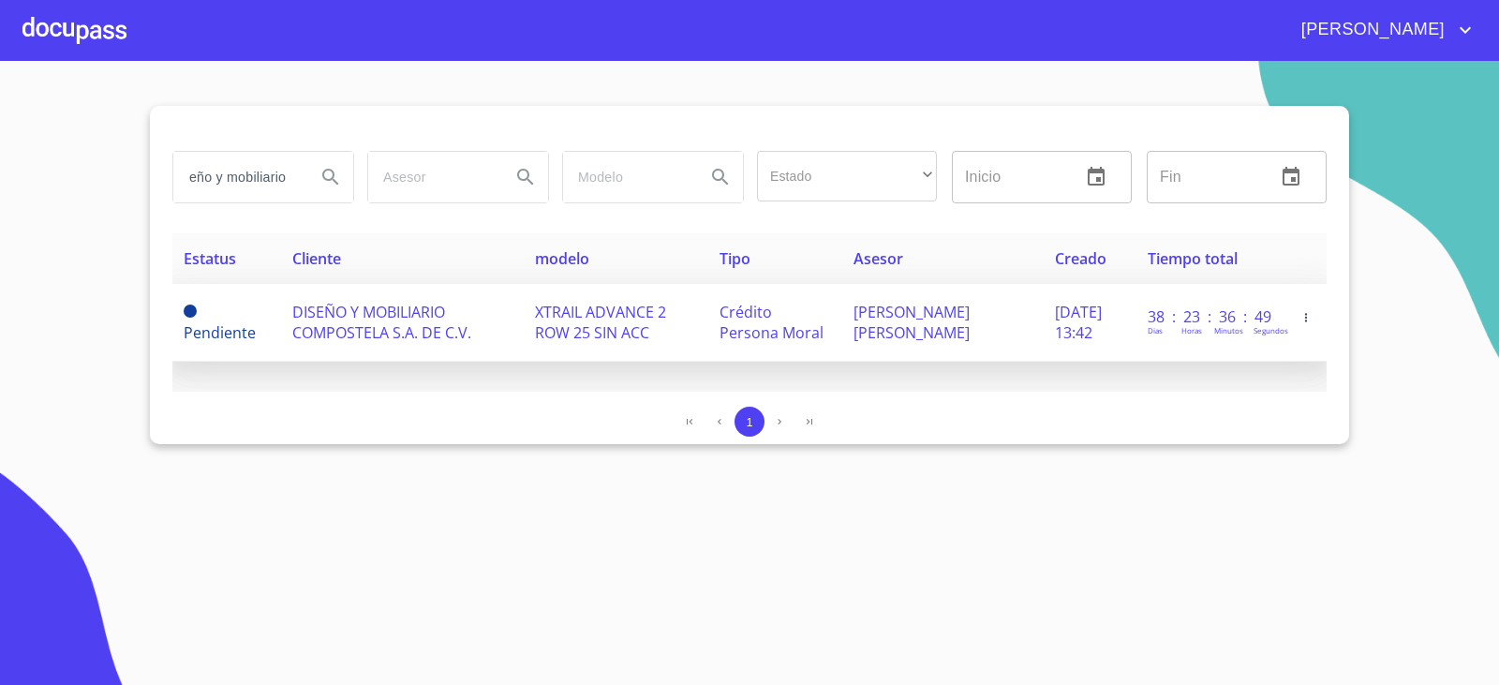
click at [381, 346] on td "DISEÑO Y MOBILIARIO COMPOSTELA S.A. DE C.V." at bounding box center [402, 323] width 243 height 78
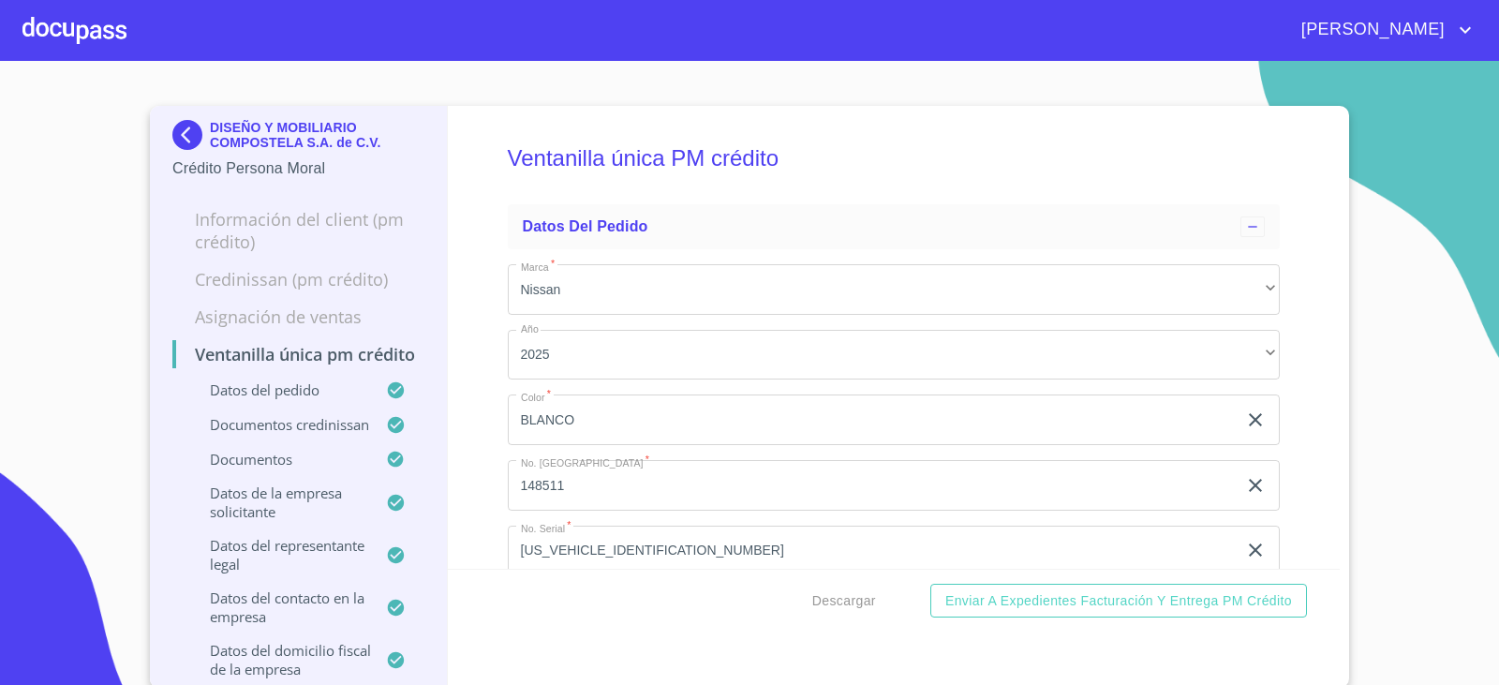
drag, startPoint x: 47, startPoint y: 521, endPoint x: 547, endPoint y: 539, distance: 500.5
click at [47, 520] on section "DISEÑO Y MOBILIARIO COMPOSTELA S.A. de C.V. Crédito Persona Moral Información d…" at bounding box center [749, 373] width 1499 height 624
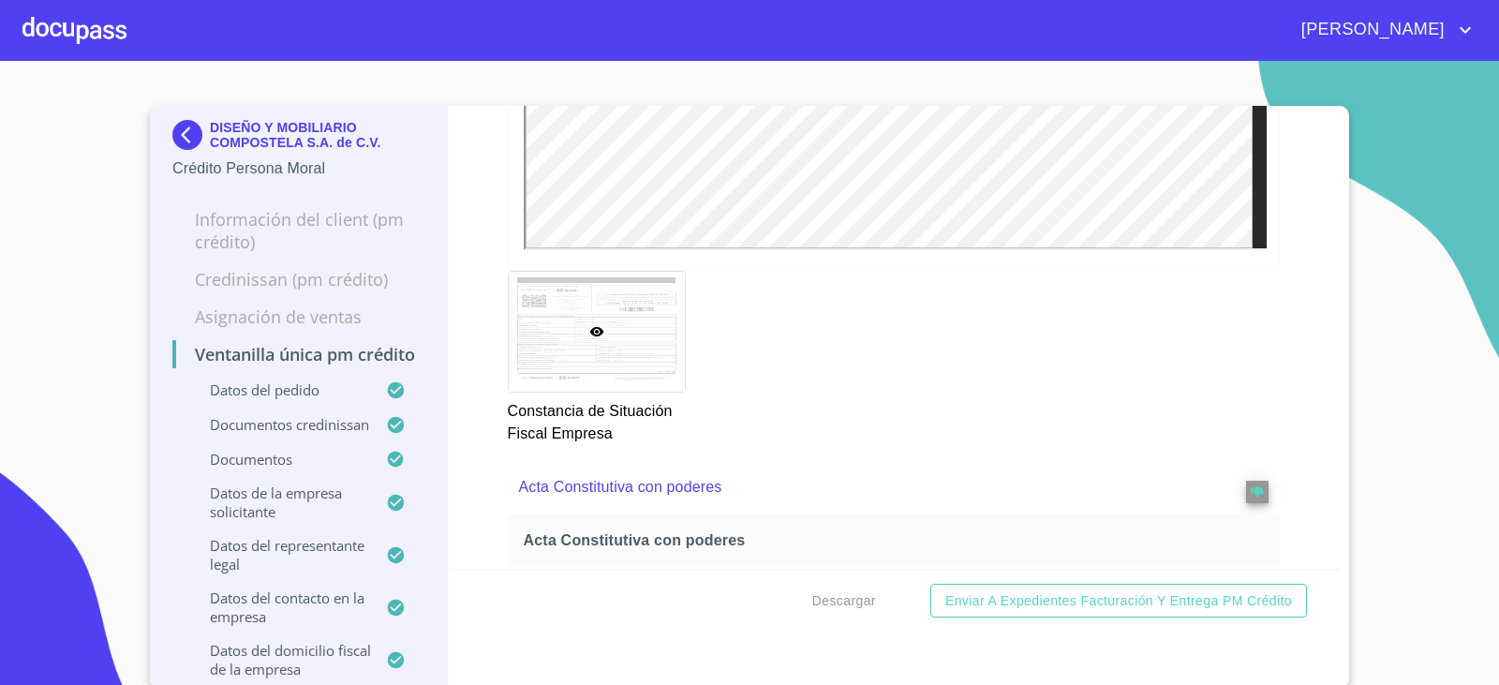
scroll to position [5714, 0]
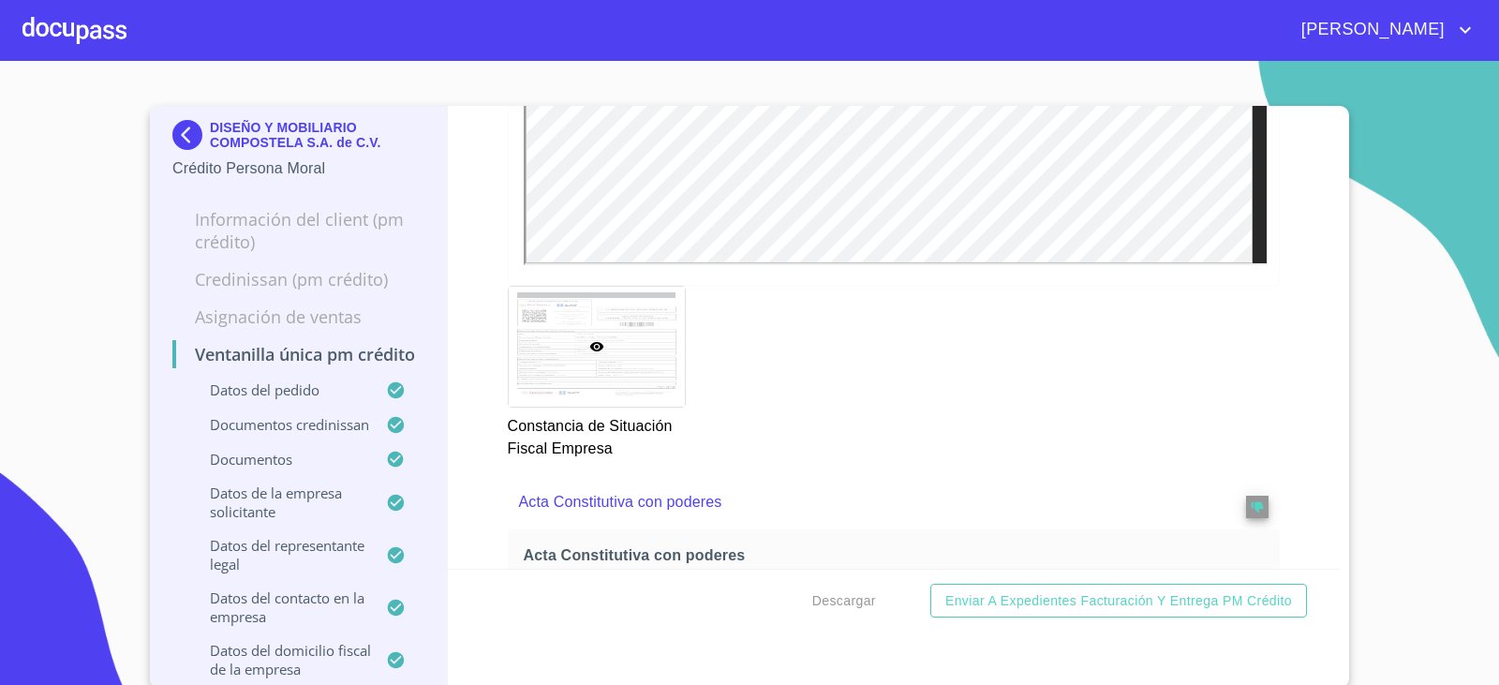
click at [196, 150] on div "DISEÑO Y MOBILIARIO COMPOSTELA S.A. de C.V." at bounding box center [298, 138] width 252 height 37
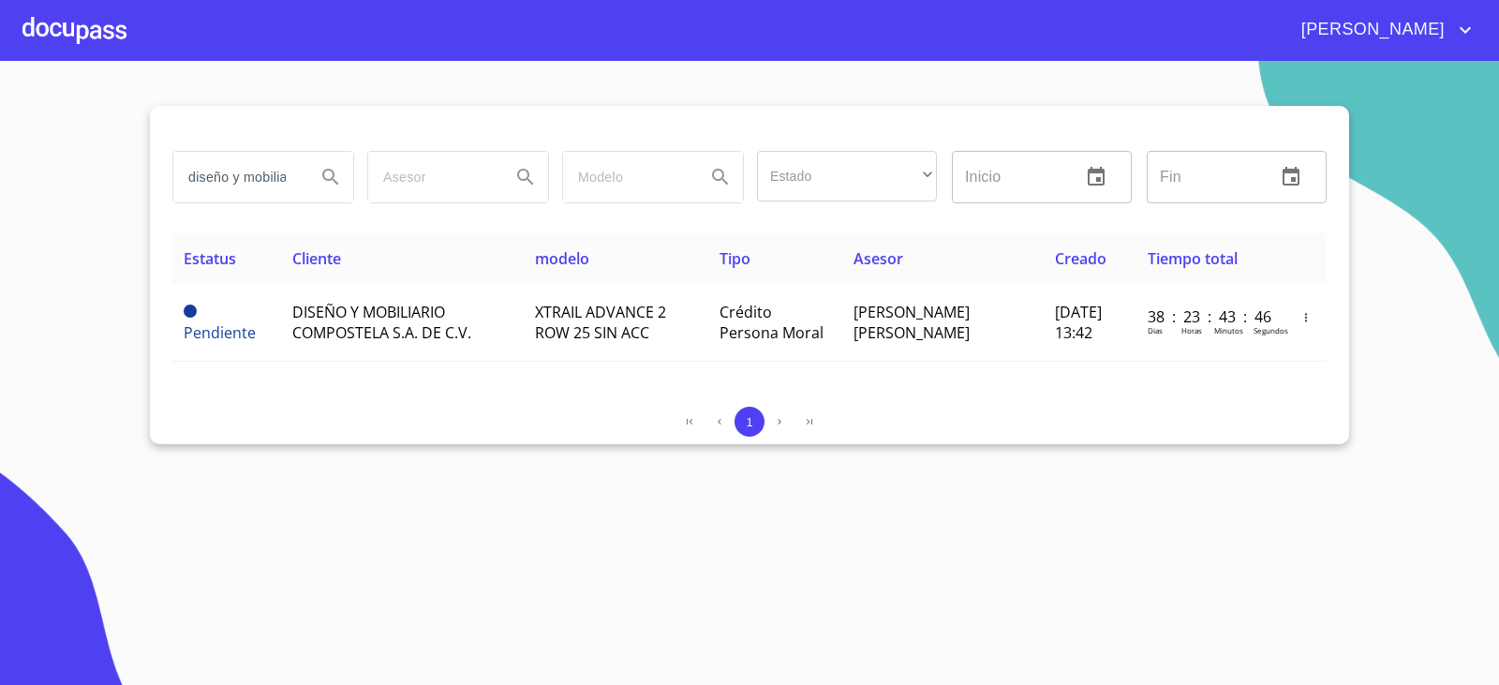
click at [266, 164] on input "diseño y mobiliario" at bounding box center [236, 177] width 127 height 51
click at [266, 167] on input "diseño y mobiliario" at bounding box center [236, 177] width 127 height 51
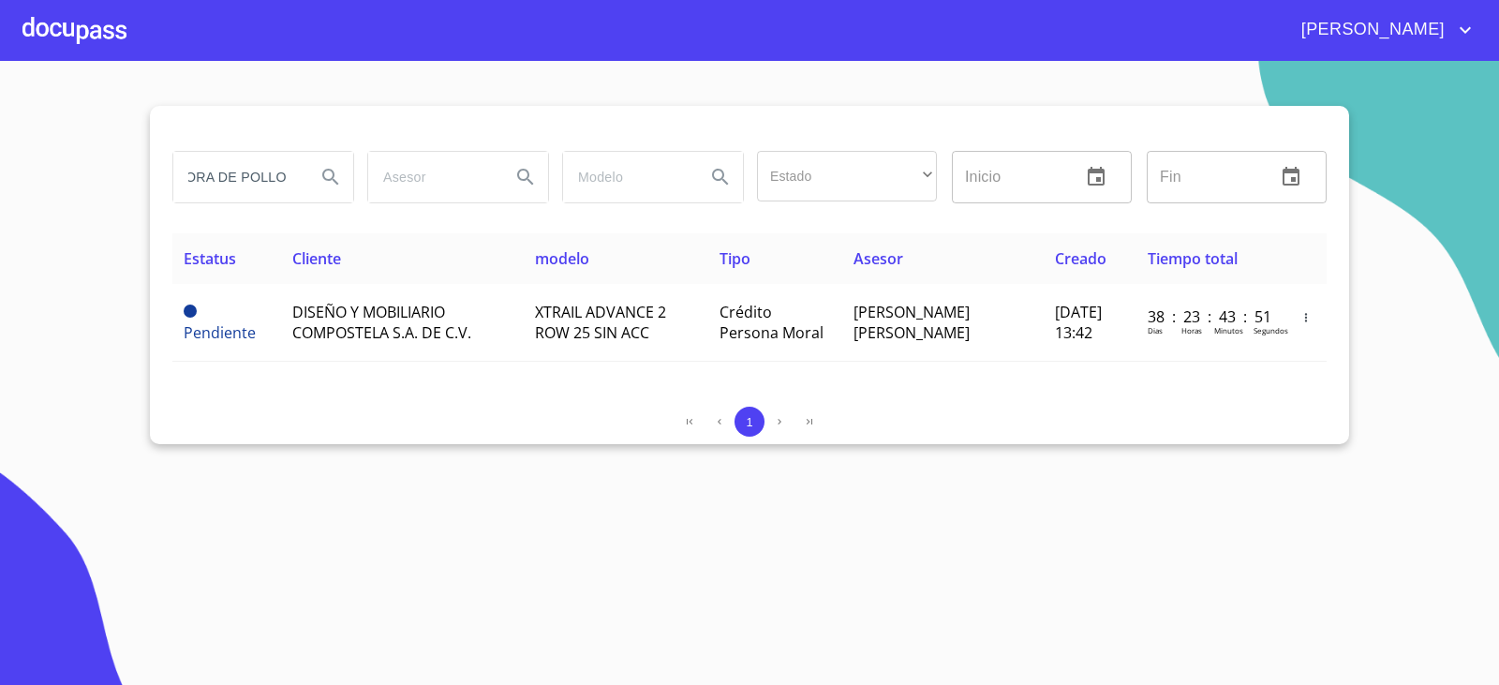
type input "DISTRIBUIDORA DE POLLO"
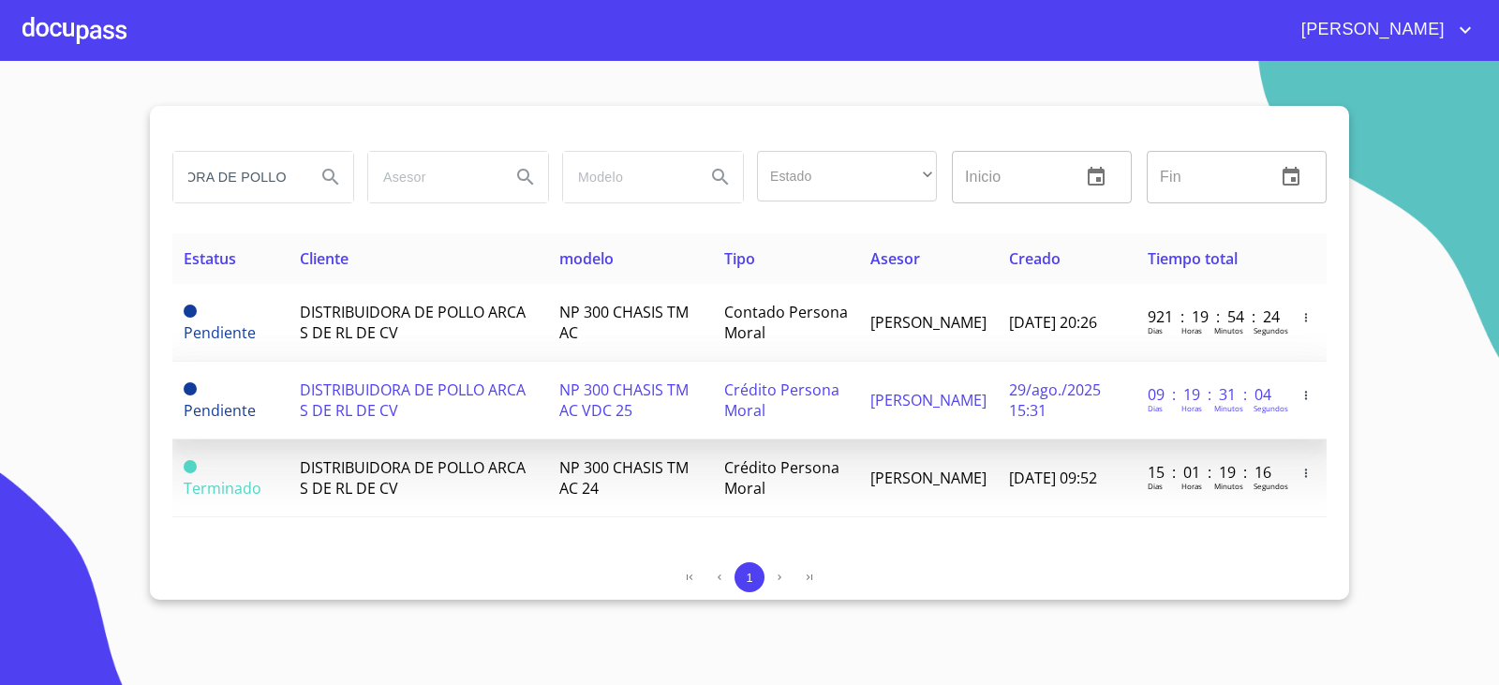
click at [544, 376] on td "DISTRIBUIDORA DE POLLO ARCA S DE RL DE CV" at bounding box center [417, 401] width 259 height 78
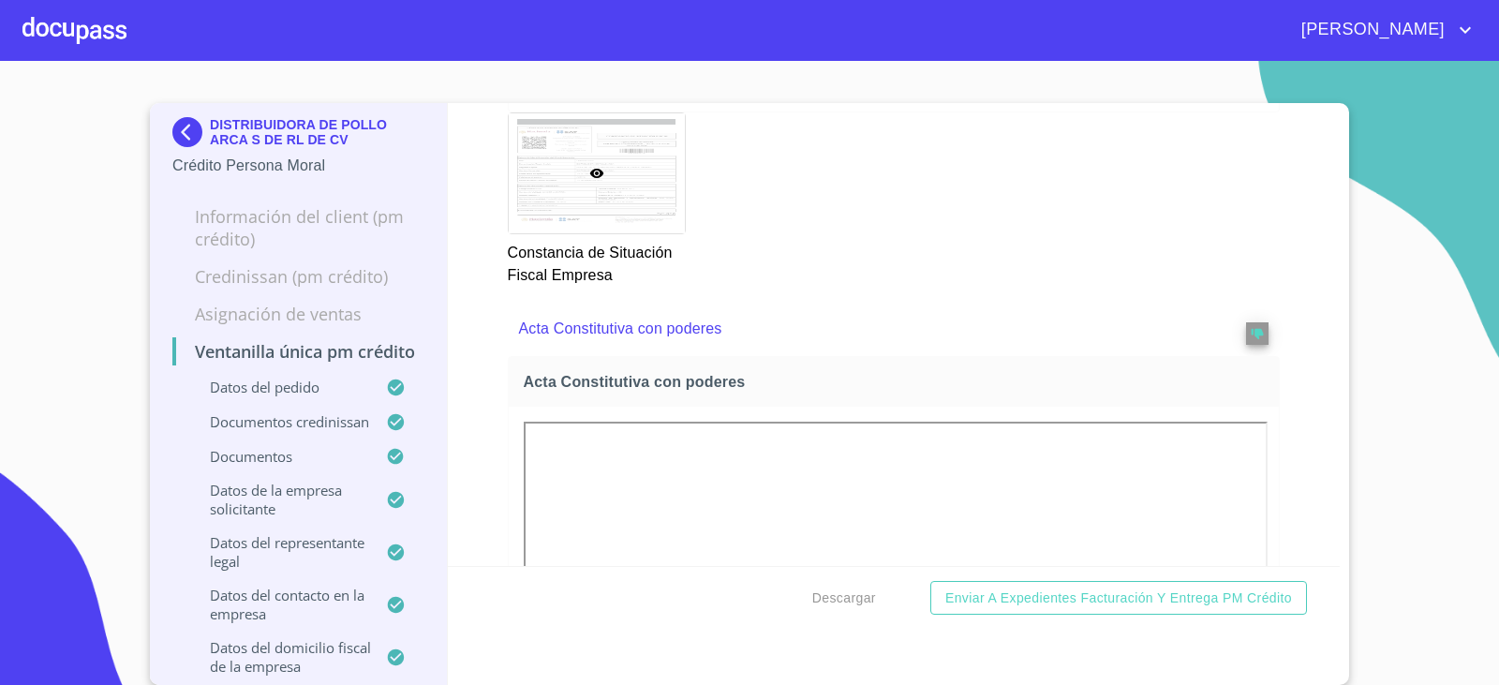
scroll to position [6369, 0]
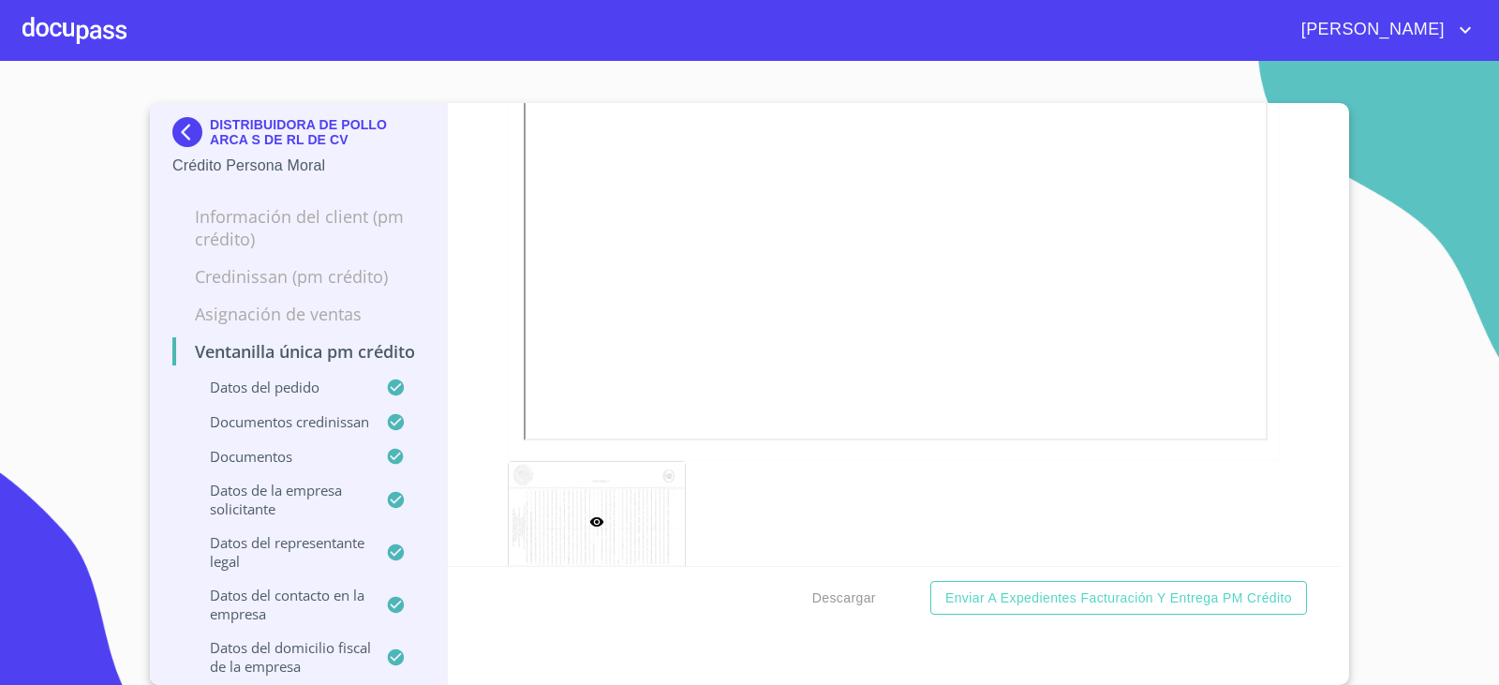
click at [1367, 211] on section "DISTRIBUIDORA DE POLLO ARCA S DE RL DE CV Crédito Persona Moral Información del…" at bounding box center [749, 373] width 1499 height 624
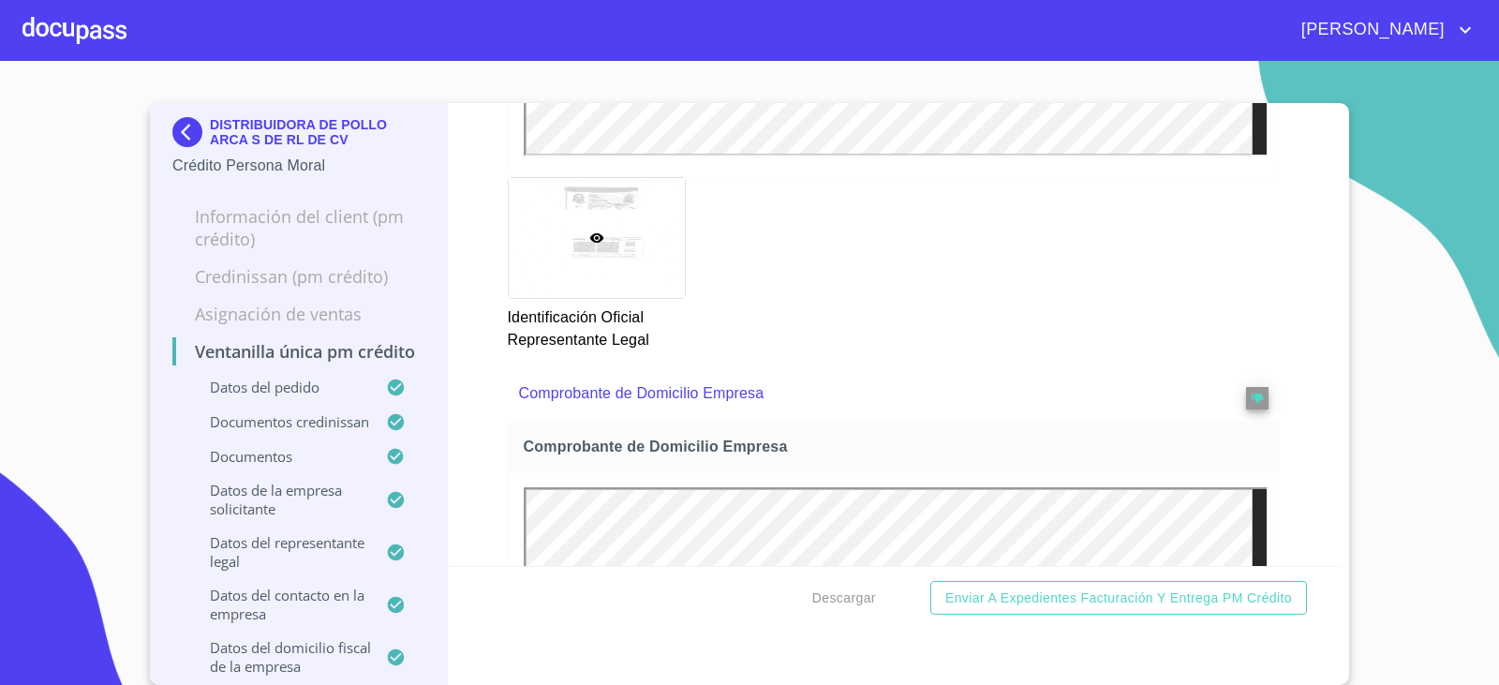
scroll to position [0, 0]
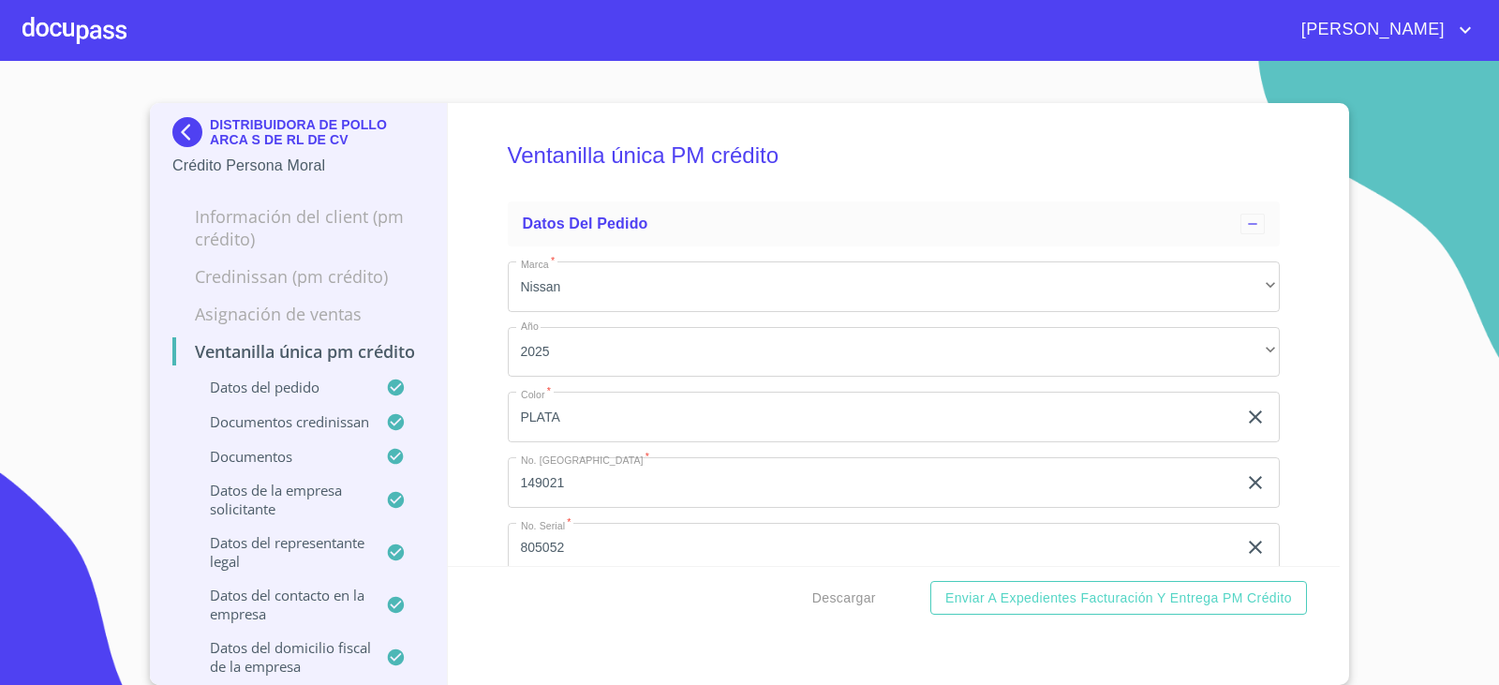
drag, startPoint x: 451, startPoint y: 364, endPoint x: 503, endPoint y: 87, distance: 282.2
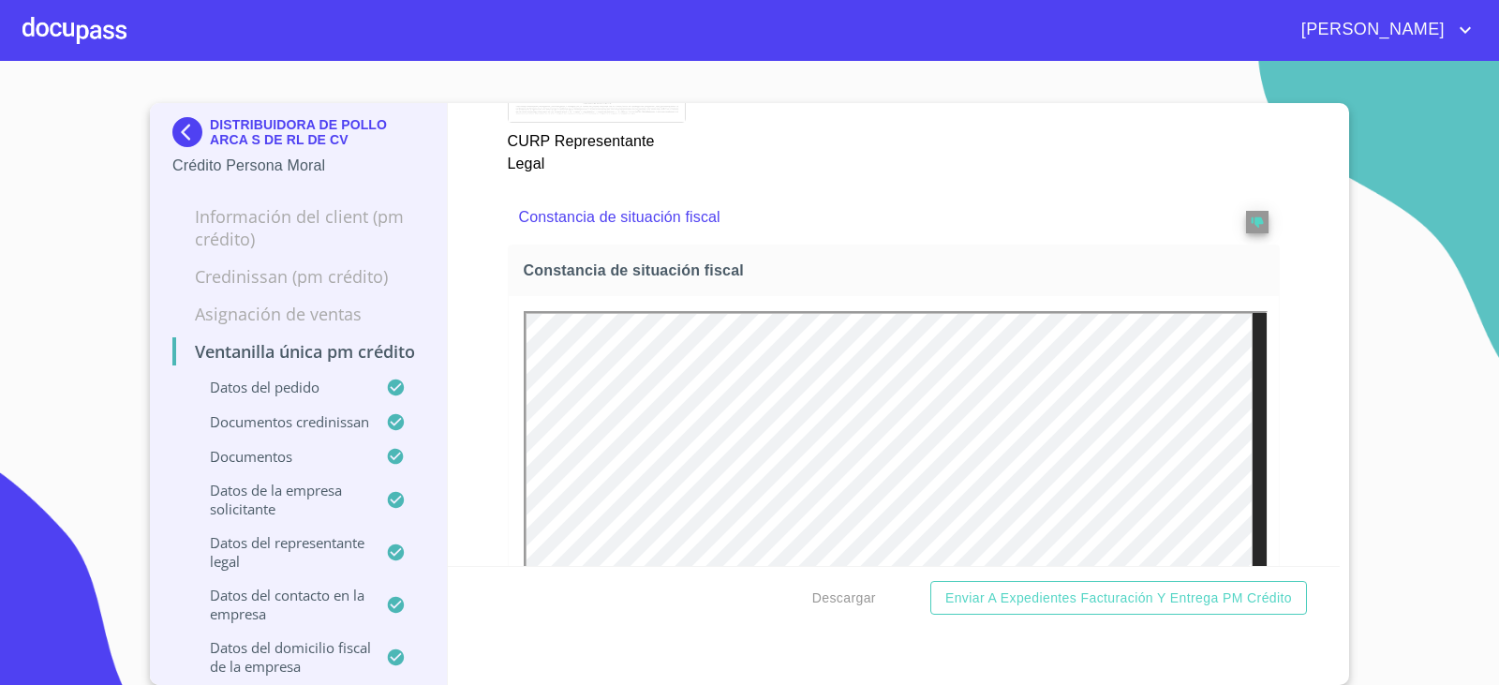
scroll to position [10865, 0]
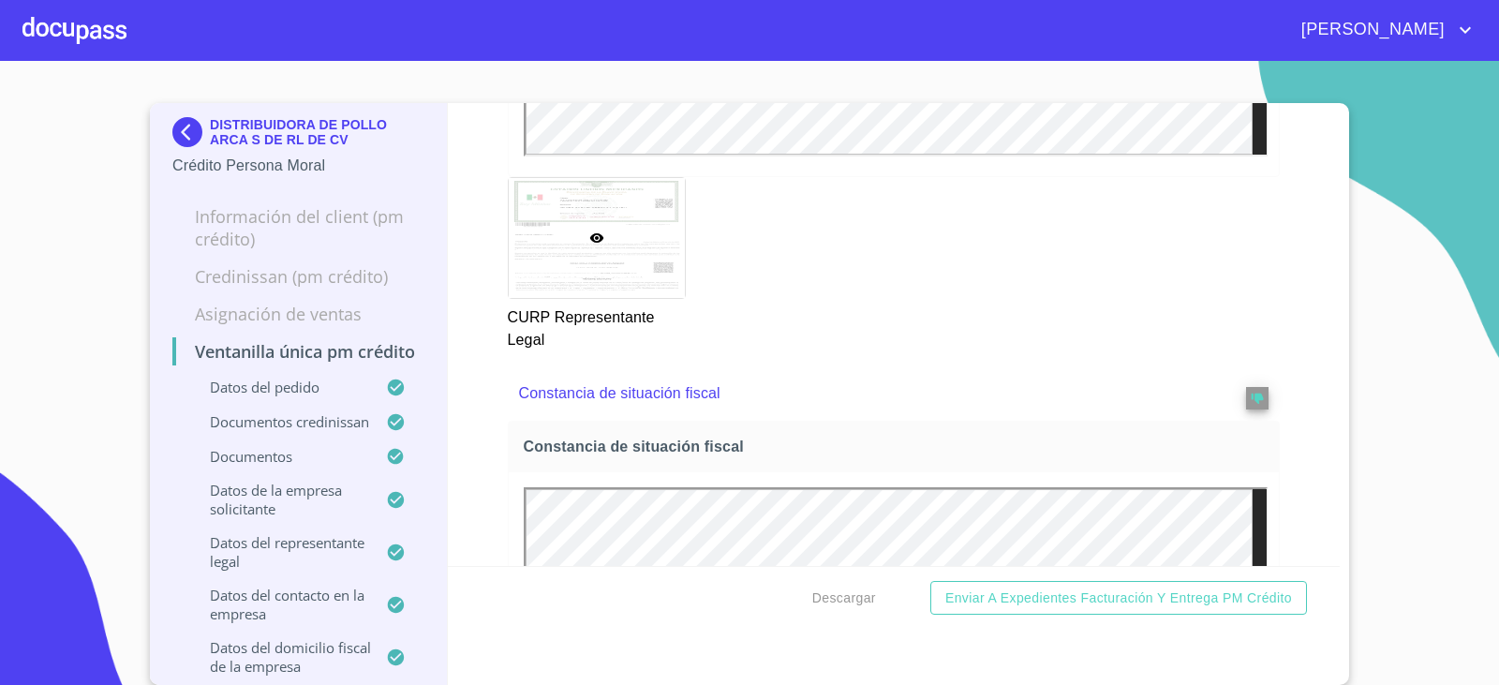
click at [176, 135] on img at bounding box center [190, 132] width 37 height 30
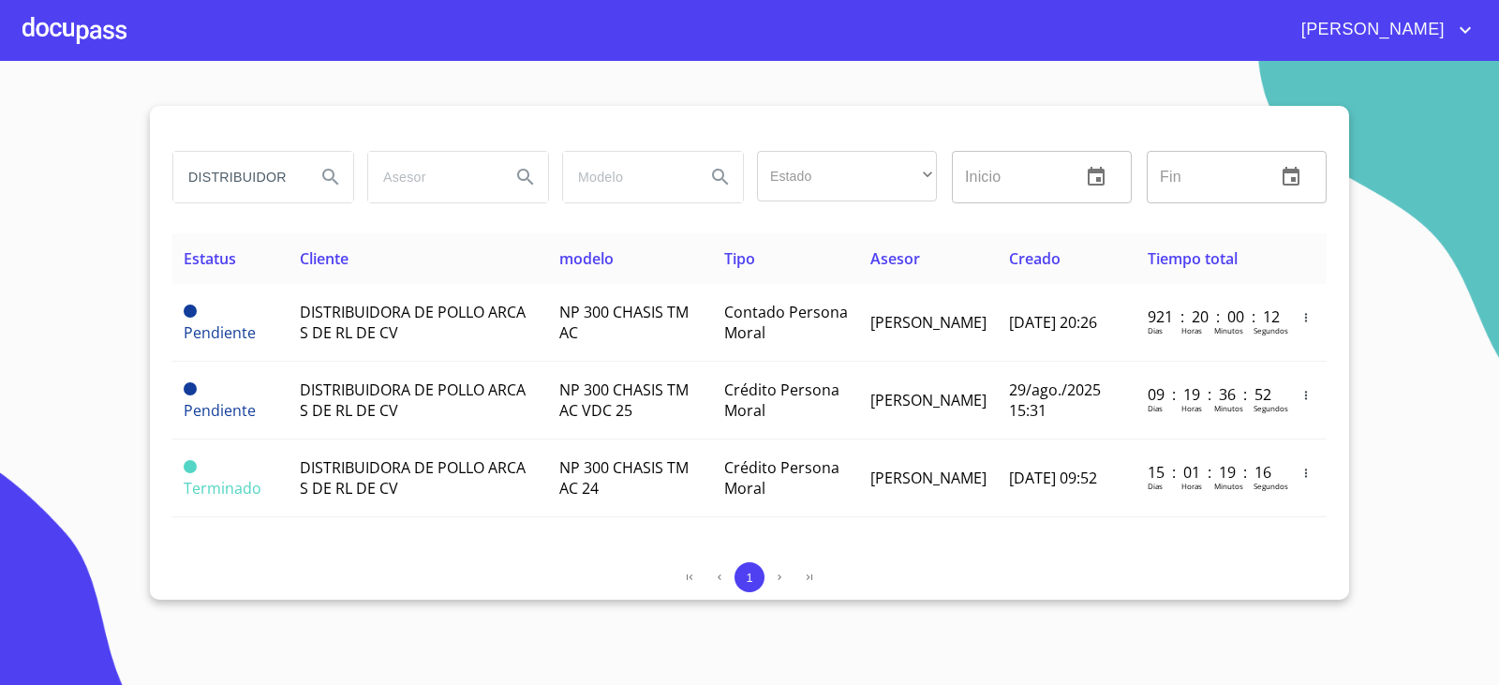
click at [243, 173] on input "DISTRIBUIDORA DE POLLO" at bounding box center [236, 177] width 127 height 51
type input "EDIFICACIONES Y CONSTRUCCIONES"
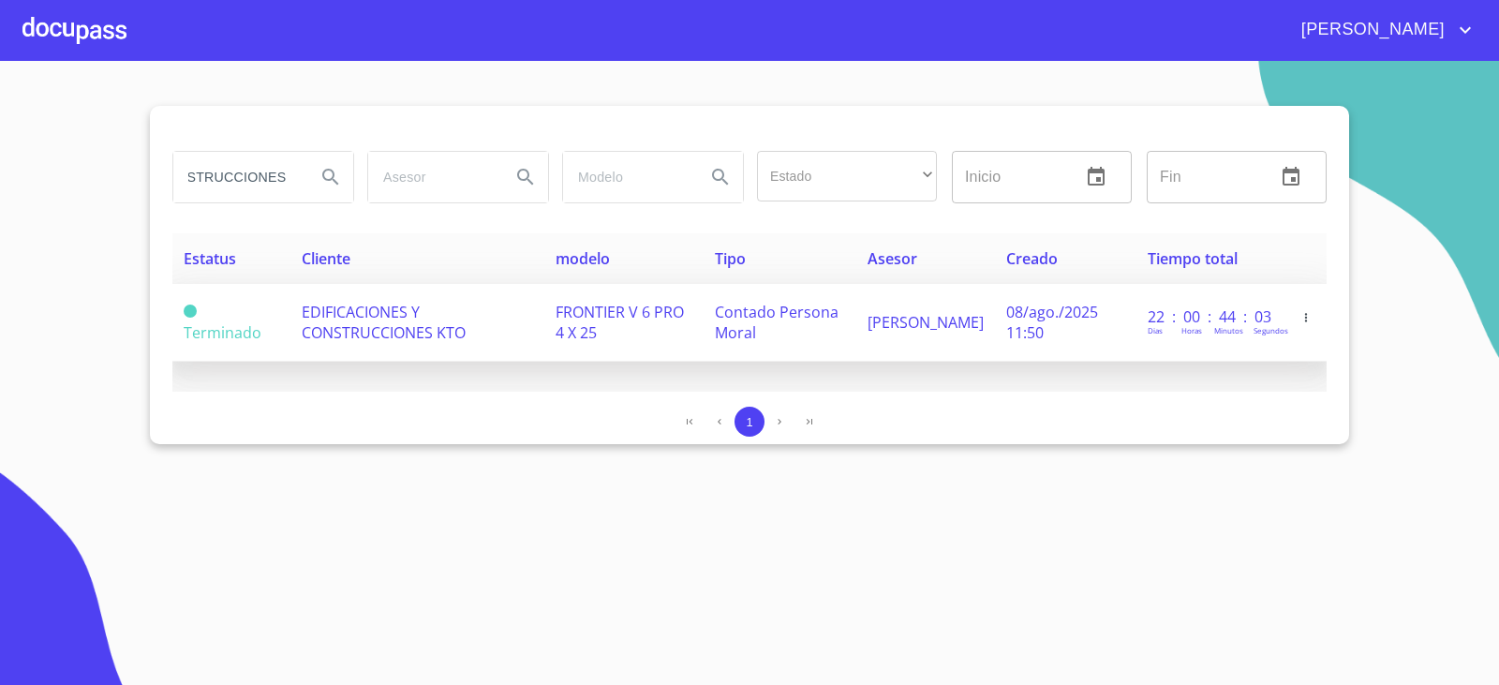
click at [346, 340] on span "EDIFICACIONES Y CONSTRUCCIONES KTO" at bounding box center [384, 322] width 164 height 41
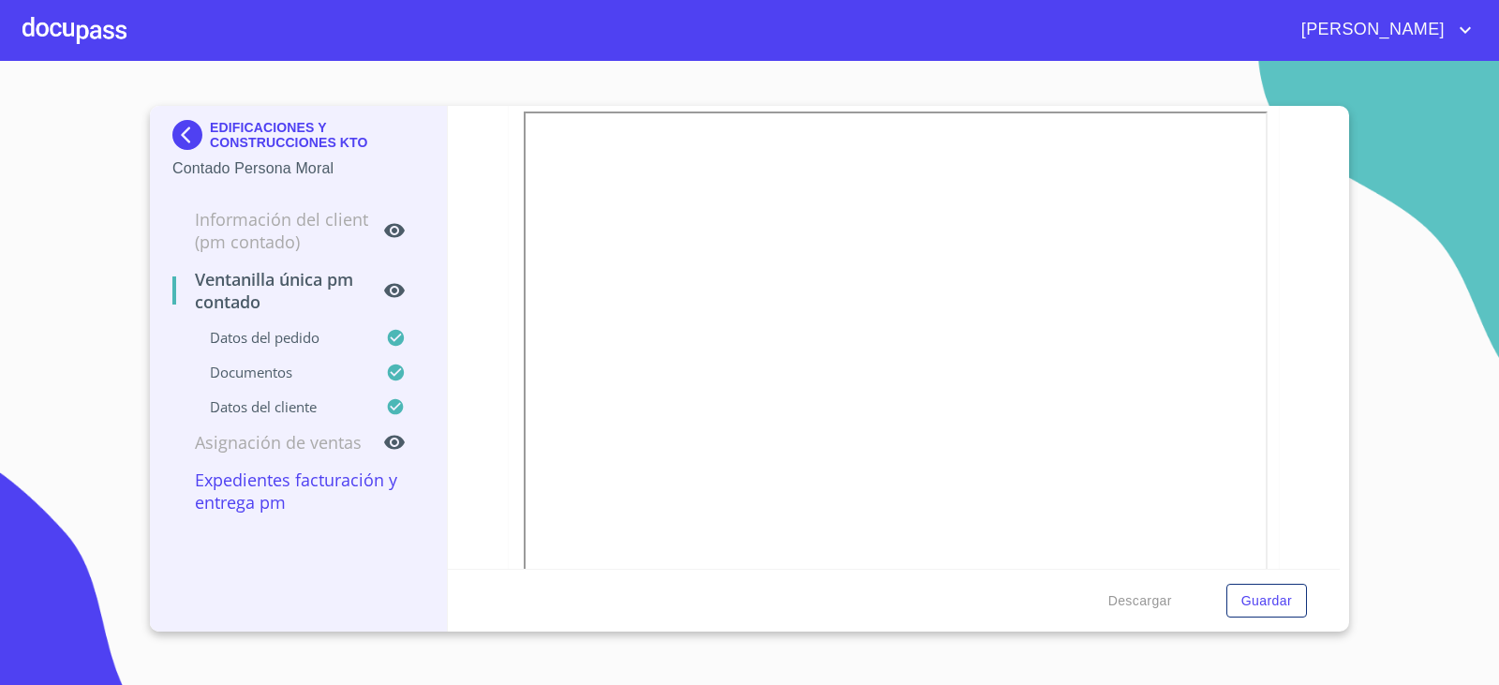
scroll to position [4792, 0]
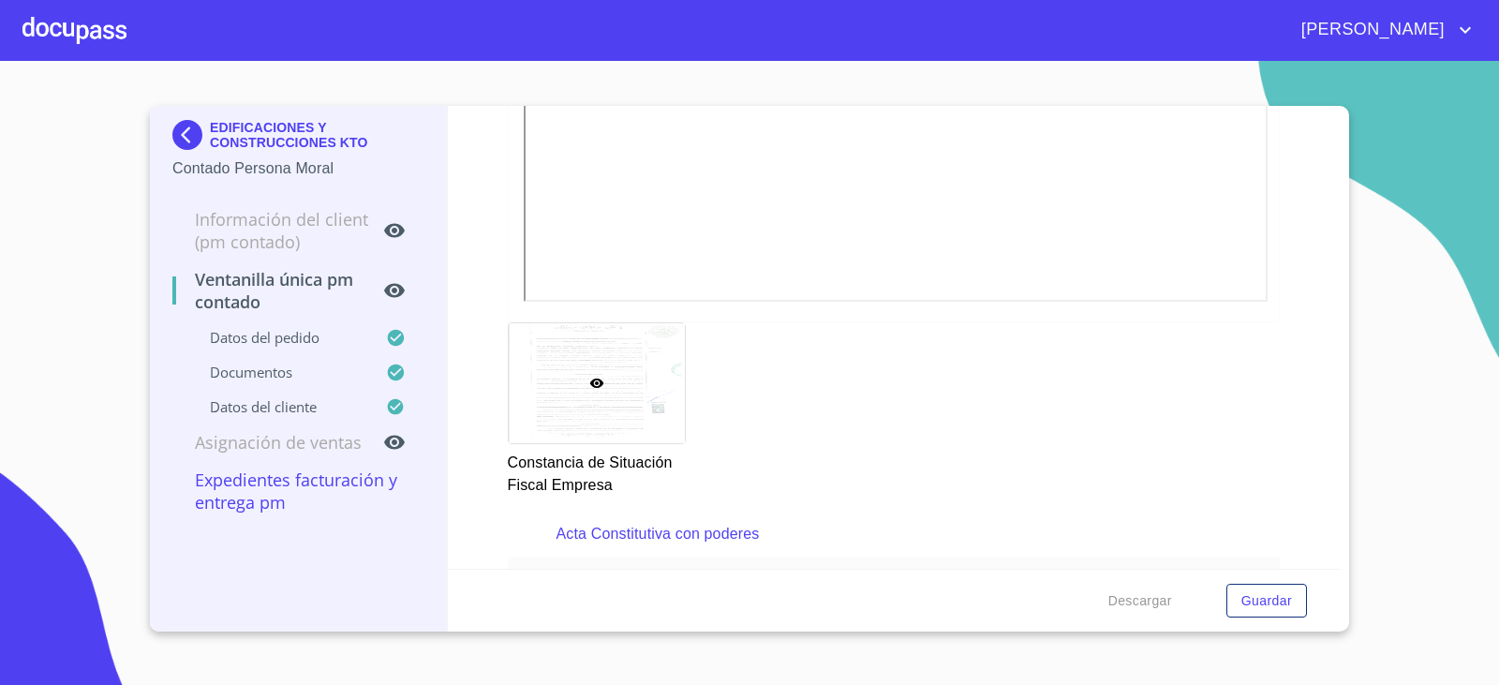
scroll to position [2544, 0]
drag, startPoint x: 488, startPoint y: 432, endPoint x: 487, endPoint y: 507, distance: 74.9
click at [487, 507] on div "Ventanilla única PM contado Datos del pedido Marca   * Nissan ​ Año 2025 ​ Colo…" at bounding box center [894, 337] width 893 height 463
click at [185, 139] on img at bounding box center [190, 135] width 37 height 30
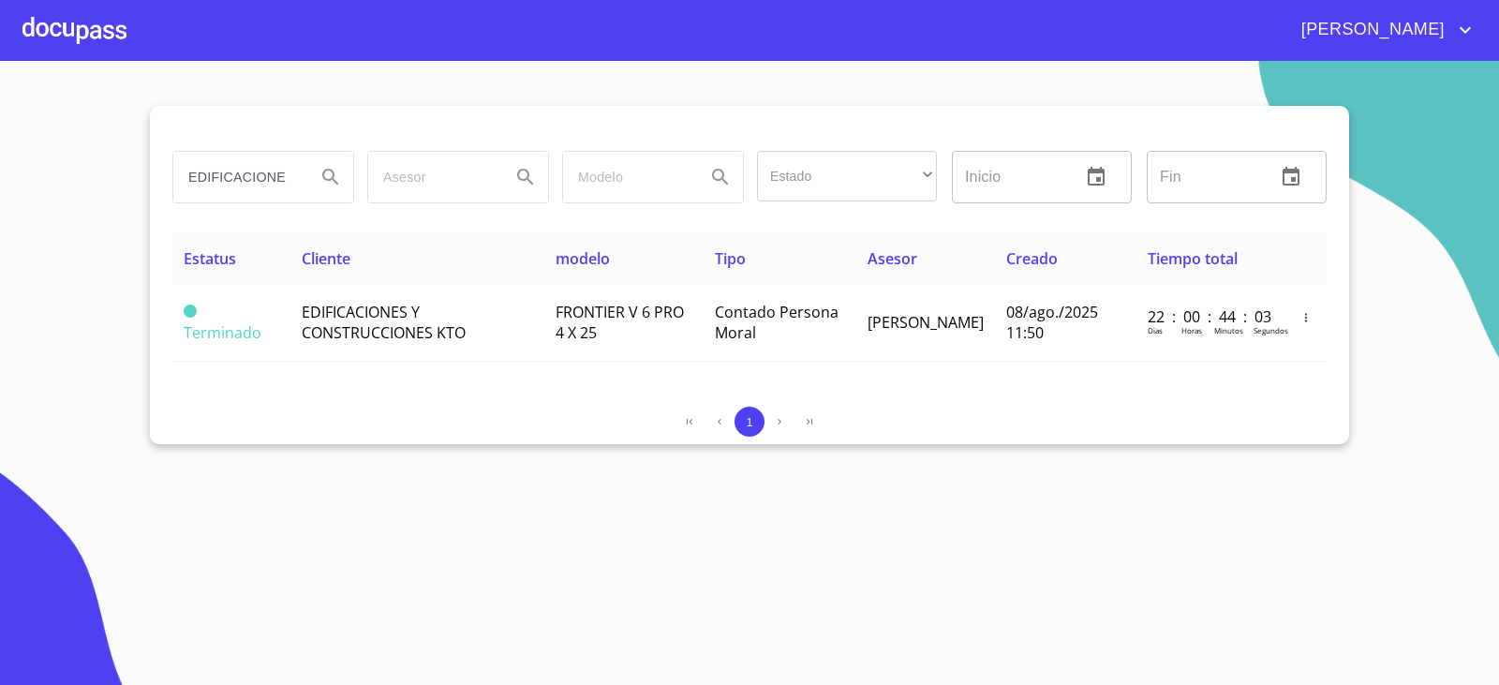
click at [289, 182] on input "EDIFICACIONES Y CONSTRUCCIONES" at bounding box center [236, 177] width 127 height 51
click at [288, 182] on input "EDIFICACIONES Y CONSTRUCCIONES" at bounding box center [236, 177] width 127 height 51
click at [285, 182] on input "EDIFICACIONES Y CONSTRUCCIONES" at bounding box center [236, 177] width 127 height 51
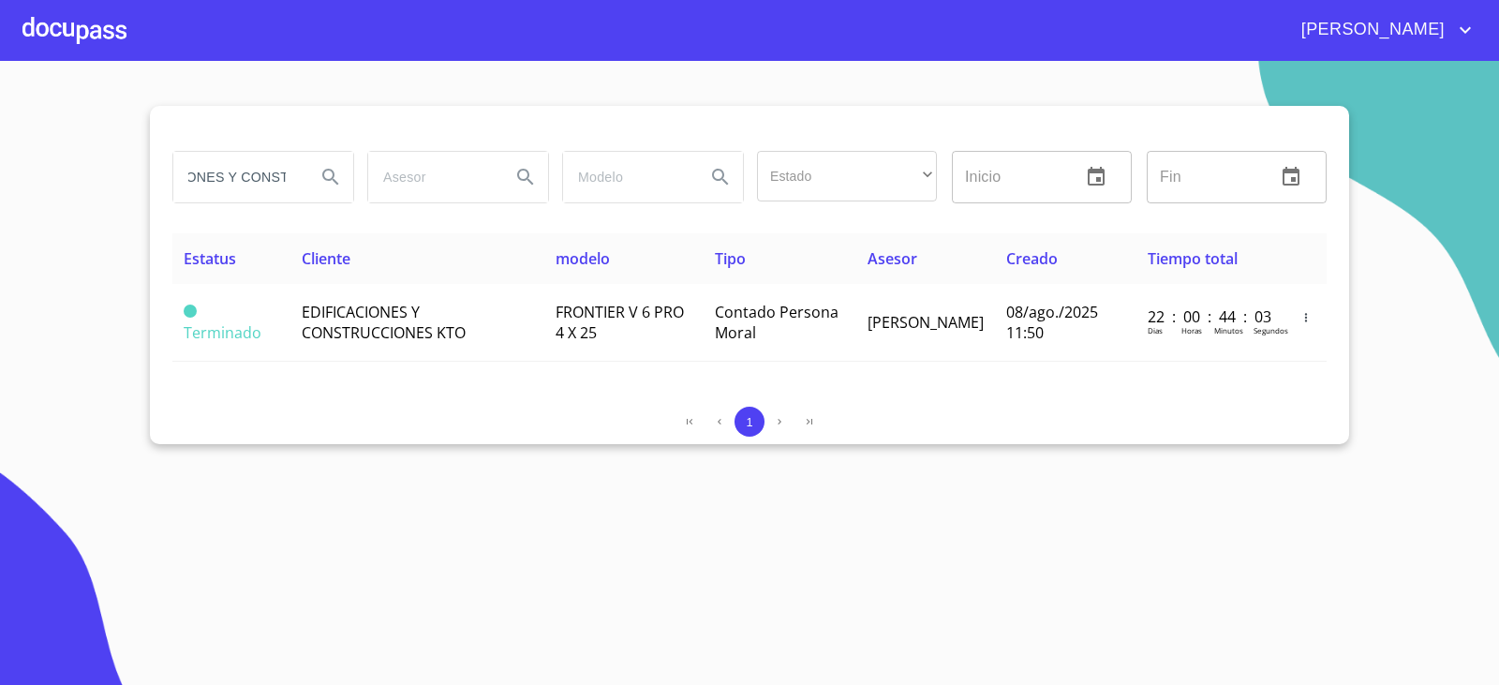
click at [285, 182] on input "EDIFICACIONES Y CONSTRUCCIONES" at bounding box center [236, 177] width 127 height 51
type input "grupo solufi"
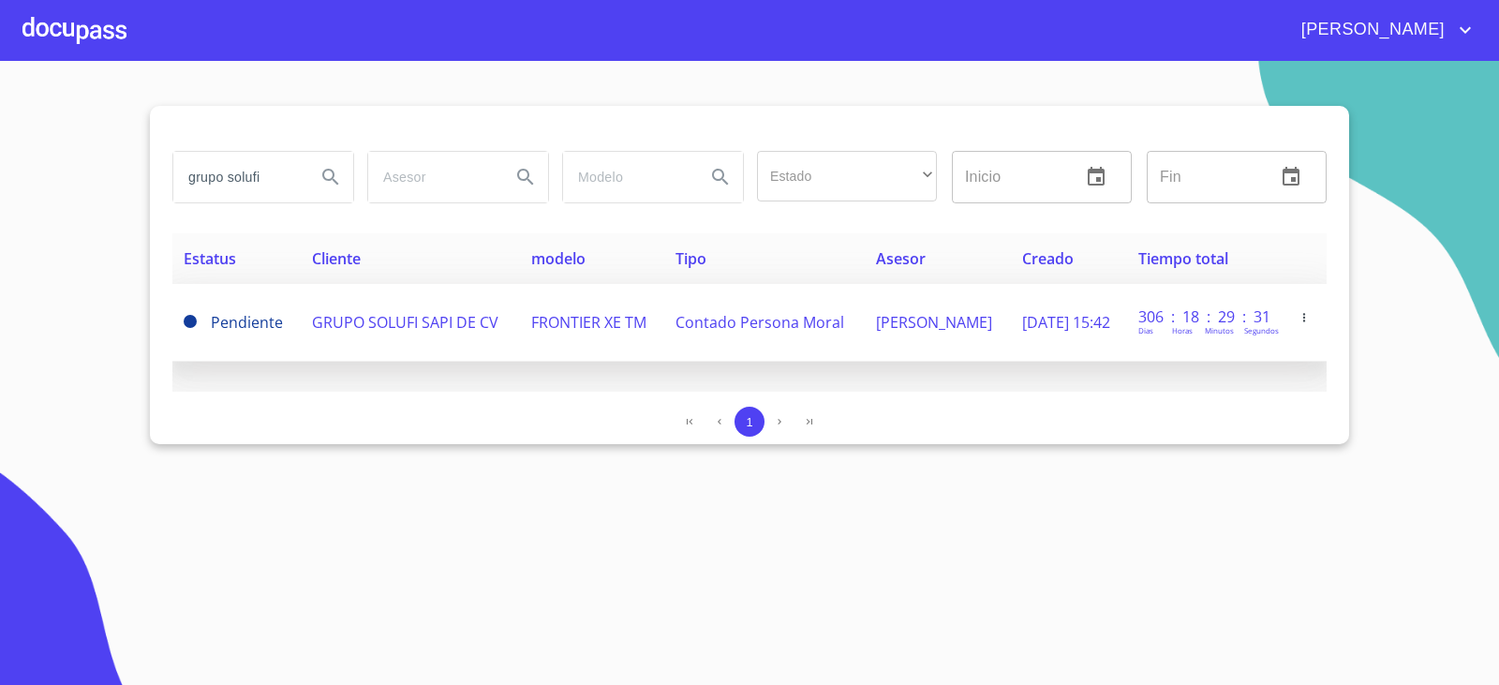
click at [455, 332] on span "GRUPO SOLUFI SAPI DE CV" at bounding box center [405, 322] width 186 height 21
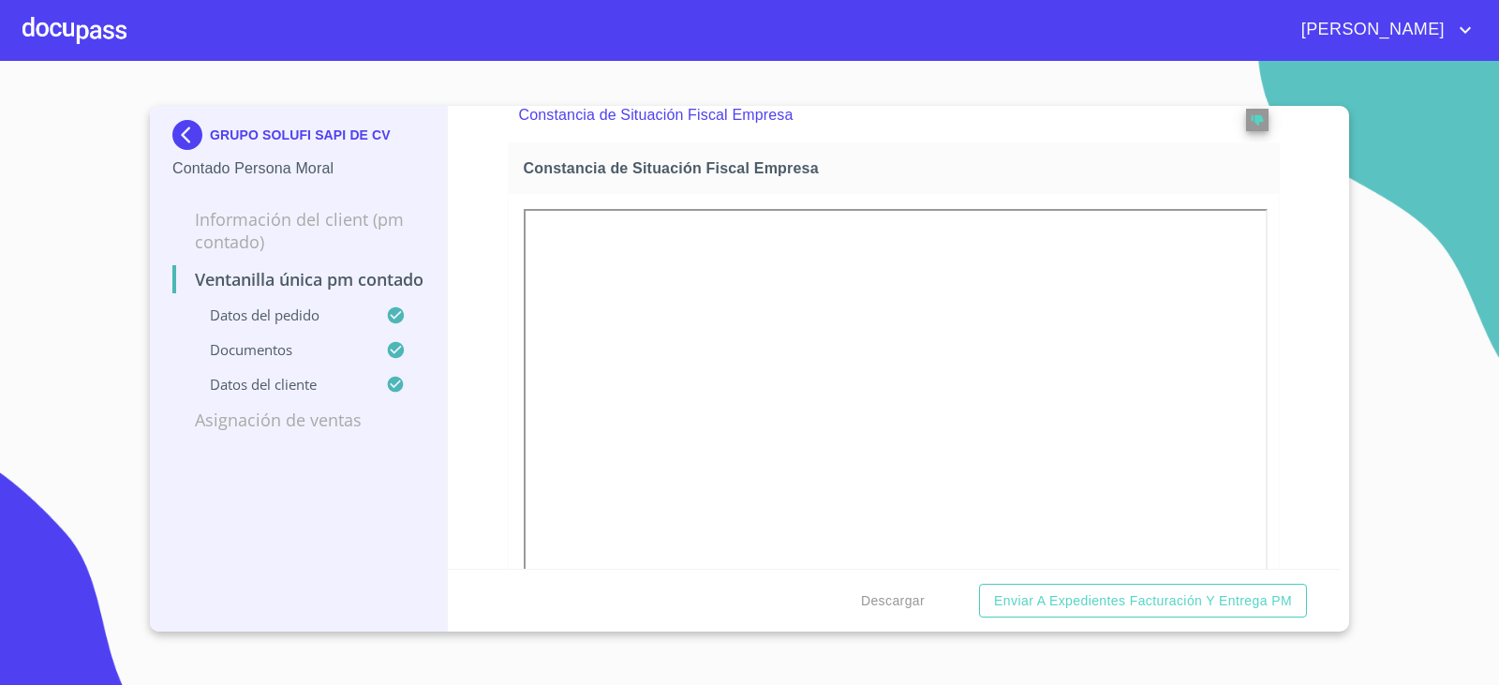
scroll to position [2529, 0]
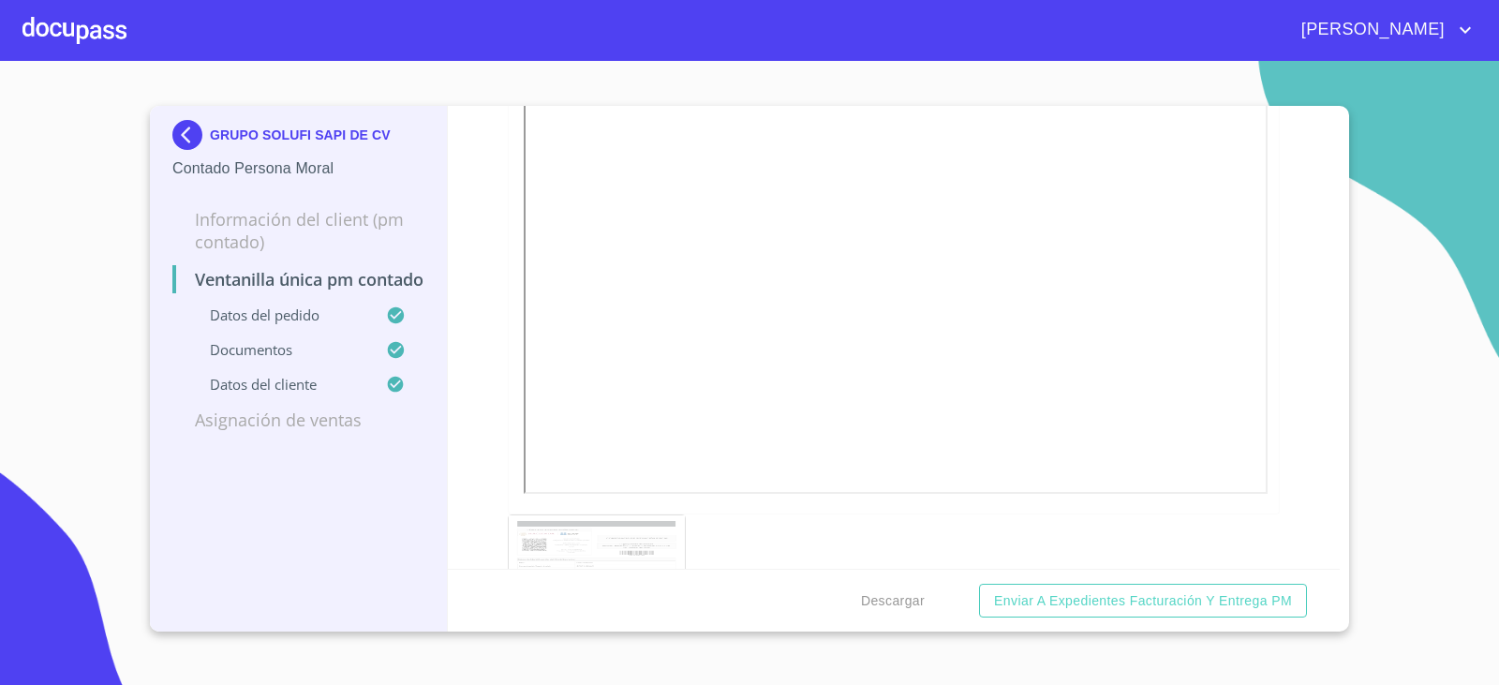
click at [193, 144] on img at bounding box center [190, 135] width 37 height 30
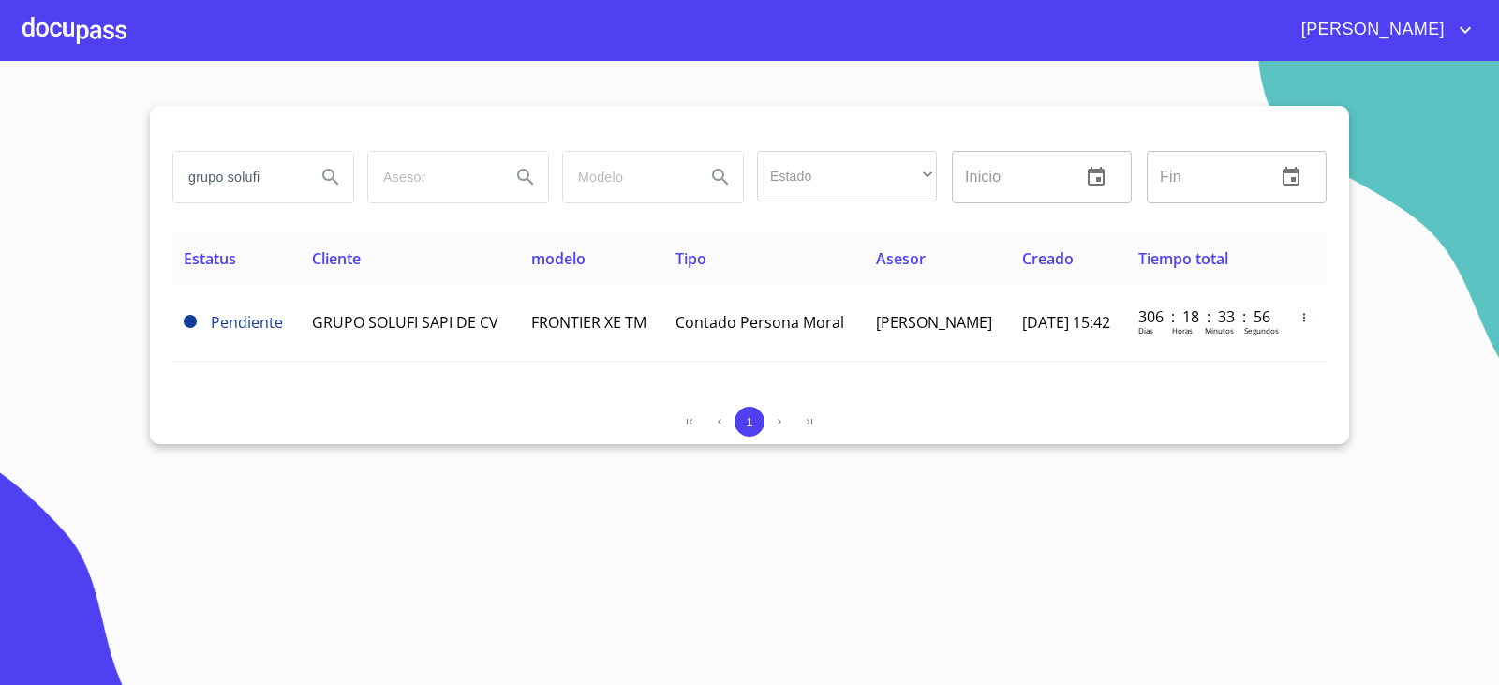
click at [281, 170] on input "grupo solufi" at bounding box center [236, 177] width 127 height 51
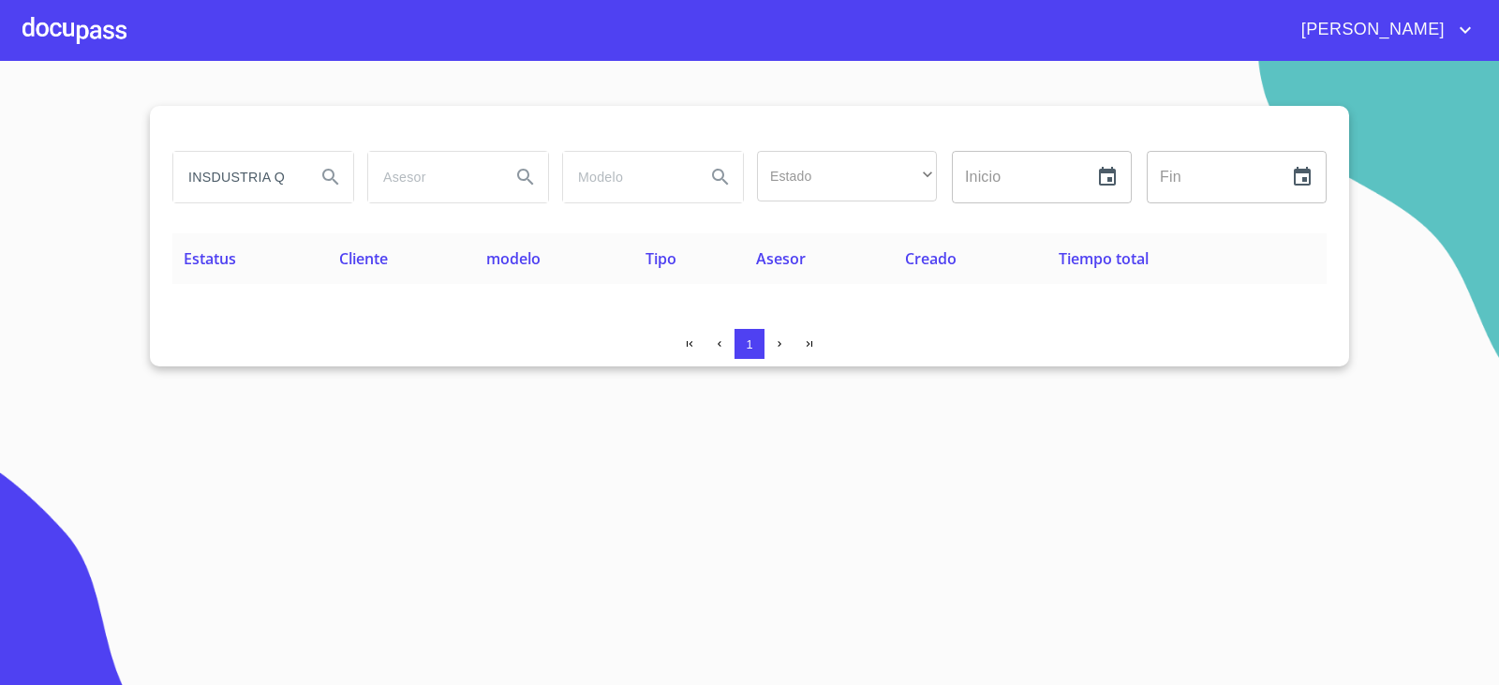
scroll to position [0, 47]
drag, startPoint x: 290, startPoint y: 182, endPoint x: 386, endPoint y: 174, distance: 95.8
click at [386, 174] on div "INSDUSTRIA QUIMICA Estado ​ ​ Inicio ​ Fin ​" at bounding box center [749, 176] width 1169 height 67
click at [295, 184] on input "INSDUSTRIA QUIMICA" at bounding box center [236, 177] width 127 height 51
drag, startPoint x: 292, startPoint y: 180, endPoint x: 224, endPoint y: 180, distance: 68.4
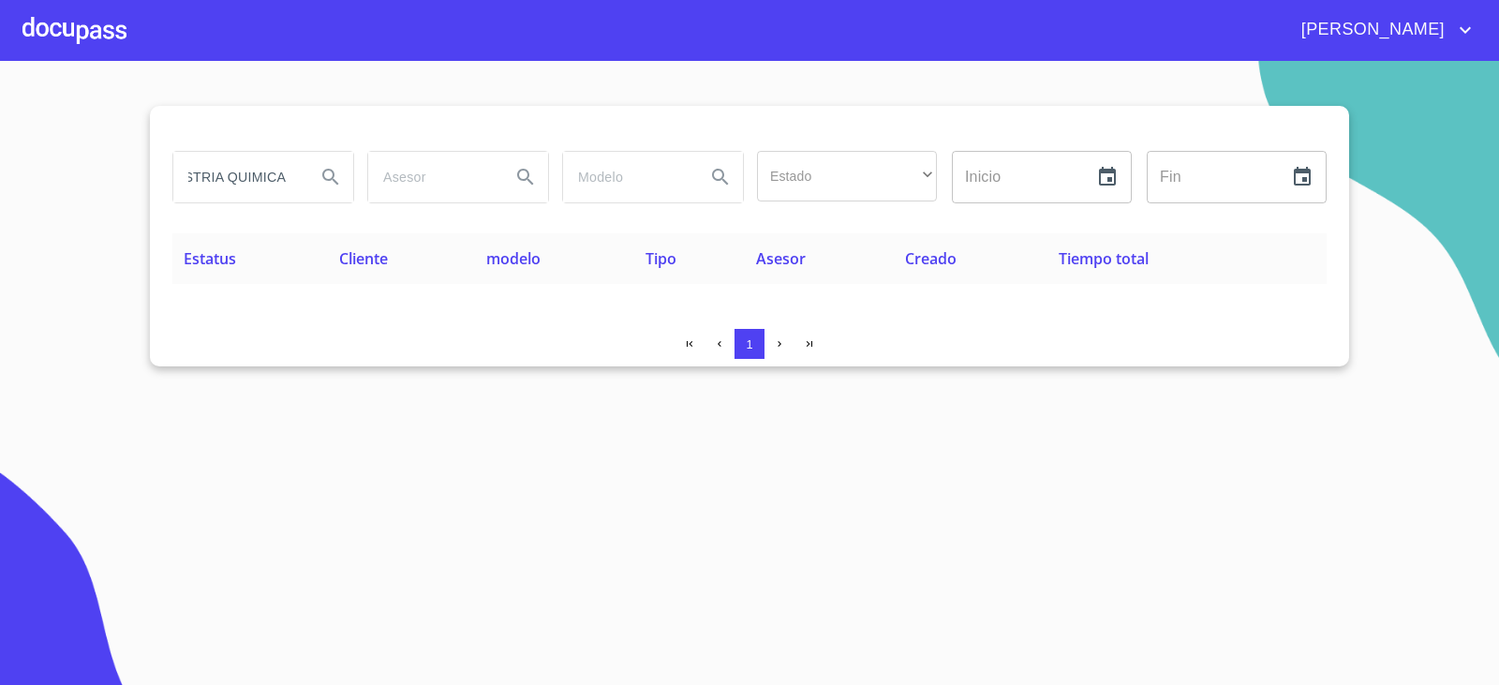
click at [224, 180] on input "INSDUSTRIA QUIMICA" at bounding box center [236, 177] width 127 height 51
type input "INSDUSTRIA"
click at [294, 185] on input "INSDUSTRIA" at bounding box center [236, 177] width 127 height 51
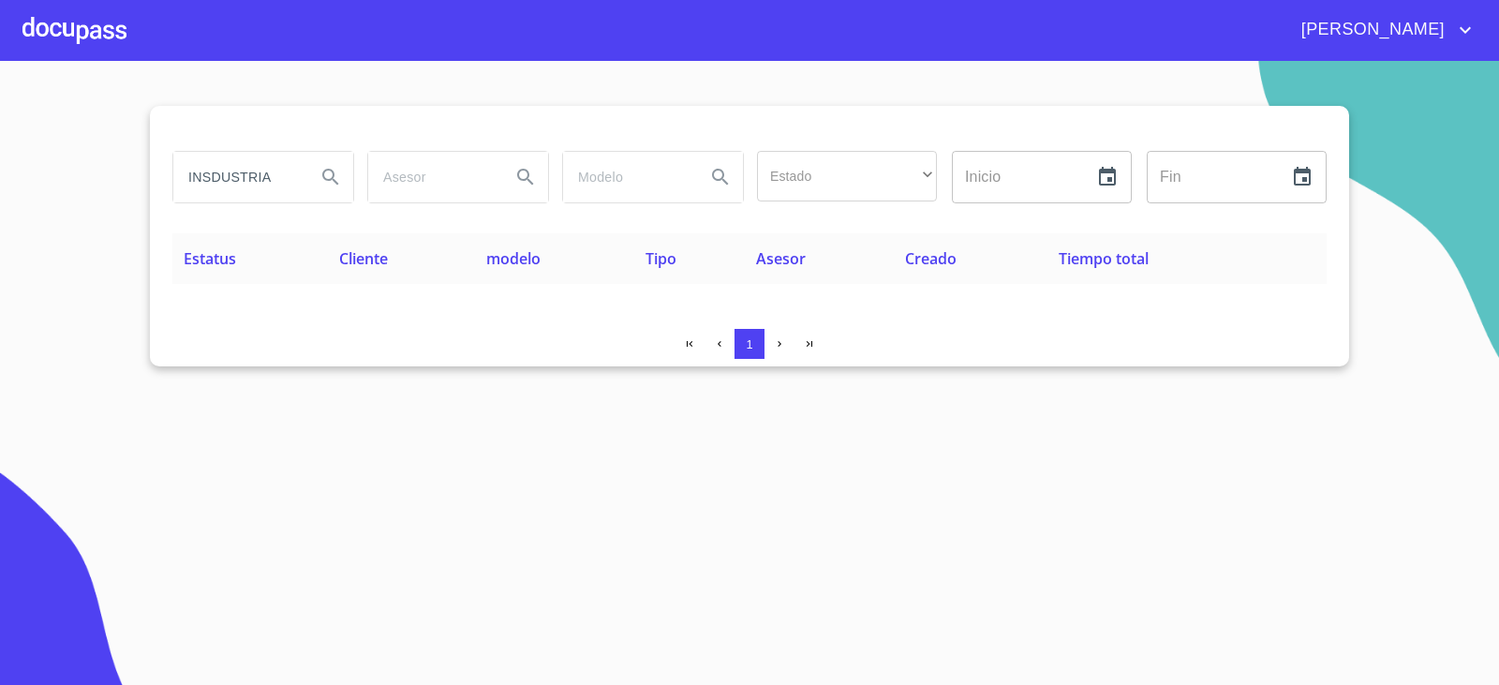
click at [294, 185] on input "INSDUSTRIA" at bounding box center [236, 177] width 127 height 51
type input "QUIMICA"
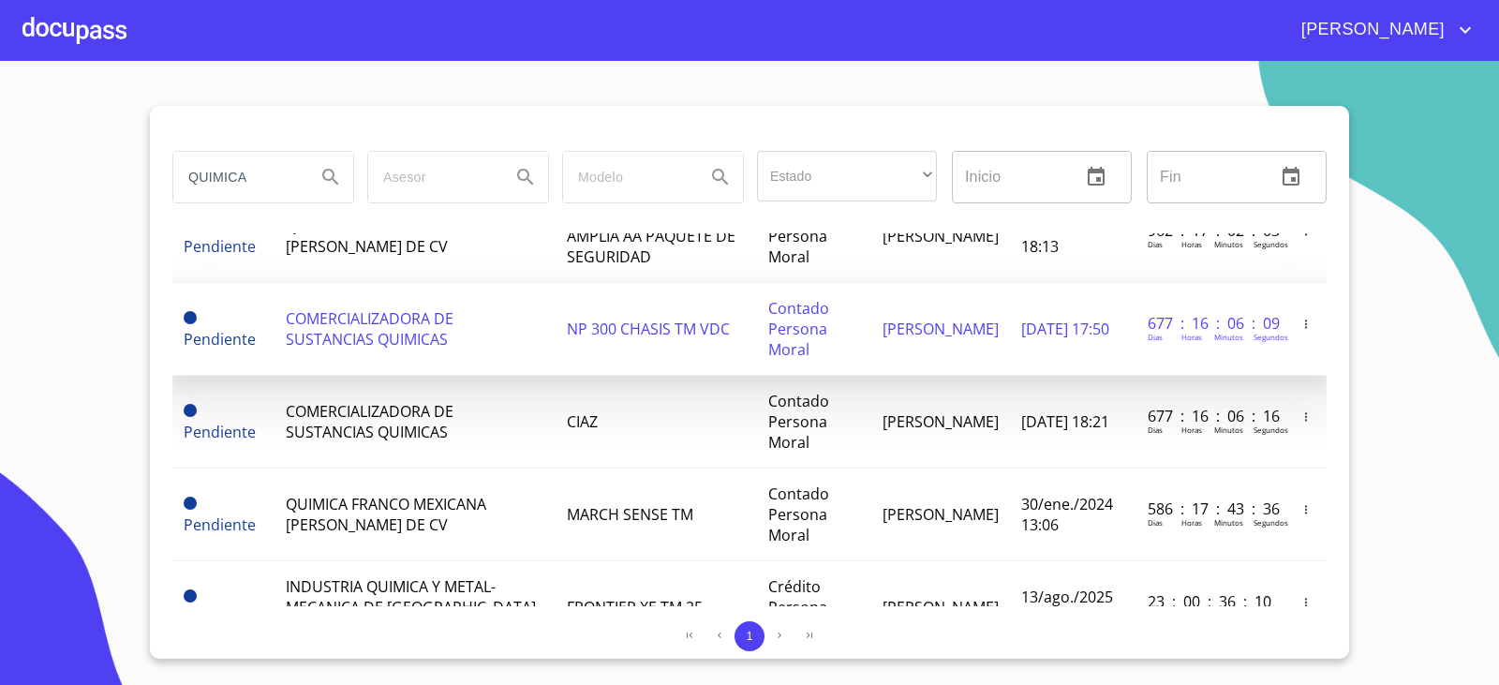
scroll to position [171, 0]
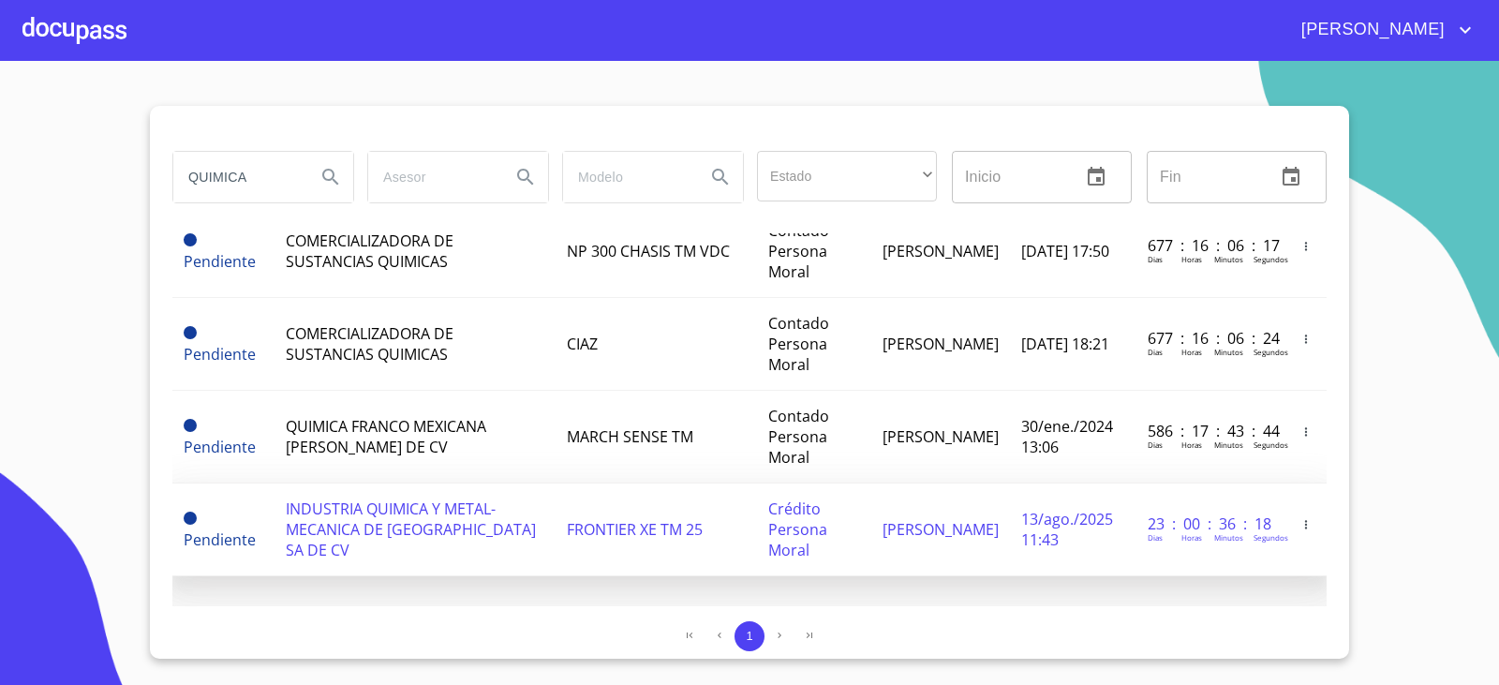
click at [435, 549] on span "INDUSTRIA QUIMICA Y METAL-MECANICA DE [GEOGRAPHIC_DATA] SA DE CV" at bounding box center [411, 529] width 250 height 62
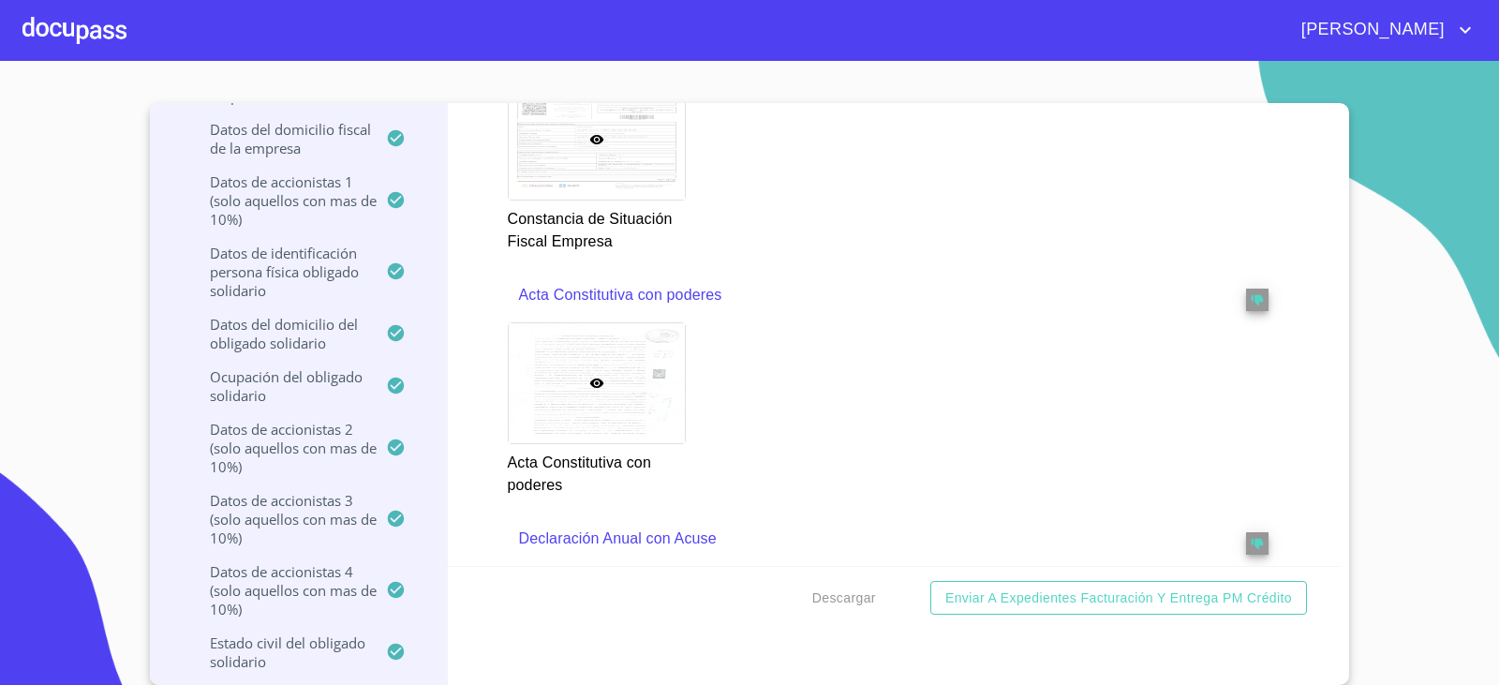
scroll to position [5807, 0]
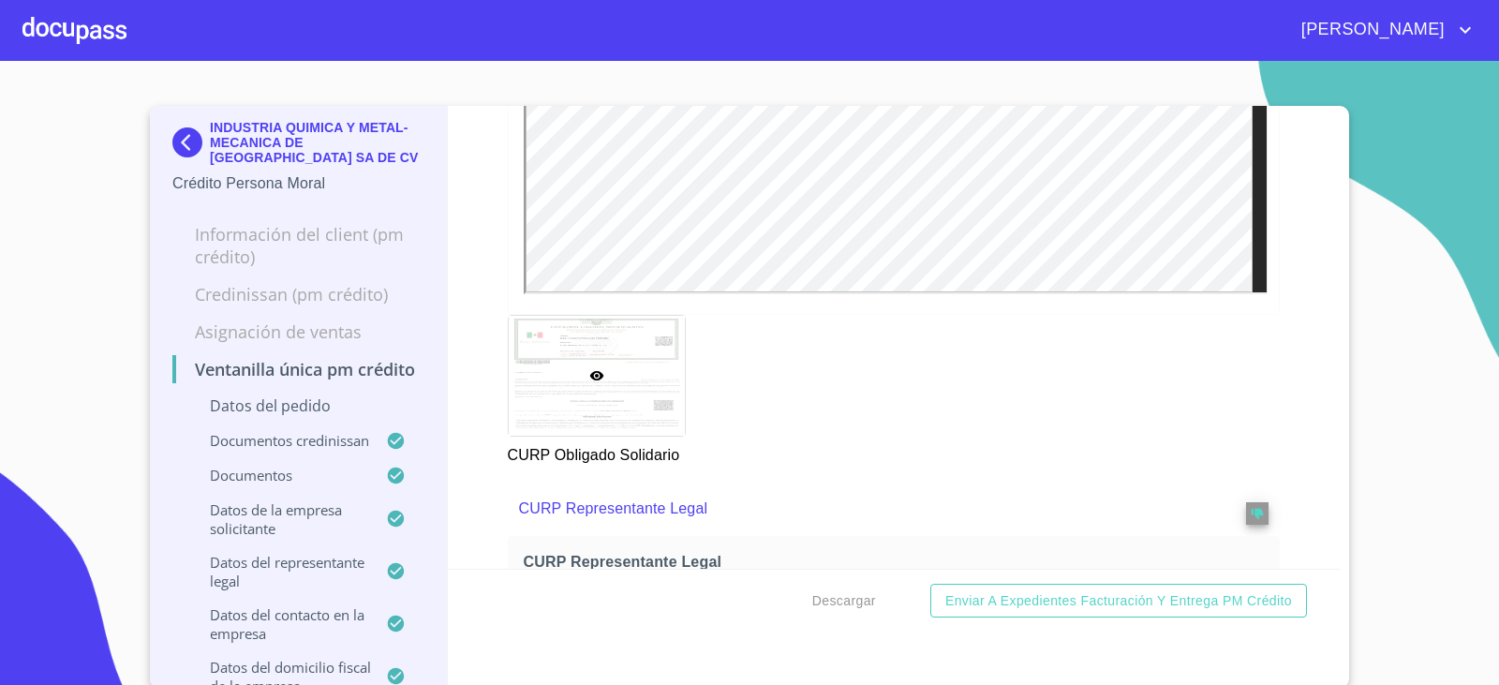
click at [182, 157] on div "INDUSTRIA QUIMICA Y METAL-MECANICA DE [GEOGRAPHIC_DATA] SA DE CV" at bounding box center [298, 146] width 252 height 52
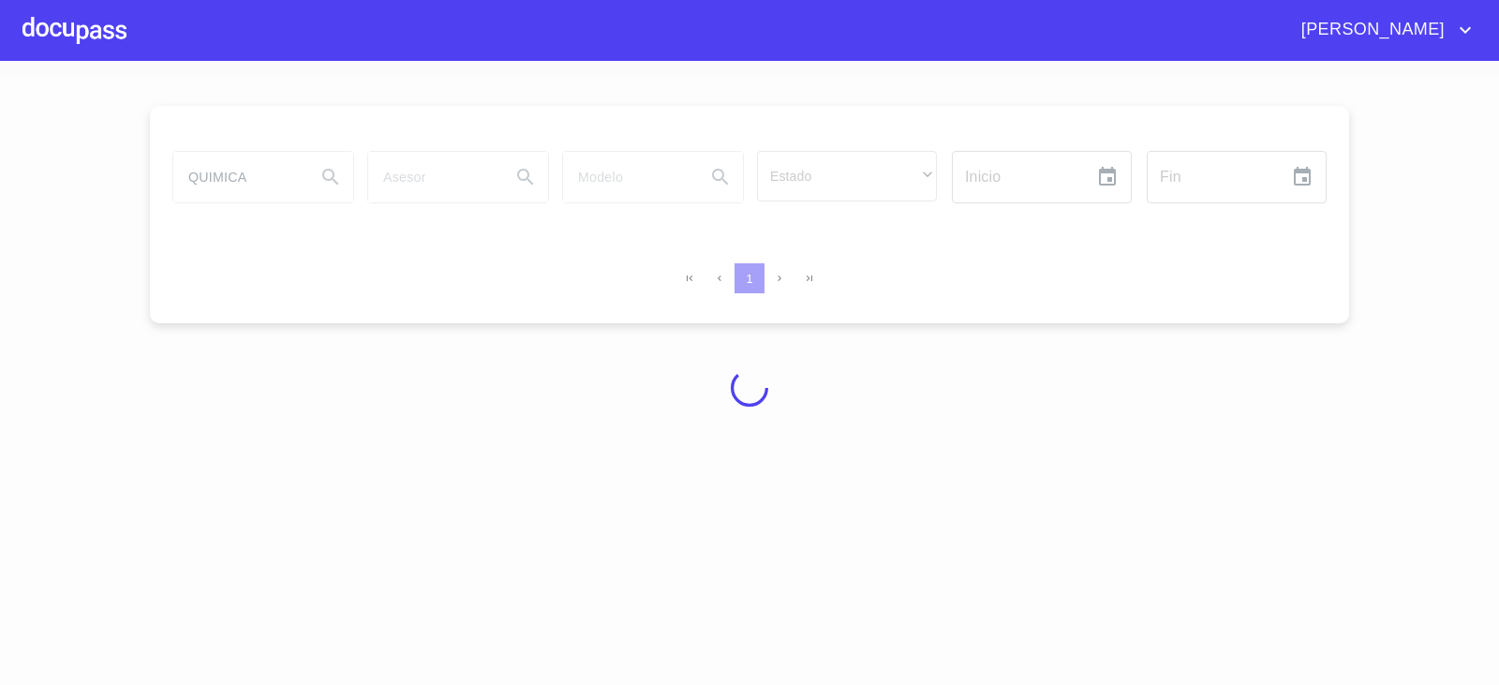
click at [179, 151] on div at bounding box center [749, 388] width 1499 height 624
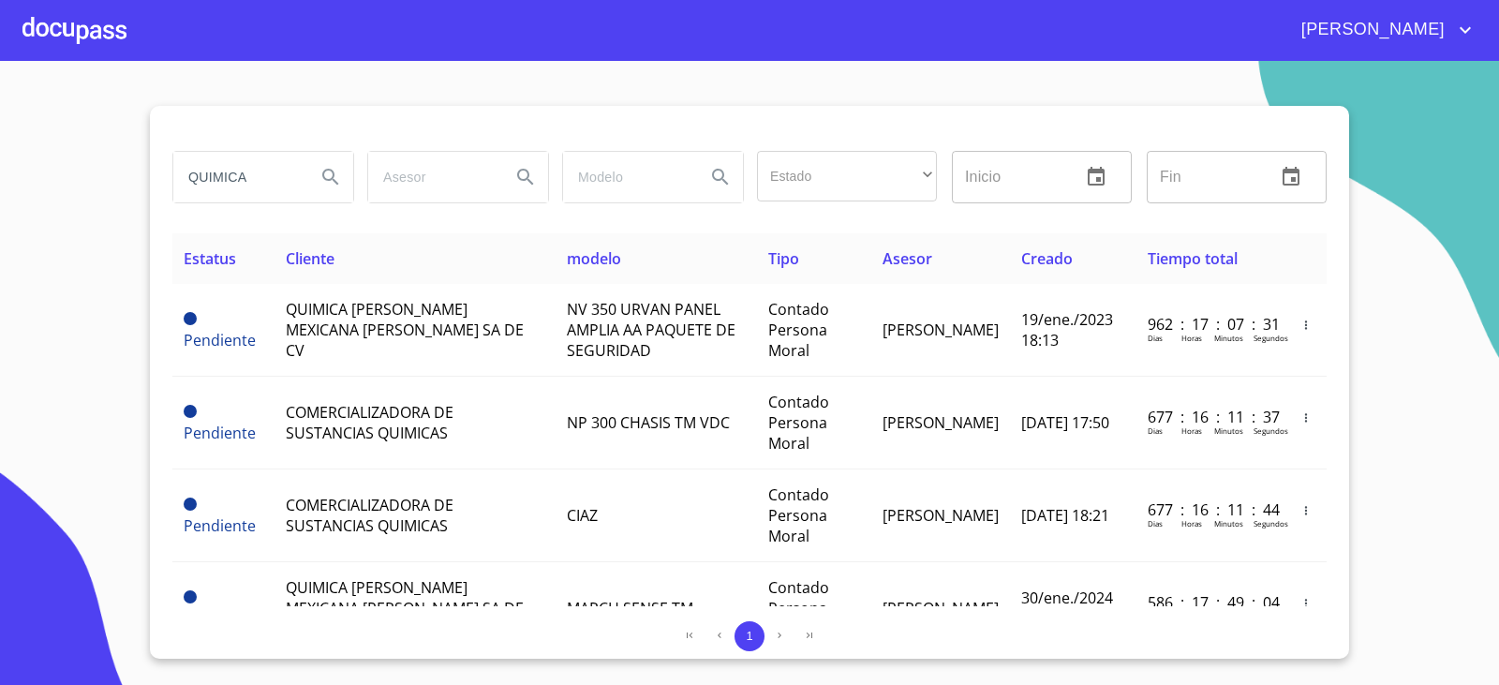
drag, startPoint x: 276, startPoint y: 162, endPoint x: 4, endPoint y: 176, distance: 272.9
click at [6, 176] on section "QUIMICA Estado ​ ​ Inicio ​ Fin ​ Estatus Cliente modelo Tipo Asesor Creado Tie…" at bounding box center [749, 373] width 1499 height 624
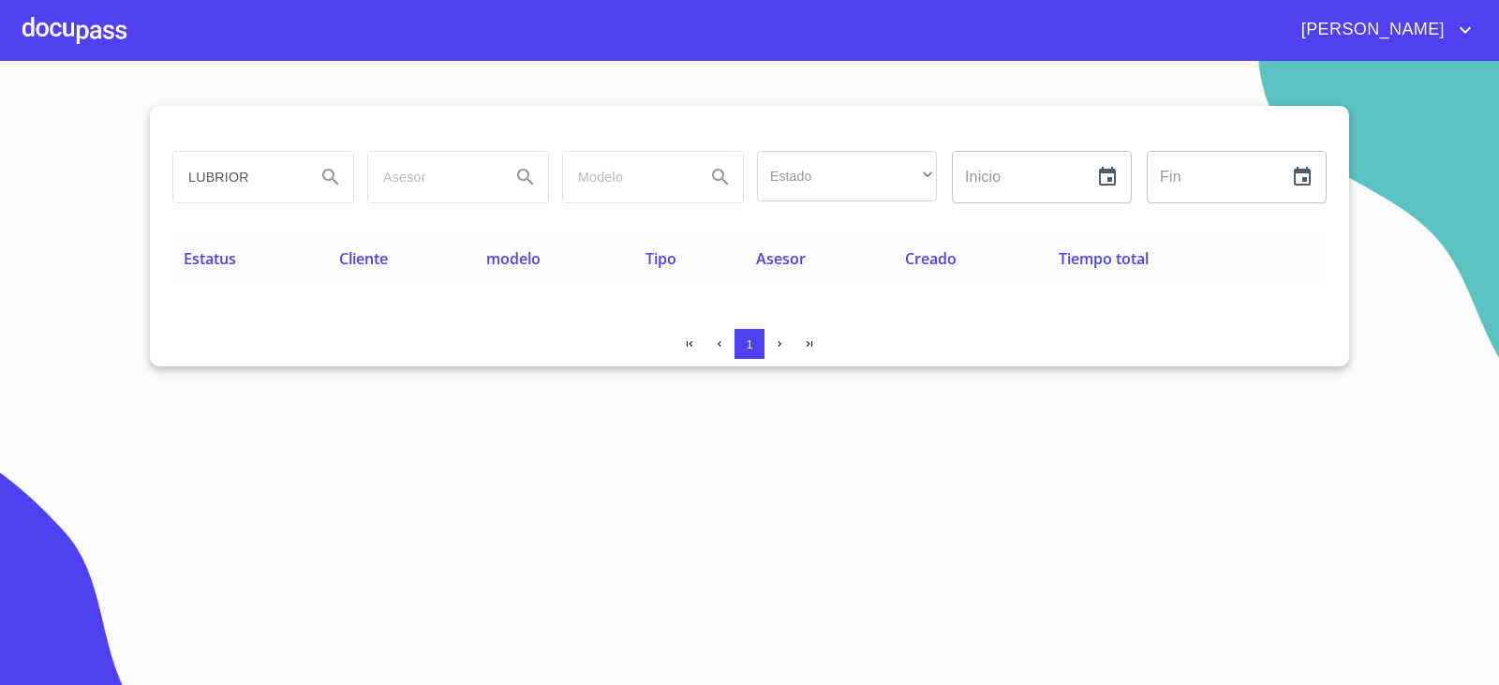
click at [241, 172] on input "LUBRIOR" at bounding box center [236, 177] width 127 height 51
click at [237, 174] on input "LUBRIOR" at bounding box center [236, 177] width 127 height 51
click at [235, 174] on input "LUBRIOR" at bounding box center [236, 177] width 127 height 51
click at [229, 175] on input "LUBRIOR" at bounding box center [236, 177] width 127 height 51
click at [242, 182] on input "LUBRIOR" at bounding box center [236, 177] width 127 height 51
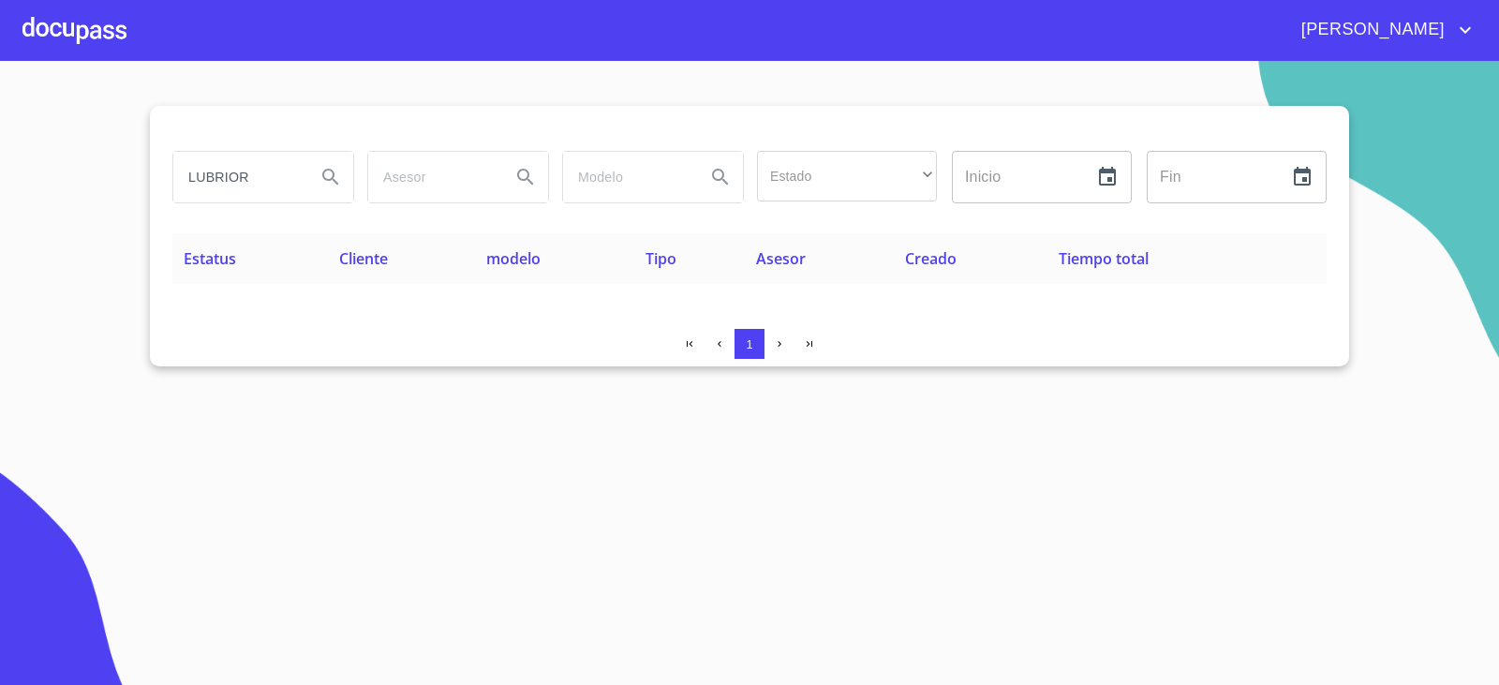
click at [242, 182] on input "LUBRIOR" at bounding box center [236, 177] width 127 height 51
click at [242, 184] on input "LUBRIOR" at bounding box center [236, 177] width 127 height 51
click at [231, 179] on input "SERVICIO DE ARRENDAMIENTO" at bounding box center [236, 177] width 127 height 51
click at [231, 178] on input "SERVICIO DE ARRENDAMIENTO" at bounding box center [236, 177] width 127 height 51
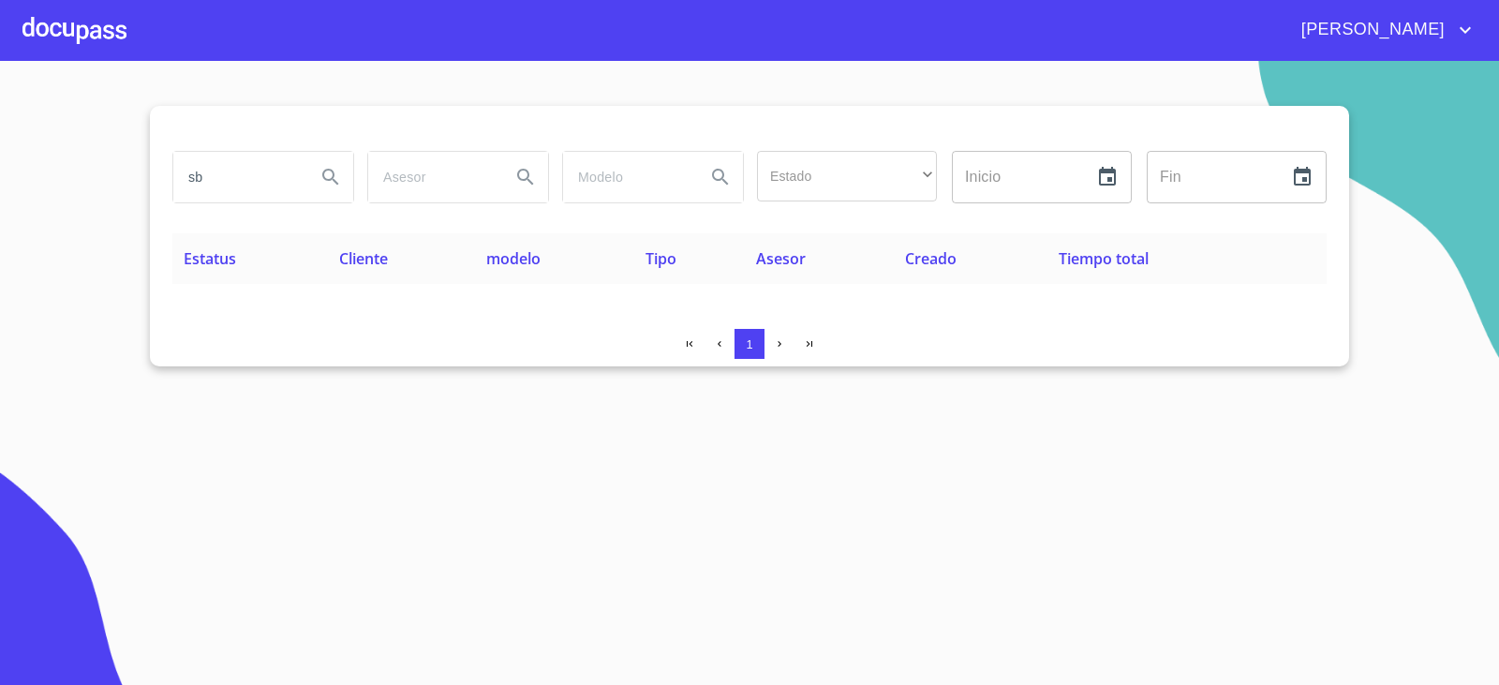
type input "s"
type input "SB ARRENDADORA"
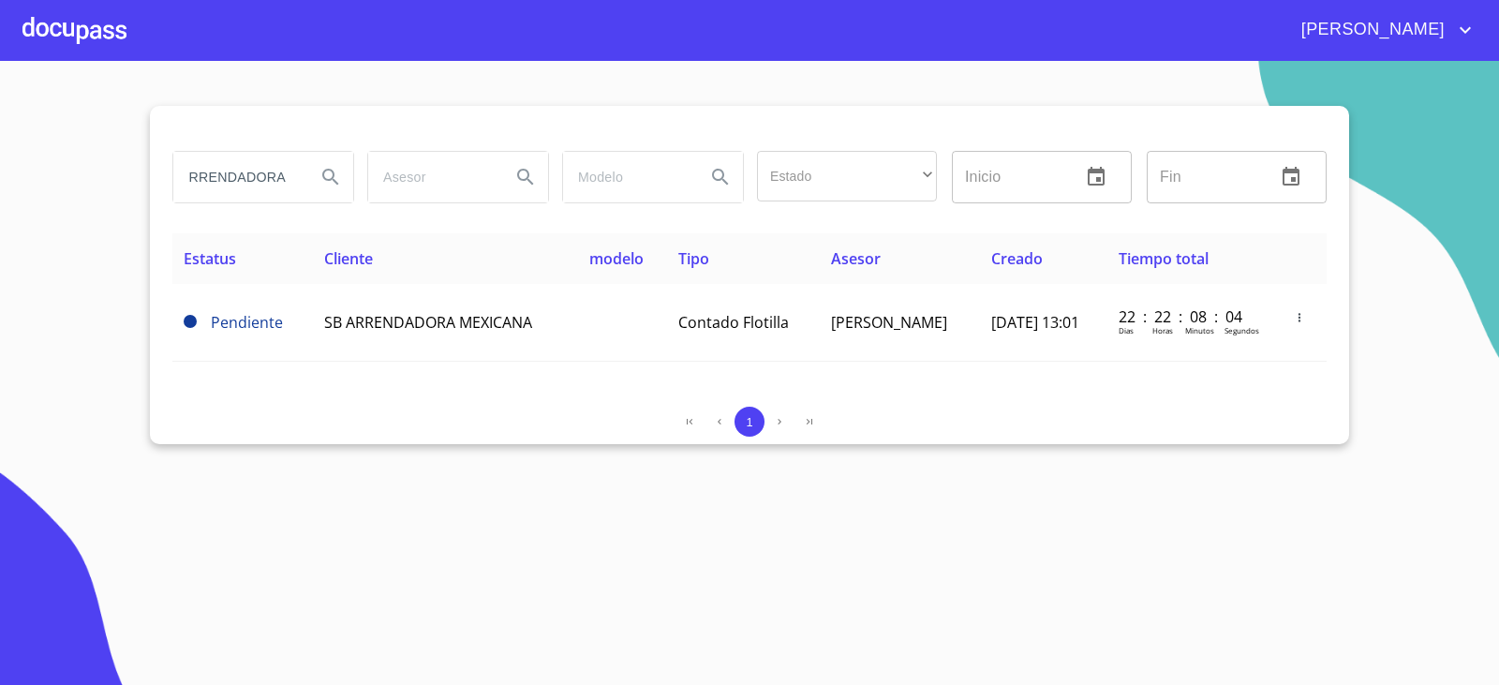
scroll to position [0, 0]
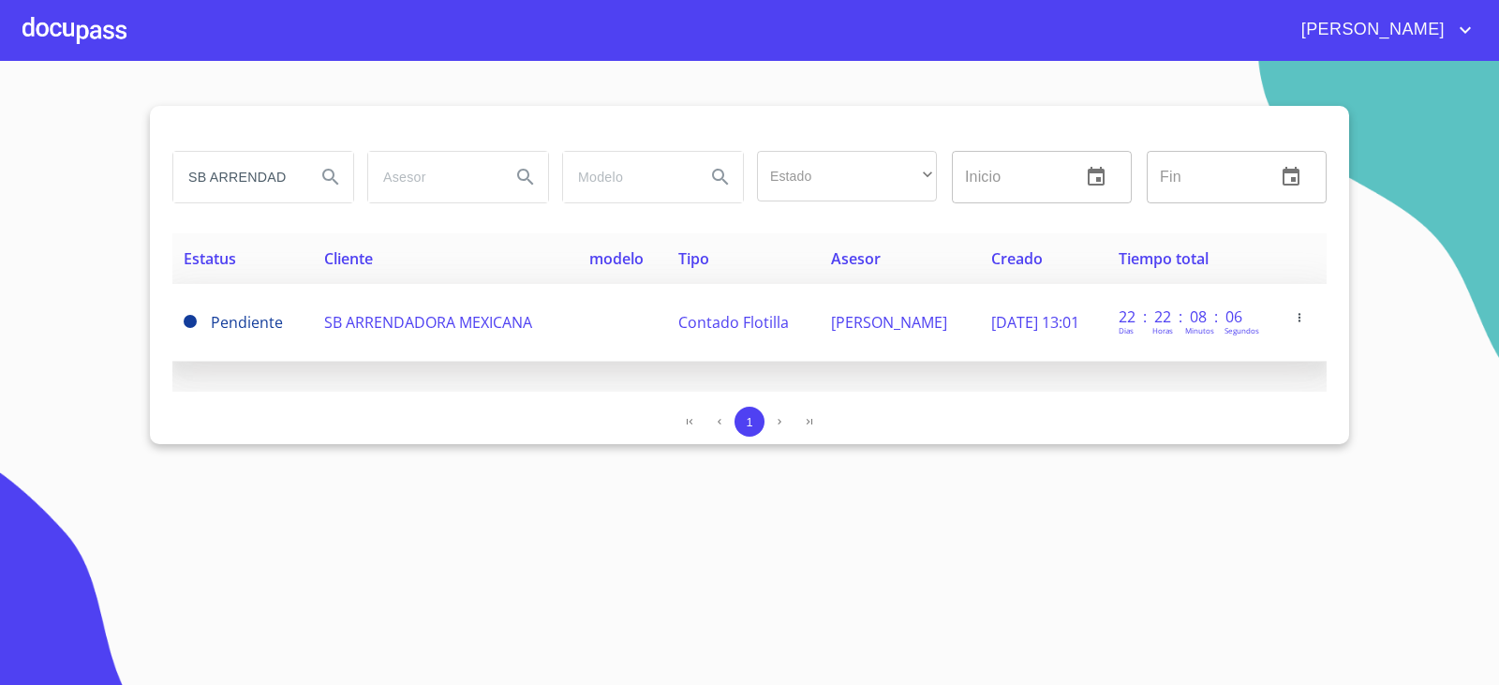
click at [391, 332] on span "SB ARRENDADORA MEXICANA" at bounding box center [428, 322] width 208 height 21
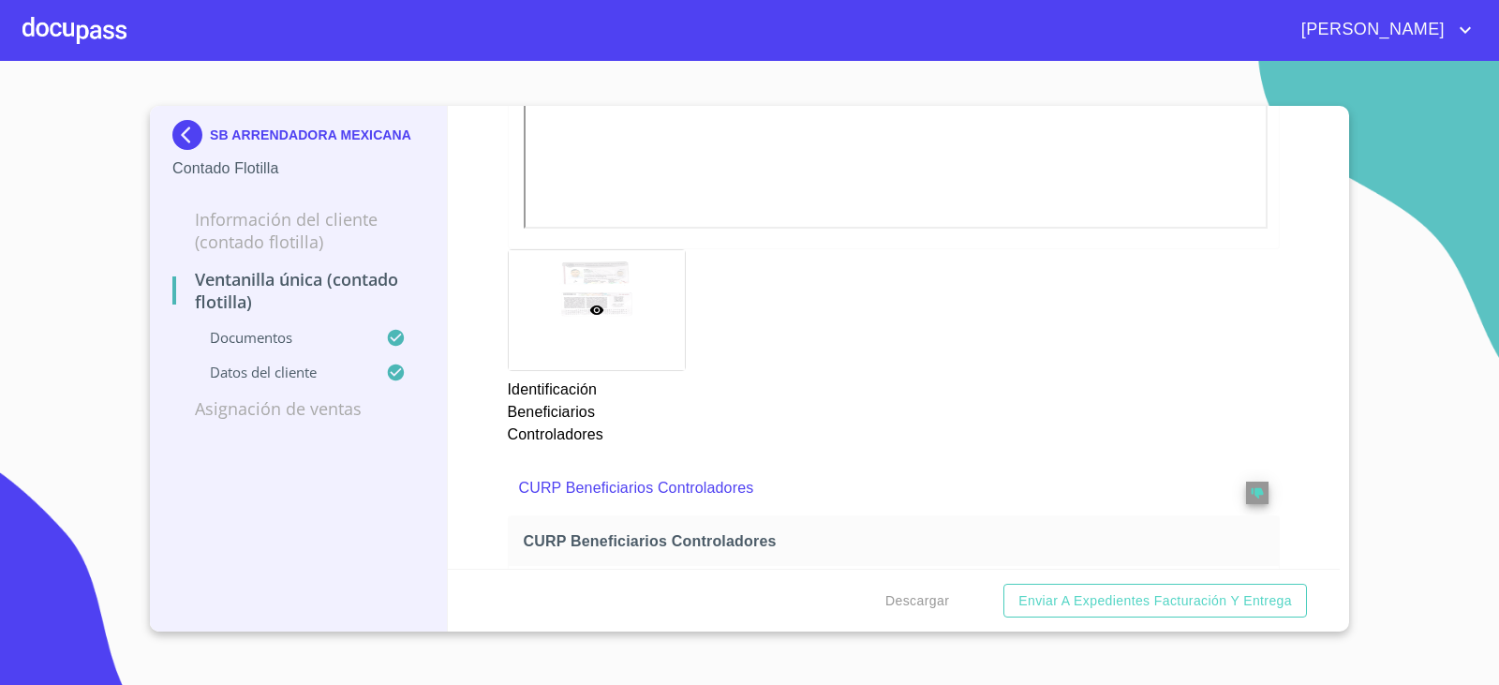
scroll to position [5260, 0]
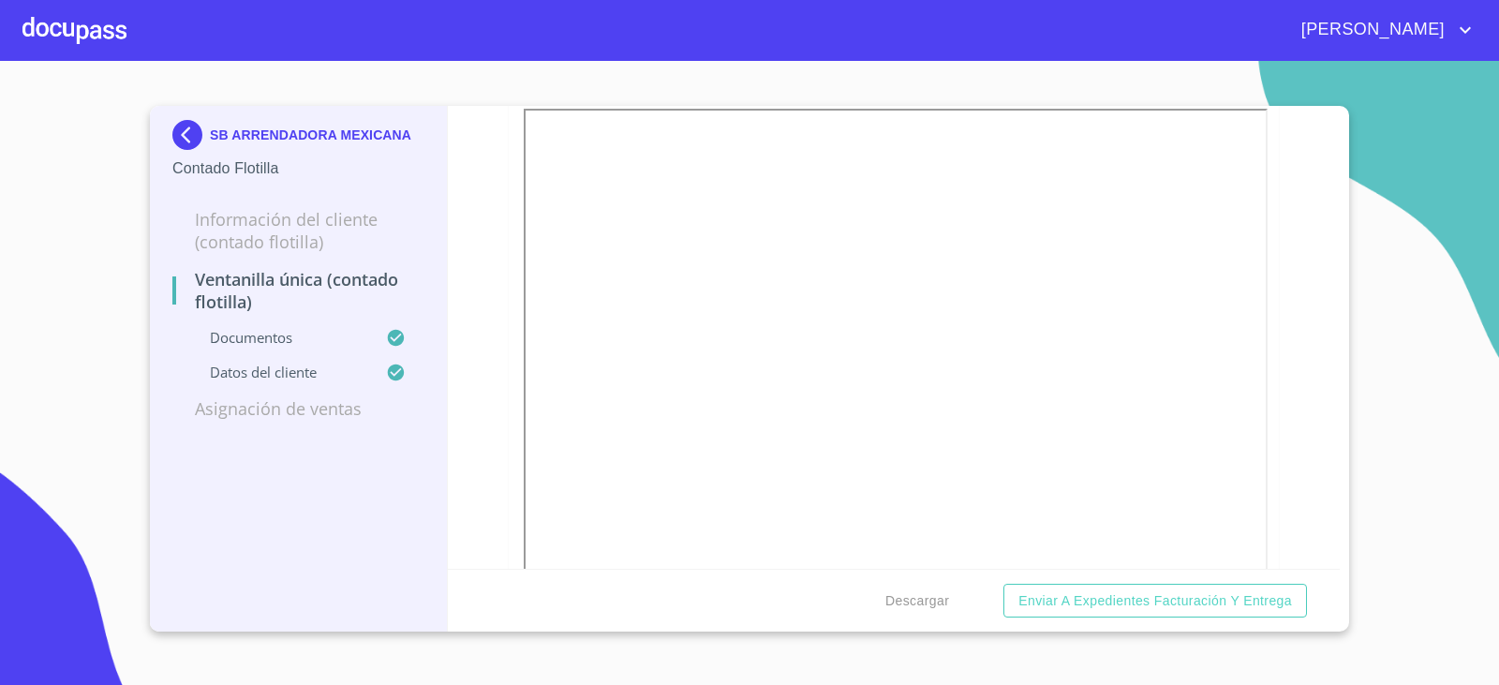
click at [475, 374] on div "Ventanilla Única (Contado Flotilla) Documentos Documento de identificación repr…" at bounding box center [894, 337] width 893 height 463
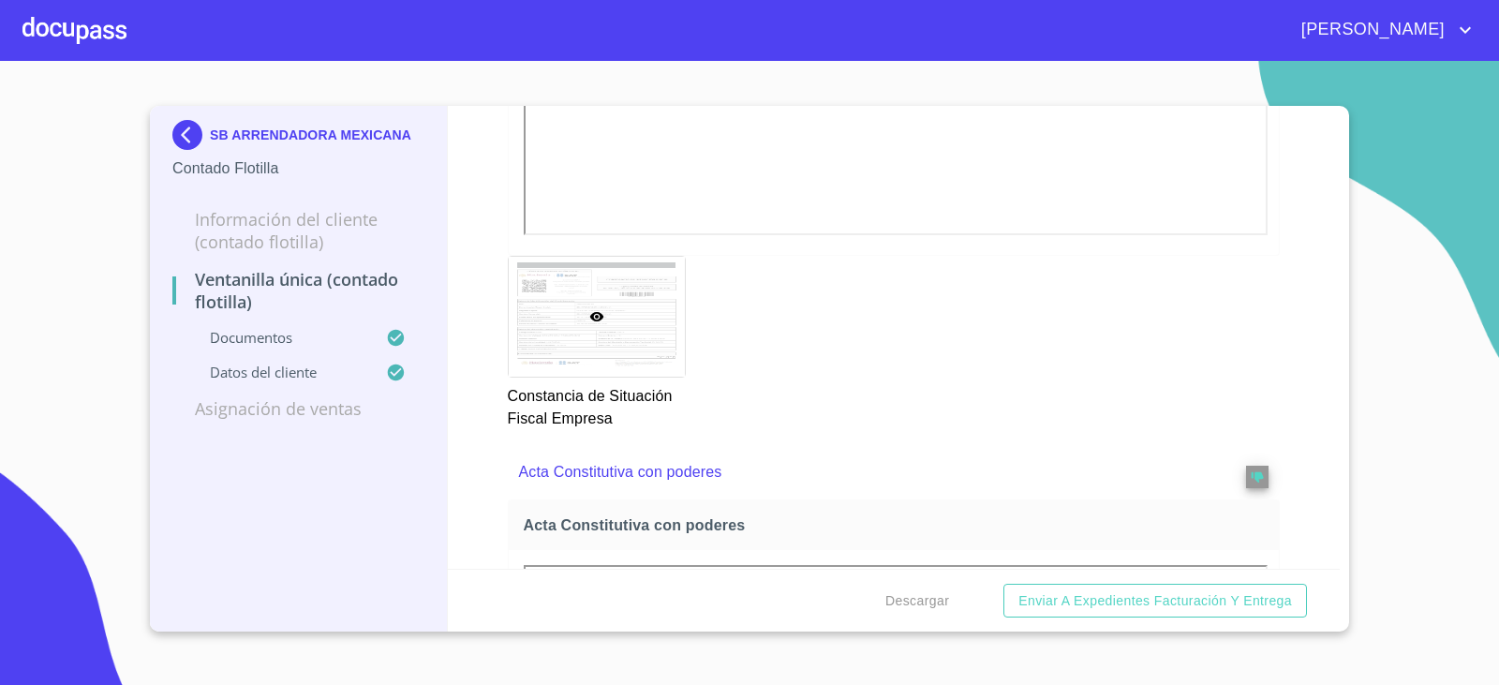
scroll to position [2154, 0]
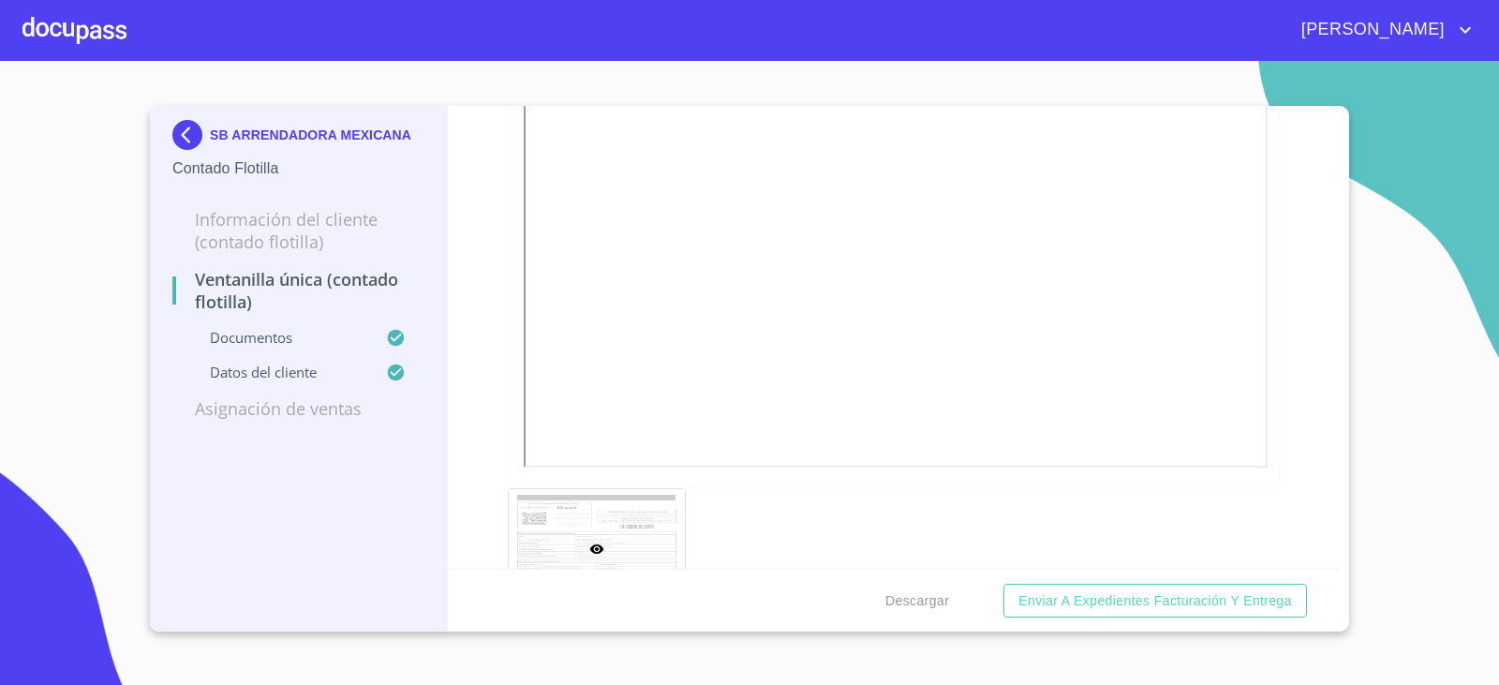
click at [190, 138] on img at bounding box center [190, 135] width 37 height 30
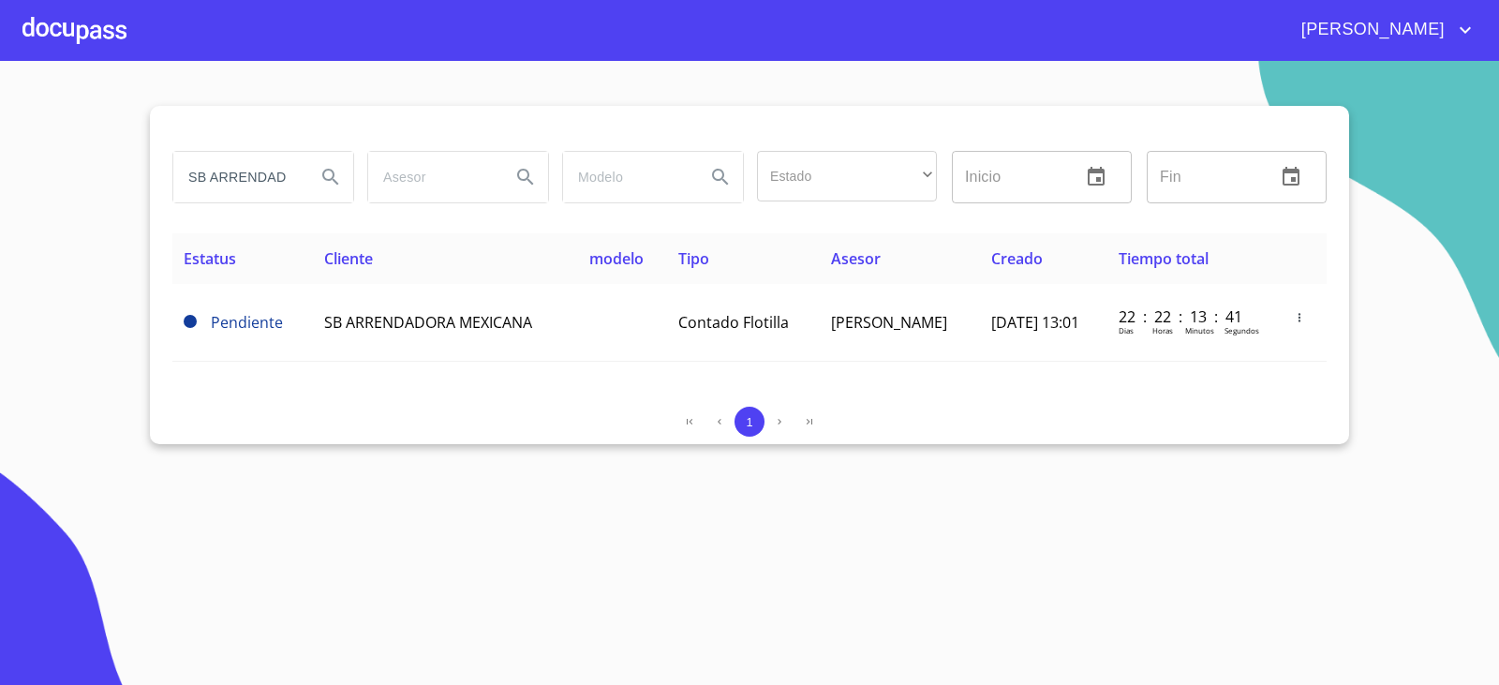
drag, startPoint x: 200, startPoint y: 176, endPoint x: 0, endPoint y: 191, distance: 200.1
click at [0, 191] on section "SB ARRENDADORA Estado ​ ​ Inicio ​ Fin ​ Estatus Cliente modelo Tipo Asesor Cre…" at bounding box center [749, 373] width 1499 height 624
type input "T"
type input "TRANSPORTE TERRESTRE"
